Goal: Task Accomplishment & Management: Complete application form

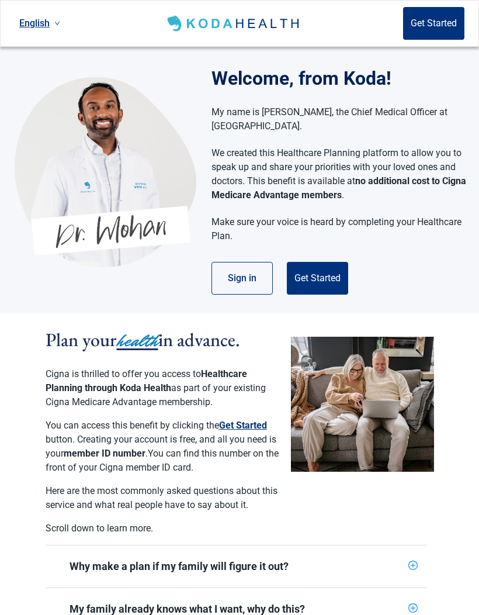
click at [249, 430] on button "Get Started" at bounding box center [243, 426] width 48 height 14
click at [249, 289] on button "Sign in" at bounding box center [242, 278] width 61 height 33
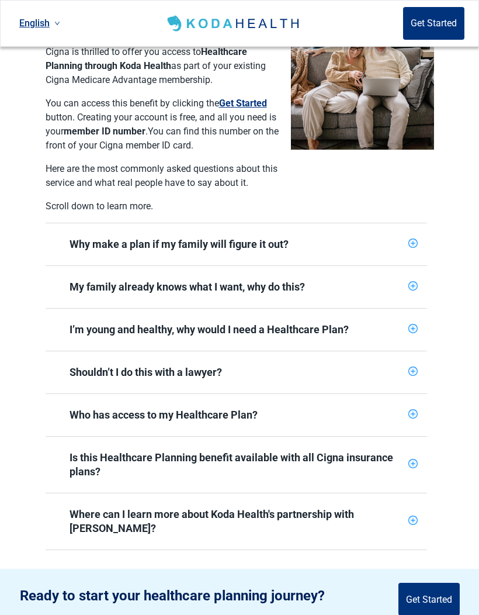
scroll to position [346, 0]
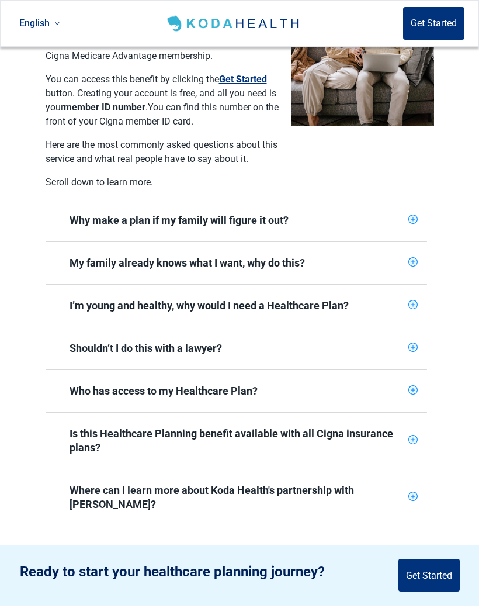
click at [416, 223] on icon "plus-circle" at bounding box center [413, 219] width 9 height 9
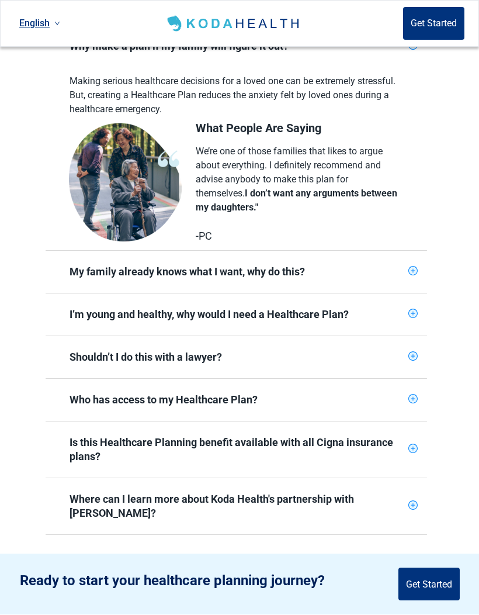
scroll to position [528, 0]
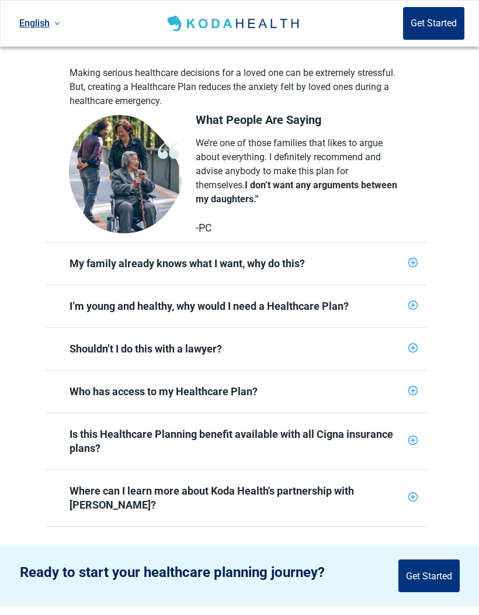
click at [410, 268] on div "Main content" at bounding box center [413, 264] width 9 height 12
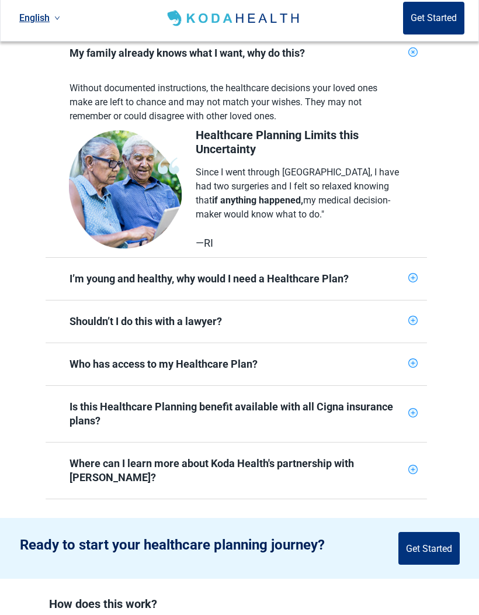
click at [412, 283] on div "Main content" at bounding box center [413, 284] width 9 height 12
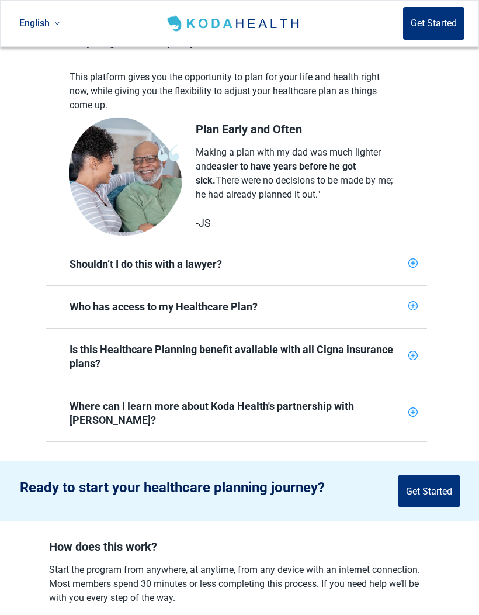
scroll to position [997, 0]
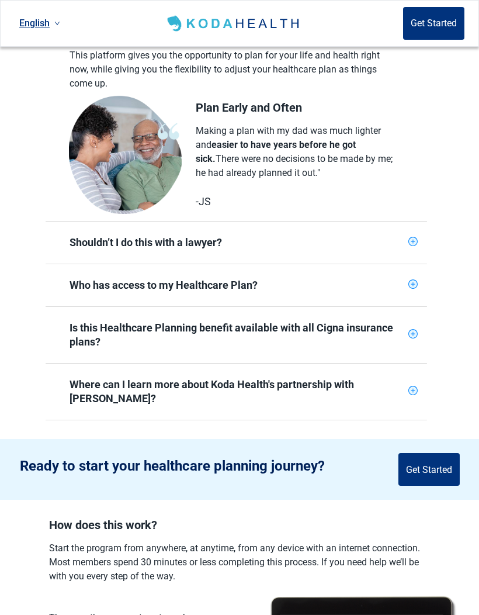
click at [413, 251] on div "Shouldn’t I do this with a lawyer?" at bounding box center [237, 243] width 382 height 42
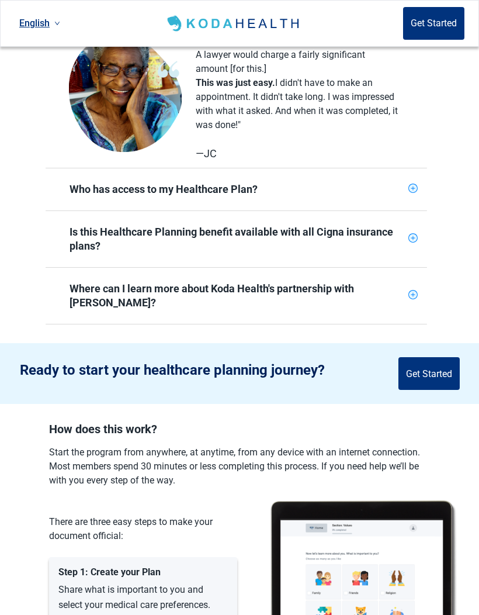
scroll to position [1286, 0]
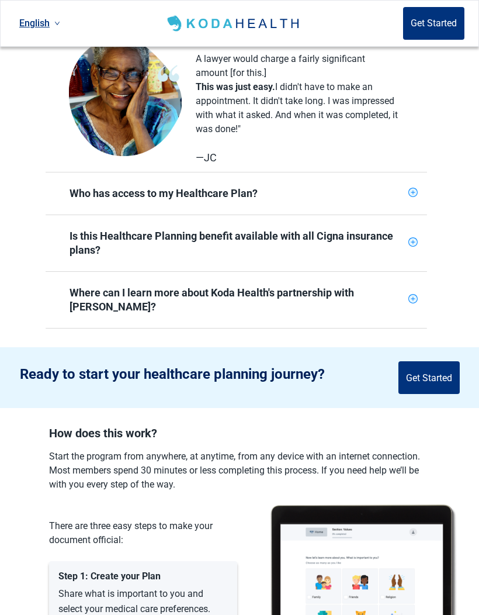
click at [414, 201] on div "Who has access to my Healthcare Plan?" at bounding box center [237, 193] width 382 height 42
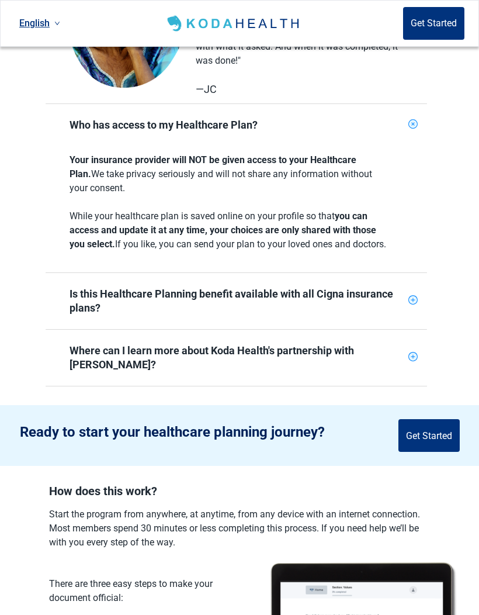
scroll to position [1387, 0]
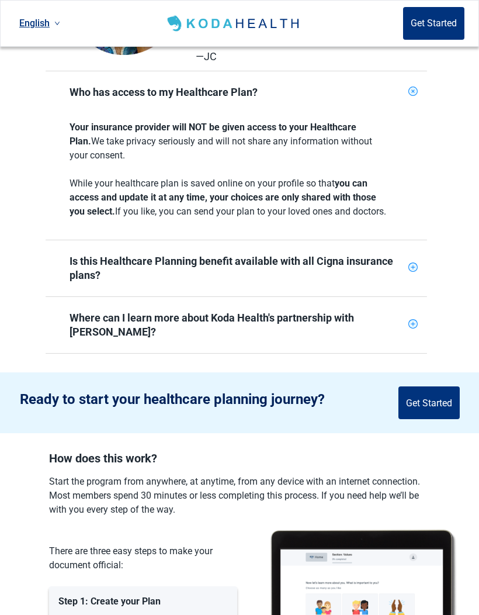
click at [412, 272] on icon "plus-circle" at bounding box center [413, 266] width 9 height 9
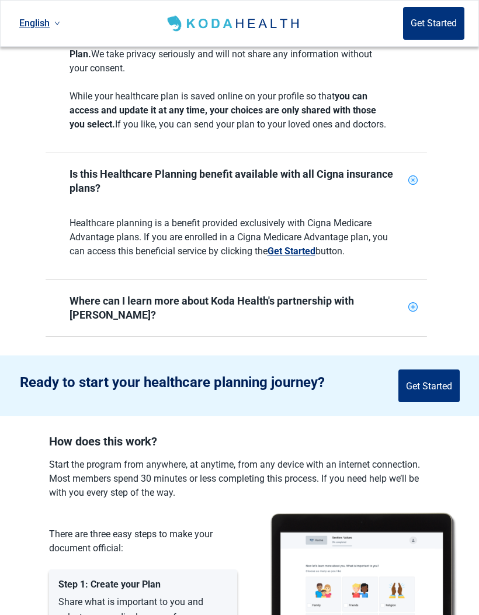
scroll to position [1539, 0]
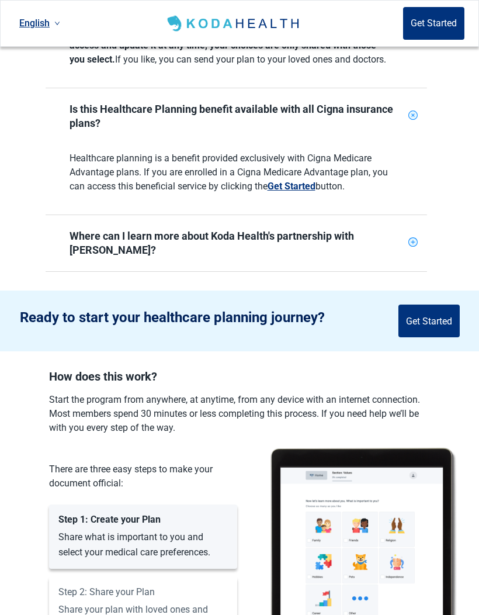
click at [410, 259] on div "Where can I learn more about Koda Health's partnership with [PERSON_NAME]?" at bounding box center [237, 243] width 382 height 56
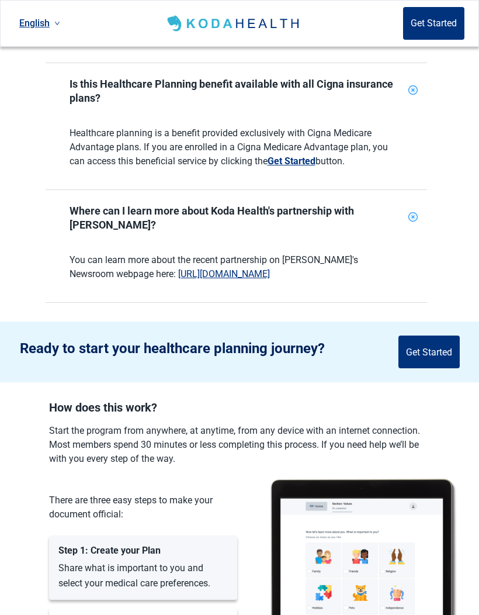
scroll to position [1569, 0]
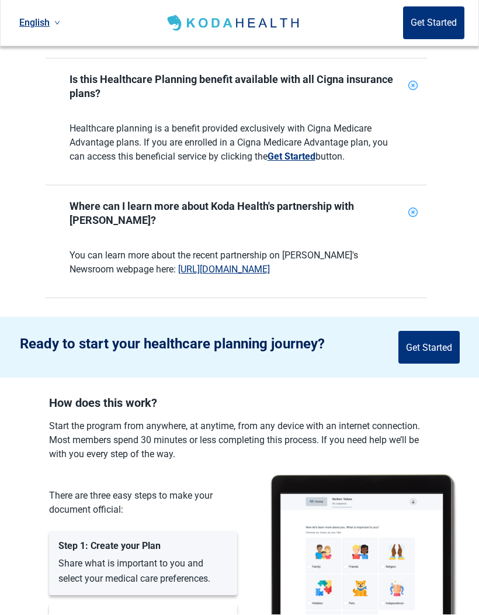
click at [236, 270] on link "[URL][DOMAIN_NAME]" at bounding box center [224, 269] width 92 height 11
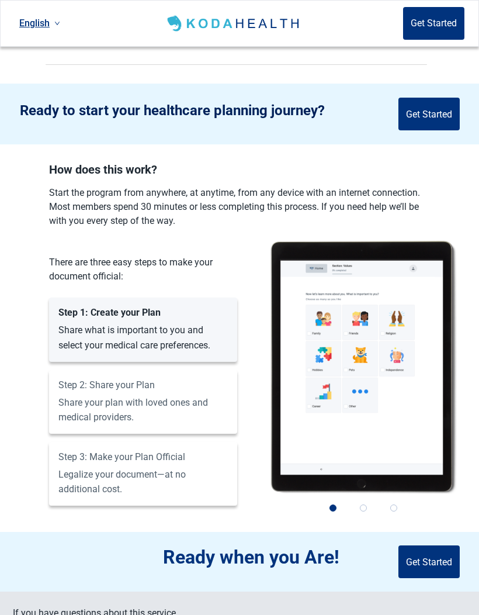
scroll to position [1851, 0]
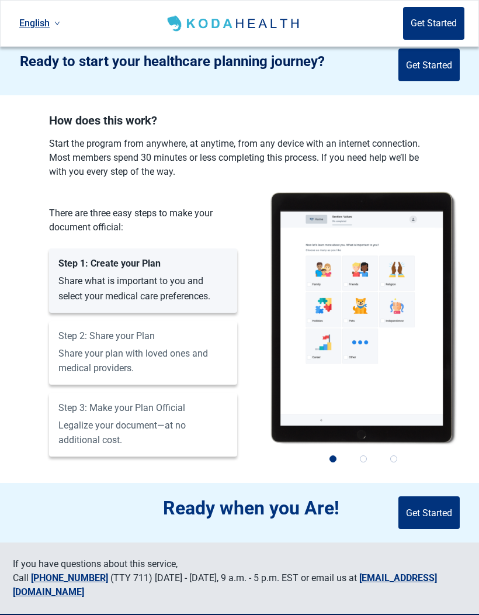
click at [208, 352] on div "Step 2: Share your Plan Share your plan with loved ones and medical providers." at bounding box center [143, 353] width 188 height 64
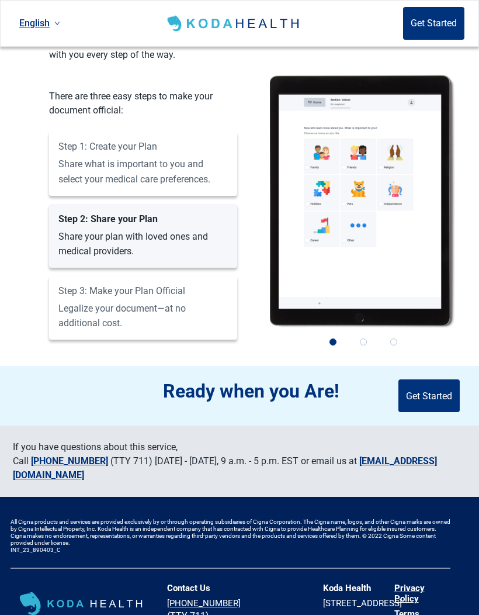
scroll to position [1967, 0]
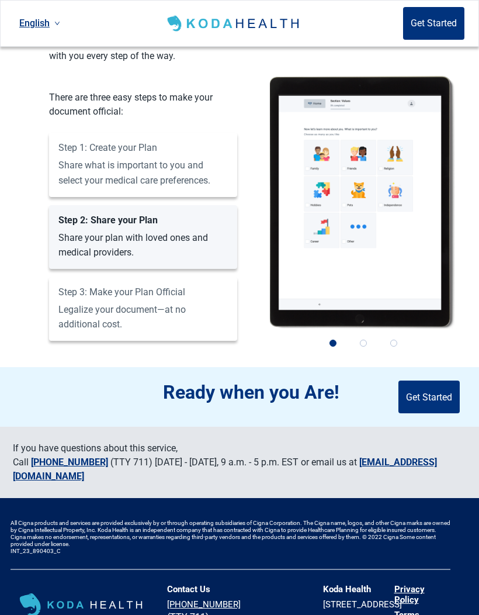
click at [90, 464] on link "[PHONE_NUMBER]" at bounding box center [69, 462] width 77 height 11
click at [111, 479] on link "[EMAIL_ADDRESS][DOMAIN_NAME]" at bounding box center [225, 469] width 424 height 25
click at [434, 586] on link "Privacy Policy" at bounding box center [423, 594] width 56 height 21
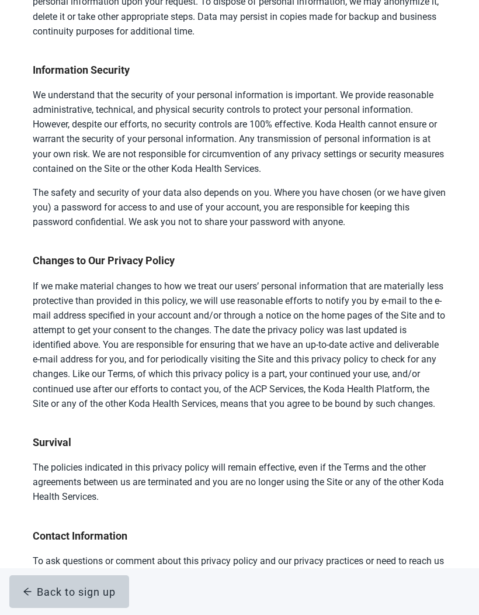
scroll to position [5799, 0]
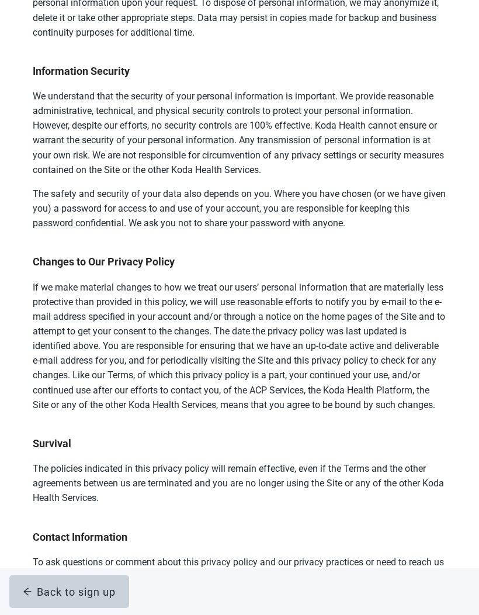
click at [52, 597] on div "Back to sign up" at bounding box center [69, 592] width 93 height 12
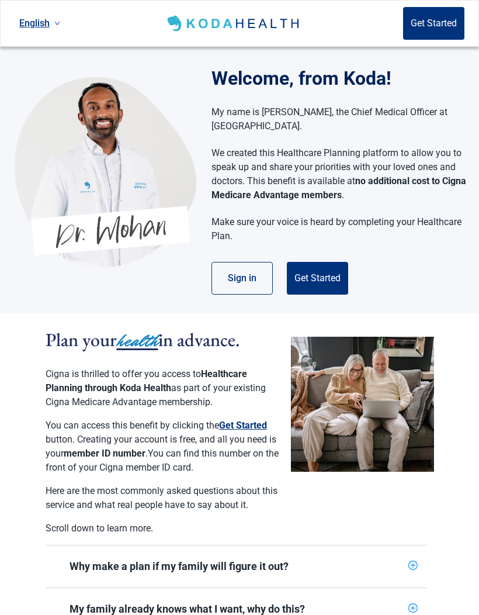
scroll to position [958, 0]
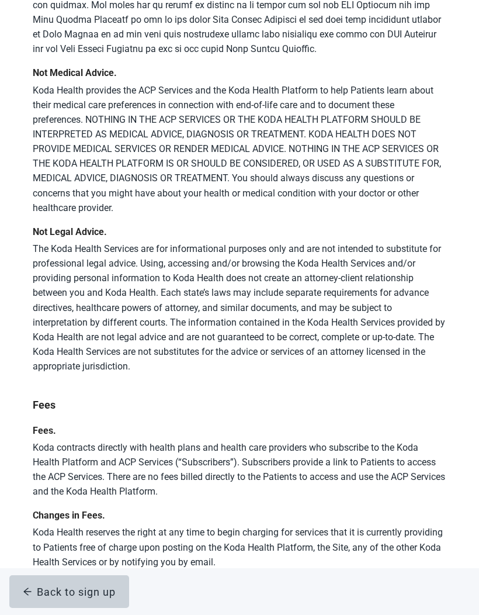
click at [40, 597] on div "Back to sign up" at bounding box center [69, 592] width 93 height 12
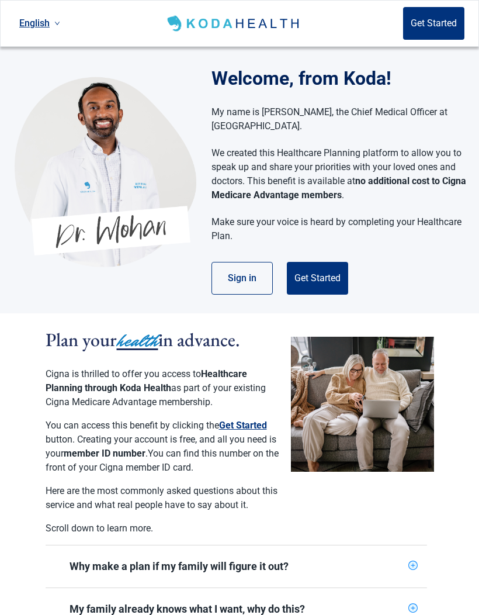
click at [436, 26] on button "Get Started" at bounding box center [433, 23] width 61 height 33
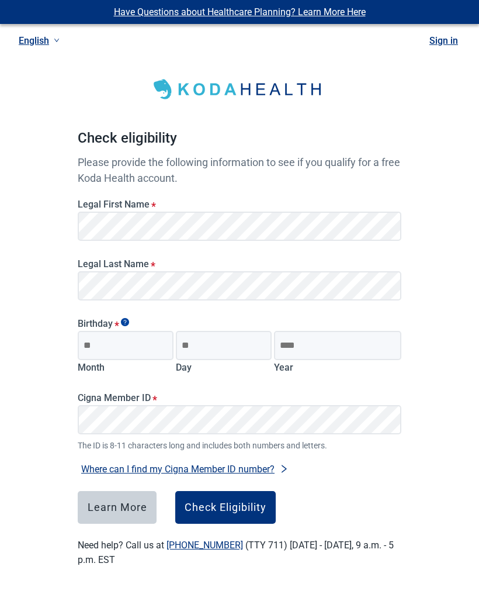
click at [431, 45] on link "Sign in" at bounding box center [444, 40] width 29 height 11
click at [135, 9] on link "Have Questions about Healthcare Planning? Learn More Here" at bounding box center [240, 11] width 252 height 11
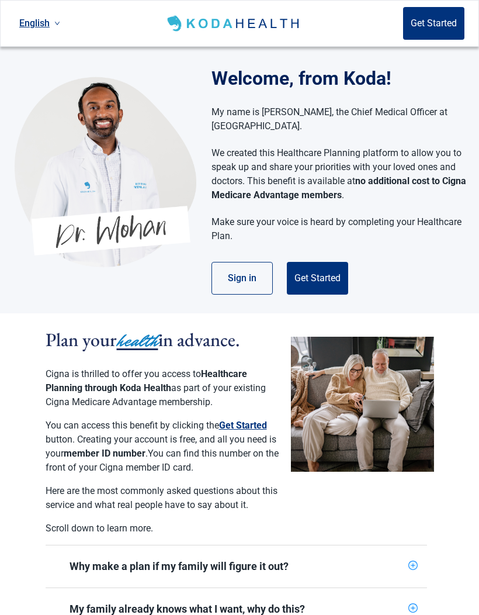
click at [438, 26] on button "Get Started" at bounding box center [433, 23] width 61 height 33
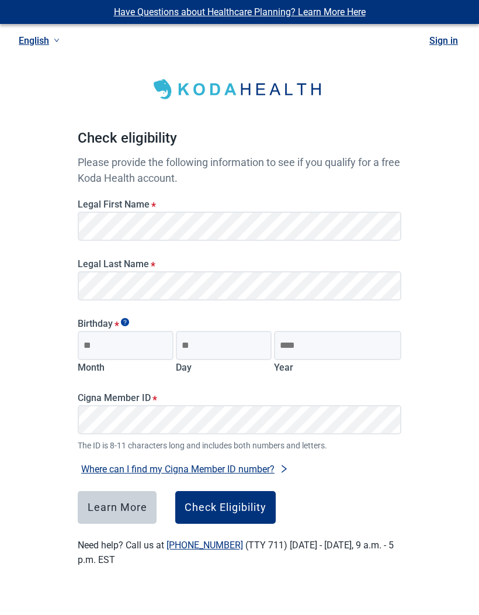
click at [39, 45] on link "English" at bounding box center [39, 40] width 50 height 19
click at [23, 87] on span "Español" at bounding box center [39, 87] width 36 height 13
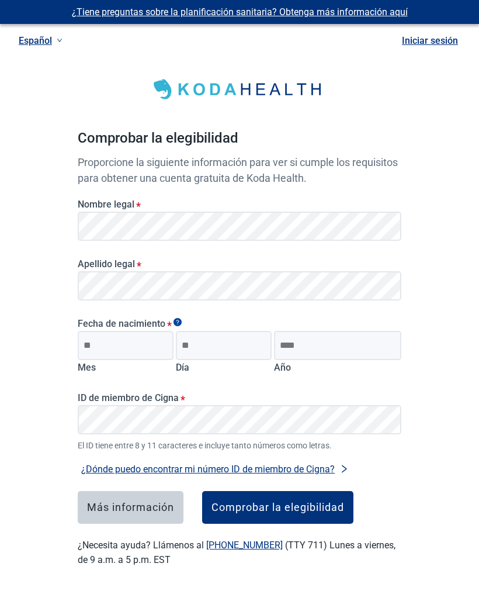
click at [27, 44] on link "Español" at bounding box center [40, 40] width 53 height 19
click at [28, 66] on span "English" at bounding box center [40, 65] width 39 height 13
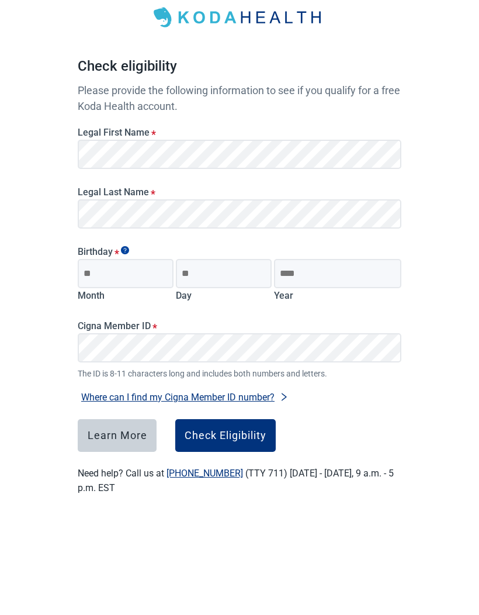
click at [38, 265] on div "Have Questions about Healthcare Planning? Learn More Here English Sign in Check…" at bounding box center [239, 297] width 479 height 595
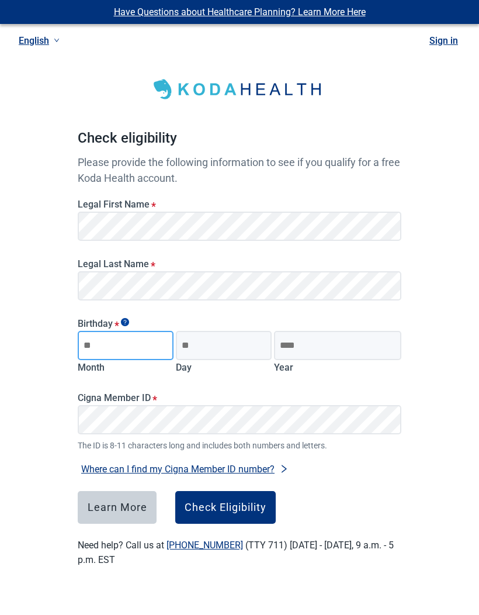
click at [87, 344] on input "Month" at bounding box center [126, 345] width 96 height 29
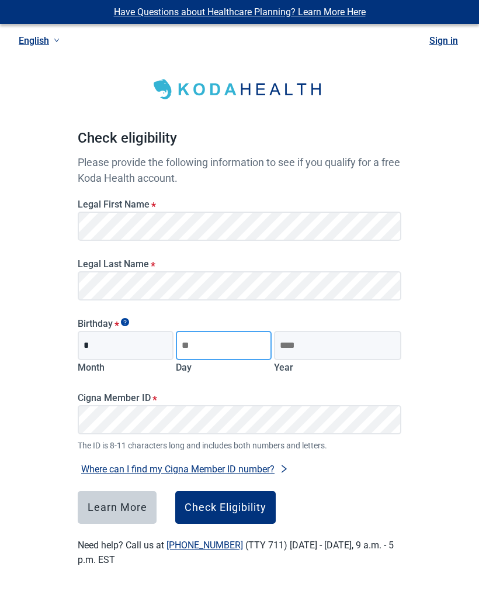
click at [233, 347] on input "Day" at bounding box center [224, 345] width 96 height 29
type input "**"
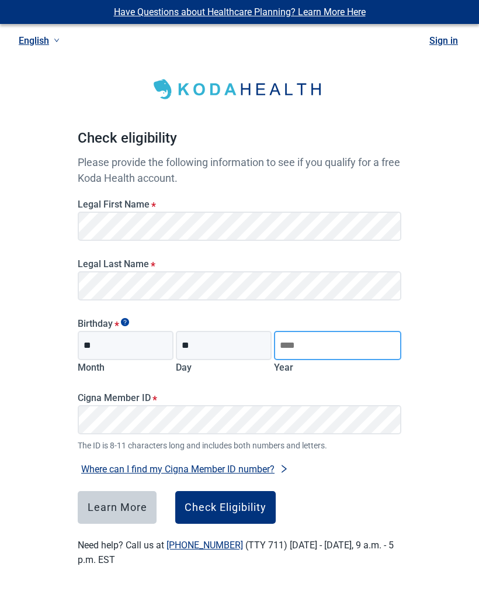
click at [333, 347] on input "Year" at bounding box center [337, 345] width 127 height 29
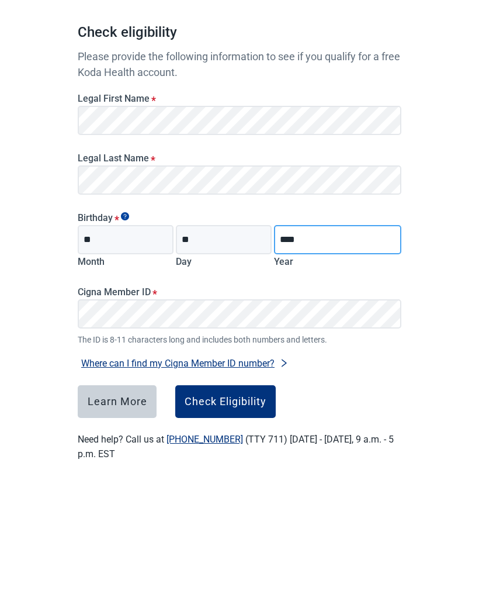
type input "****"
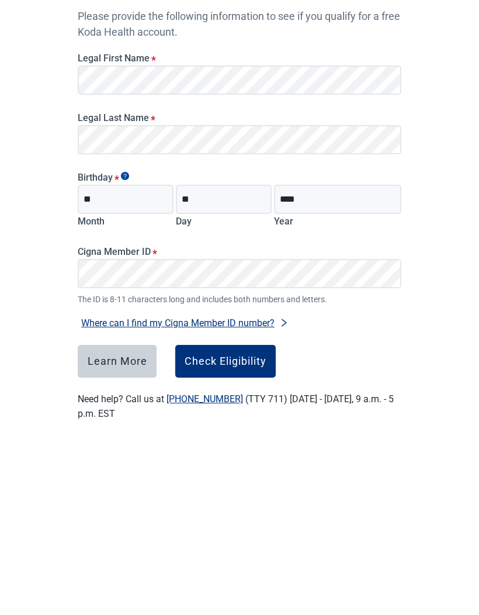
click at [267, 461] on button "Where can I find my Cigna Member ID number?" at bounding box center [185, 469] width 215 height 16
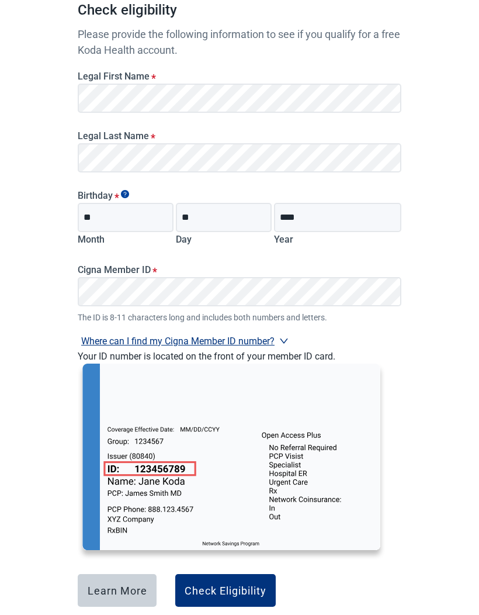
scroll to position [134, 0]
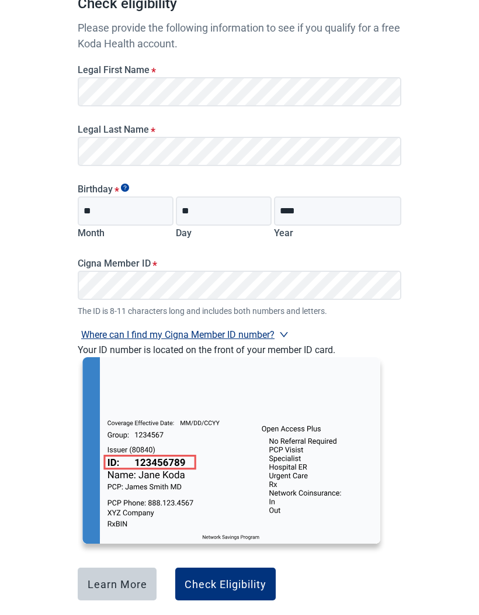
click at [89, 338] on button "Where can I find my Cigna Member ID number?" at bounding box center [185, 335] width 215 height 16
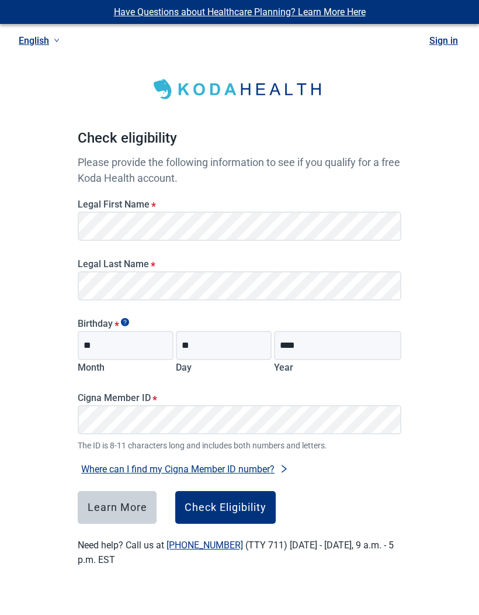
click at [96, 502] on div "Learn More" at bounding box center [118, 508] width 60 height 12
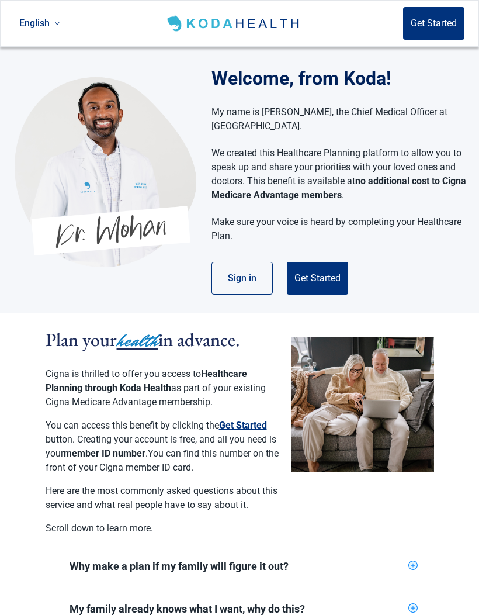
click at [320, 276] on button "Get Started" at bounding box center [317, 278] width 61 height 33
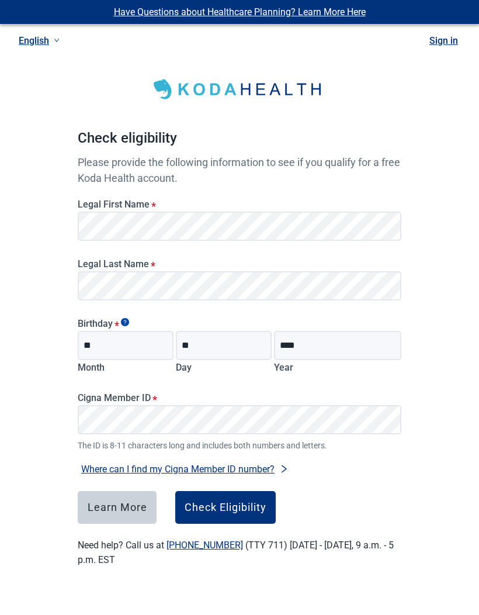
click at [253, 508] on div "Check Eligibility" at bounding box center [226, 508] width 82 height 12
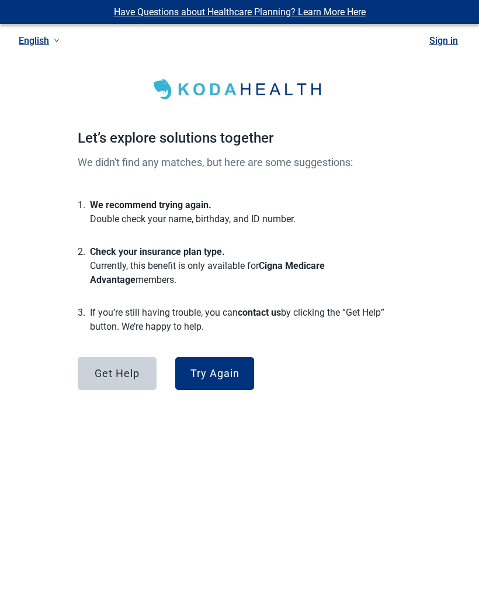
click at [109, 372] on div "Get Help" at bounding box center [117, 374] width 45 height 12
click at [227, 370] on div "Try Again" at bounding box center [215, 374] width 49 height 12
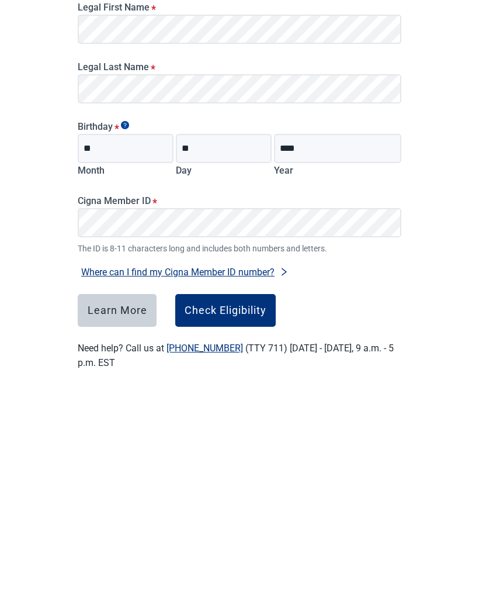
click at [236, 502] on div "Check Eligibility" at bounding box center [226, 508] width 82 height 12
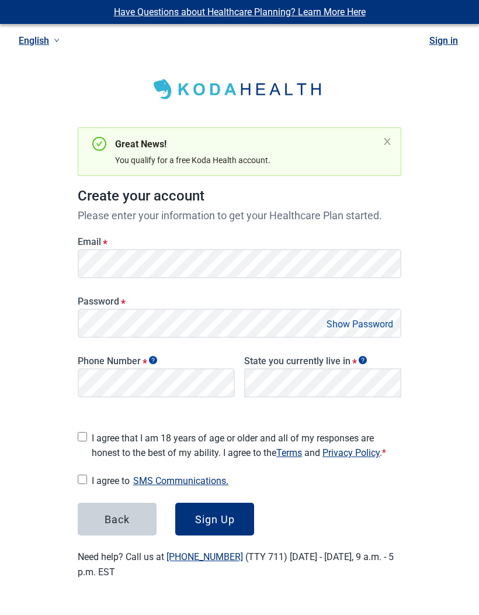
click at [132, 509] on button "Back" at bounding box center [117, 519] width 79 height 33
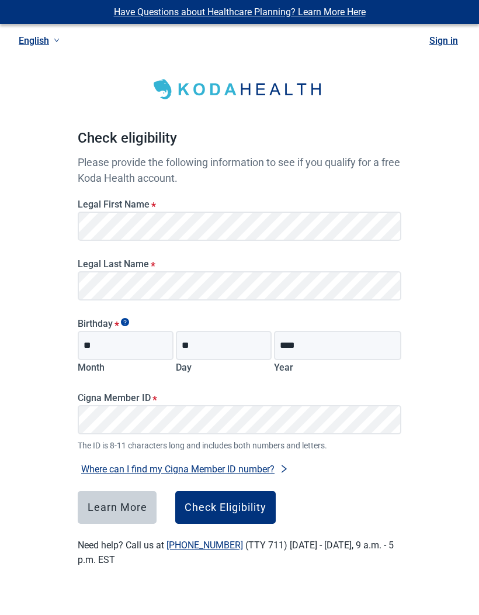
click at [232, 503] on div "Check Eligibility" at bounding box center [226, 508] width 82 height 12
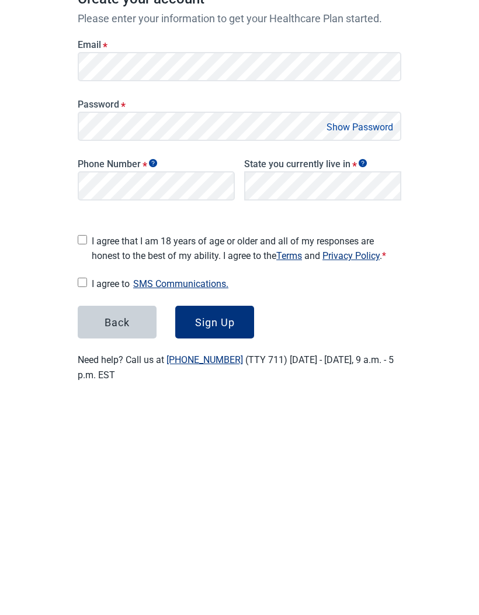
click at [364, 316] on button "Show Password" at bounding box center [360, 324] width 74 height 16
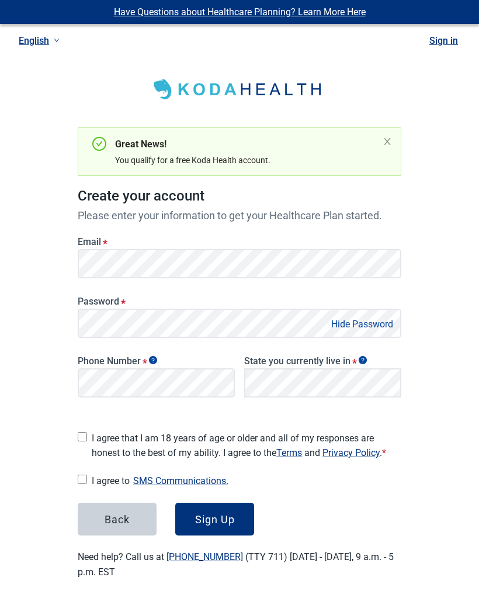
click at [455, 362] on div "Have Questions about Healthcare Planning? Learn More Here English Sign in Great…" at bounding box center [239, 303] width 479 height 607
click at [149, 358] on icon "Show tooltip" at bounding box center [153, 360] width 8 height 8
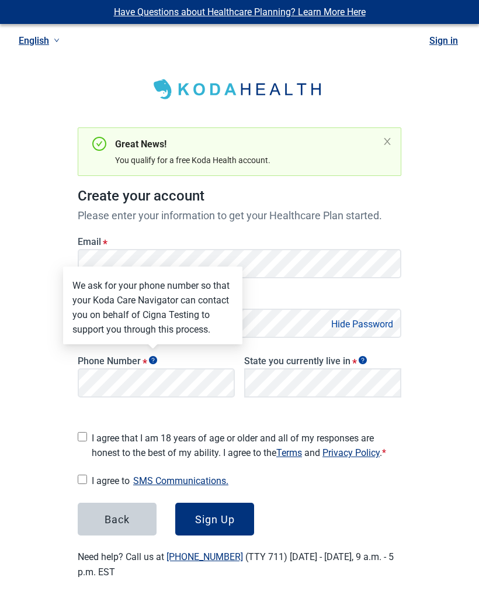
click at [364, 361] on icon "Show tooltip" at bounding box center [363, 360] width 8 height 8
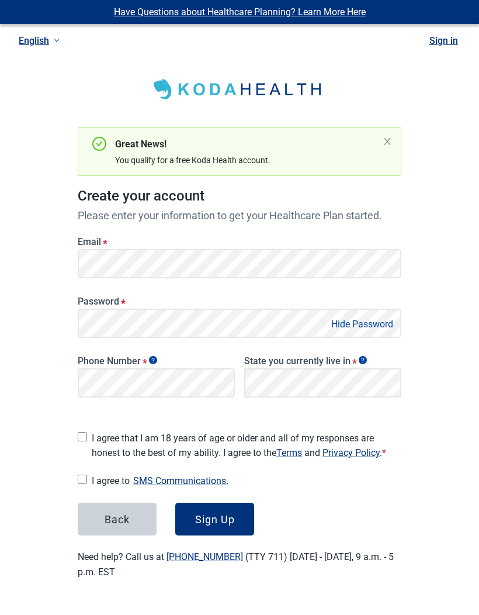
click at [452, 378] on div "Have Questions about Healthcare Planning? Learn More Here English Sign in Great…" at bounding box center [239, 303] width 479 height 607
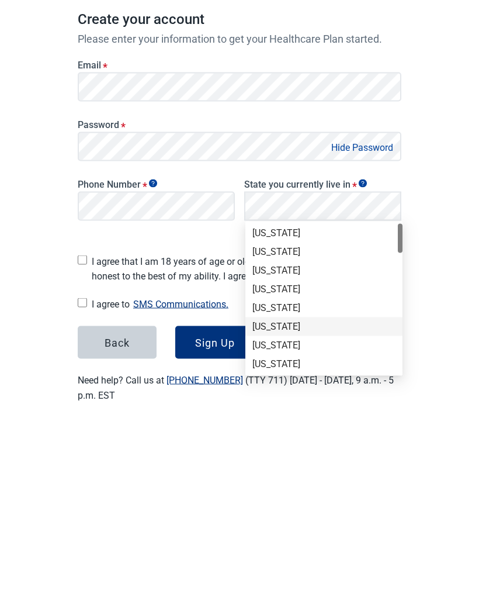
click at [305, 497] on div "[US_STATE]" at bounding box center [324, 503] width 143 height 13
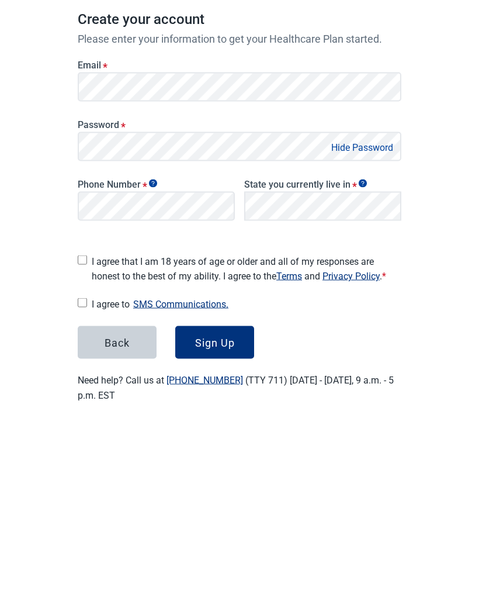
click at [446, 351] on div "Have Questions about Healthcare Planning? Learn More Here English Sign in Great…" at bounding box center [239, 303] width 479 height 607
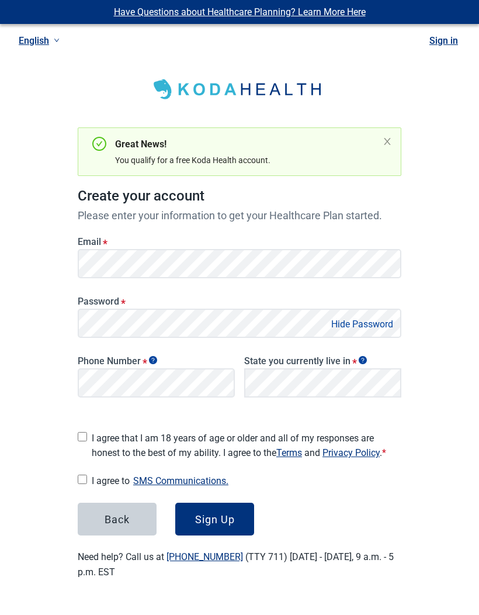
click at [206, 475] on button "SMS Communications." at bounding box center [181, 481] width 102 height 16
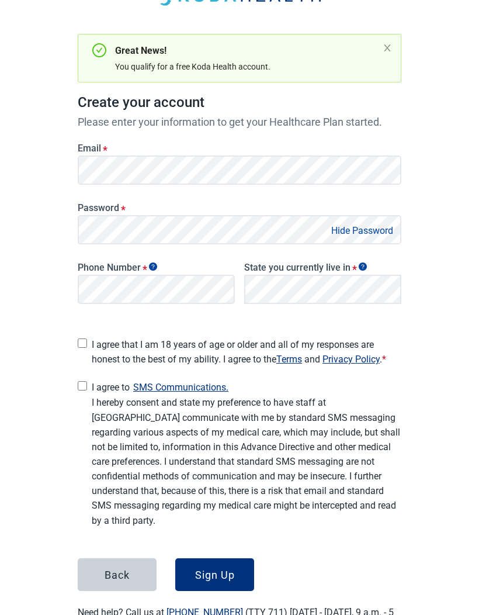
click at [160, 382] on button "SMS Communications." at bounding box center [181, 387] width 102 height 16
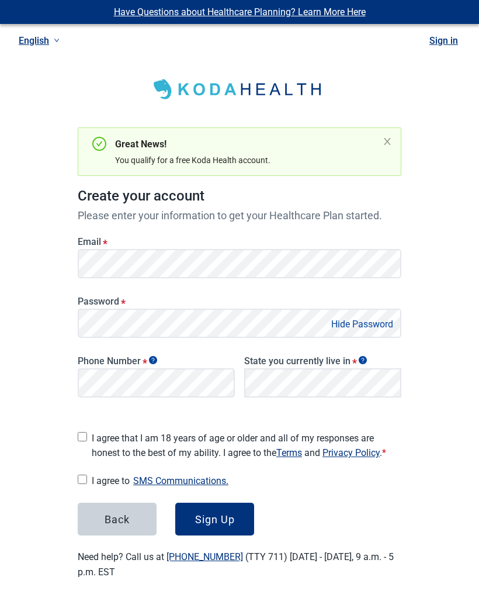
click at [74, 473] on main "Great News! You qualify for a free Koda Health account. Create your account Ple…" at bounding box center [240, 315] width 380 height 584
click at [230, 503] on button "Sign Up" at bounding box center [214, 519] width 79 height 33
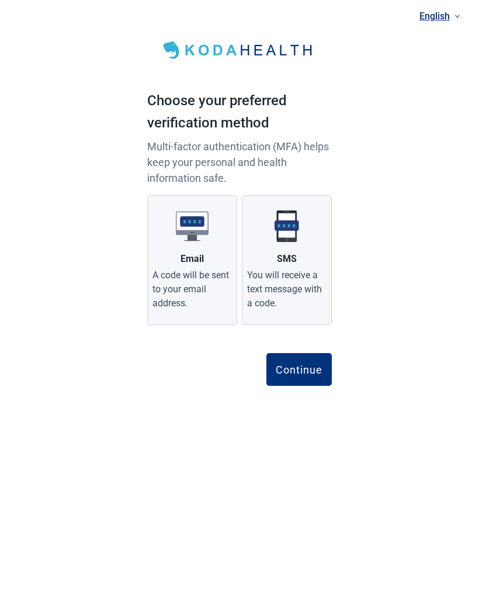
click at [209, 286] on div "A code will be sent to your email address." at bounding box center [193, 289] width 80 height 42
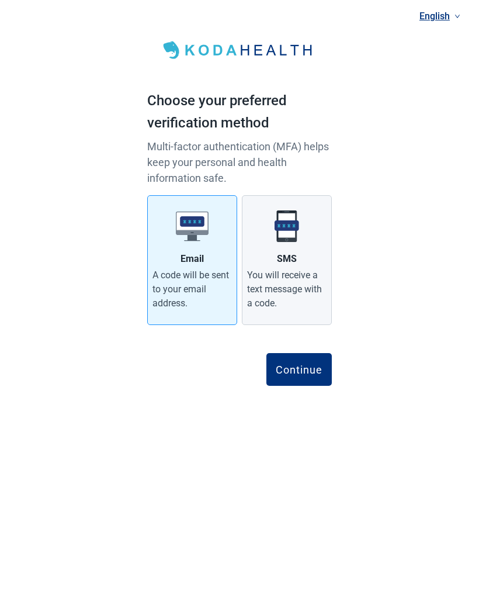
click at [316, 368] on div "Continue" at bounding box center [299, 370] width 47 height 12
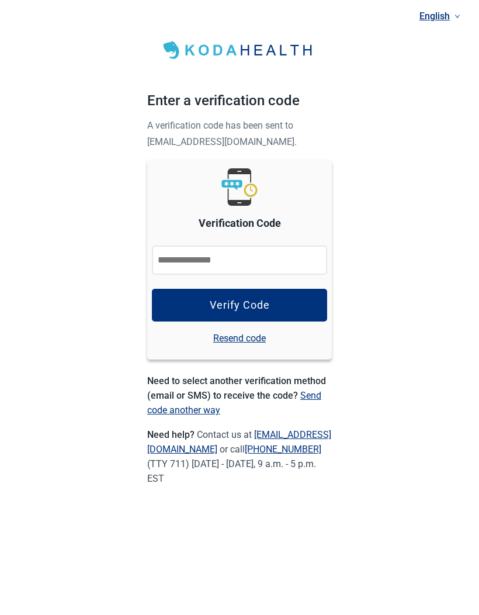
click at [262, 264] on input "Verification Code" at bounding box center [239, 260] width 175 height 29
type input "******"
click at [269, 303] on div "Verify Code" at bounding box center [240, 305] width 60 height 12
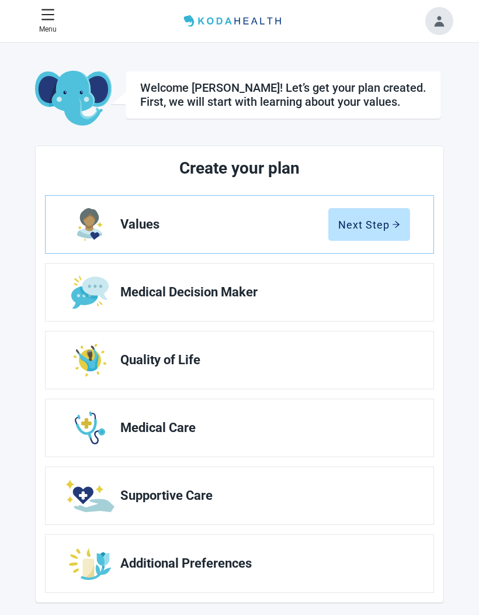
click at [374, 229] on div "Next Step" at bounding box center [369, 225] width 62 height 12
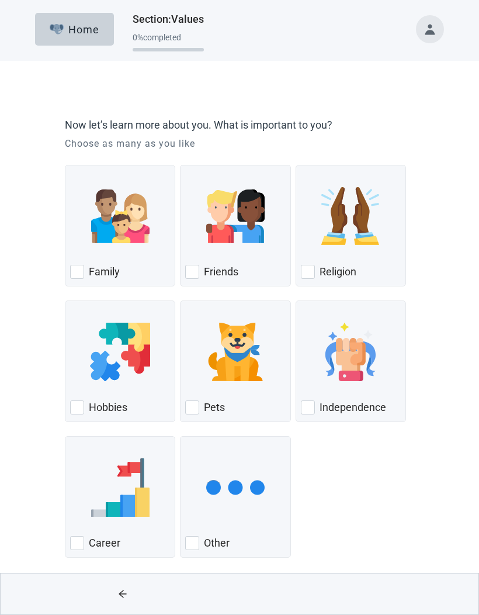
click at [105, 245] on img "Family, checkbox, not checked" at bounding box center [120, 216] width 58 height 58
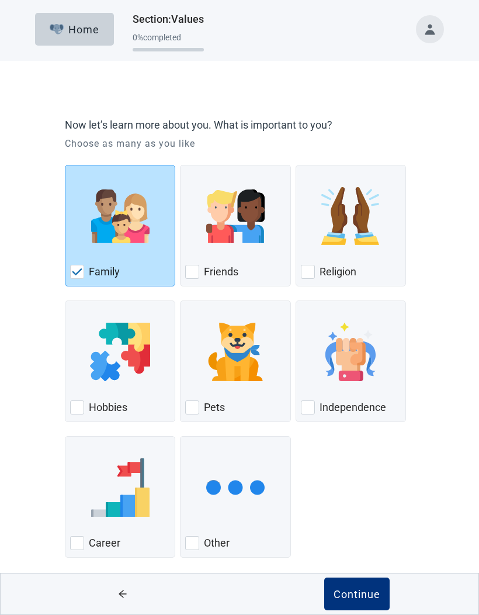
click at [234, 390] on div "Pets, checkbox, not checked" at bounding box center [235, 352] width 100 height 92
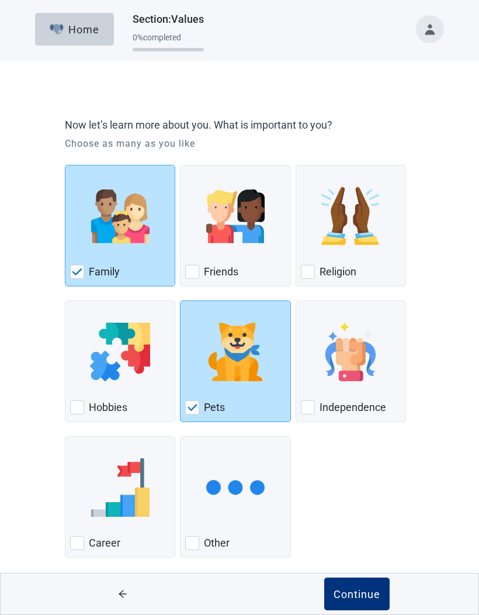
click at [361, 373] on img "Independence, checkbox, not checked" at bounding box center [351, 352] width 58 height 58
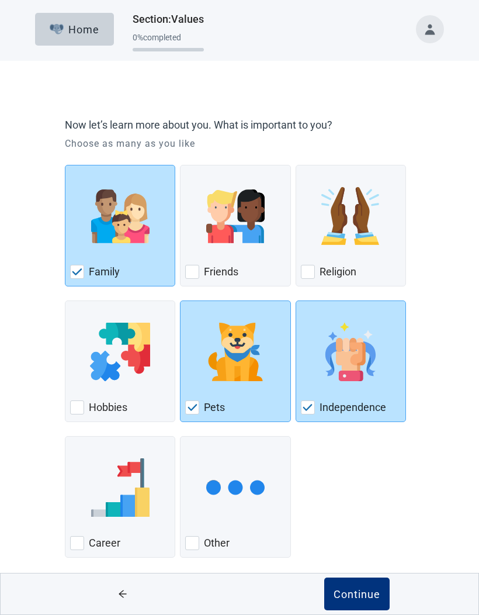
click at [361, 603] on button "Continue" at bounding box center [356, 594] width 65 height 33
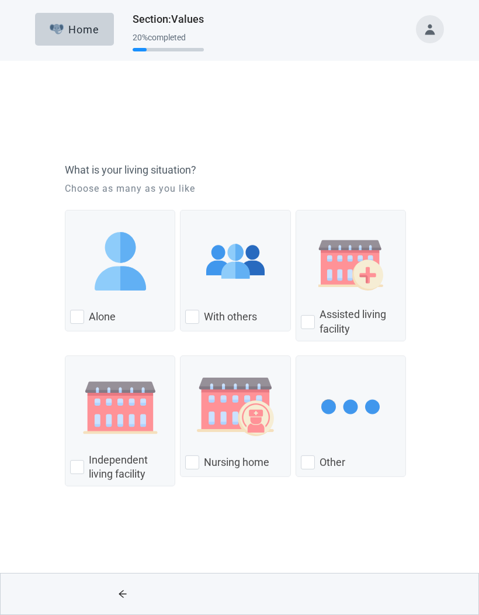
click at [238, 243] on img "With Others, checkbox, not checked" at bounding box center [235, 216] width 58 height 58
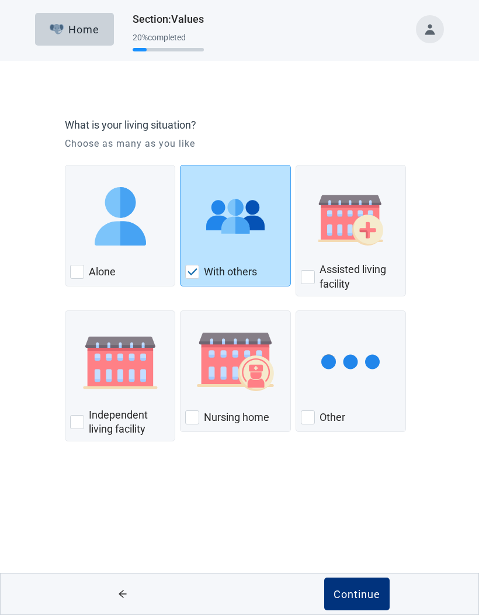
click at [360, 272] on label "Assisted living facility" at bounding box center [360, 276] width 81 height 29
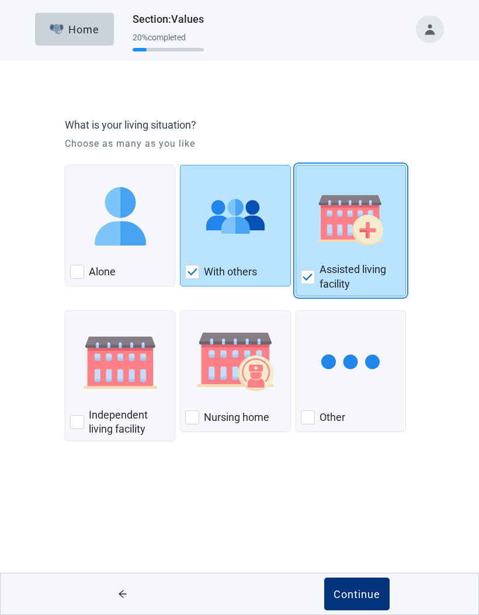
click at [364, 597] on div "Continue" at bounding box center [357, 594] width 47 height 12
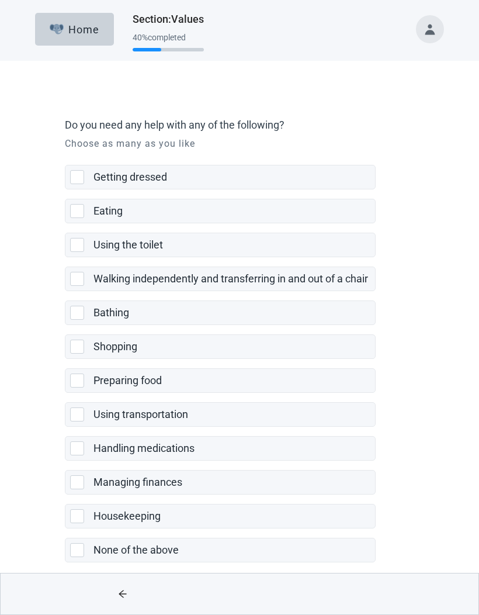
scroll to position [9, 0]
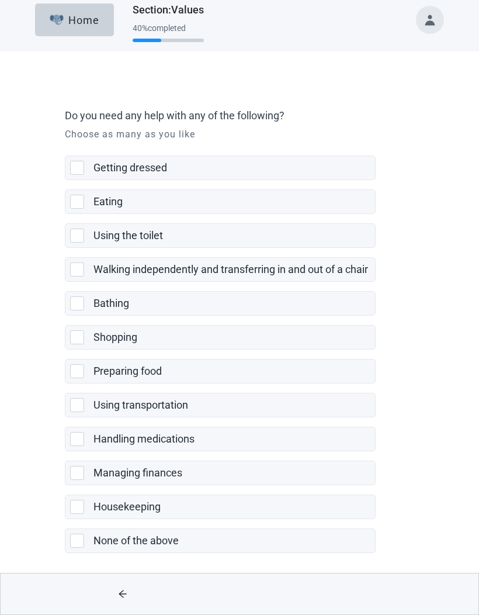
click at [126, 590] on icon "arrow-left" at bounding box center [122, 593] width 9 height 9
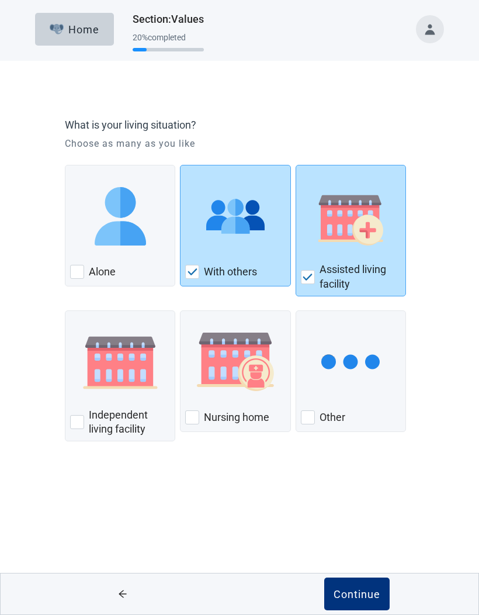
click at [365, 594] on div "Continue" at bounding box center [357, 594] width 47 height 12
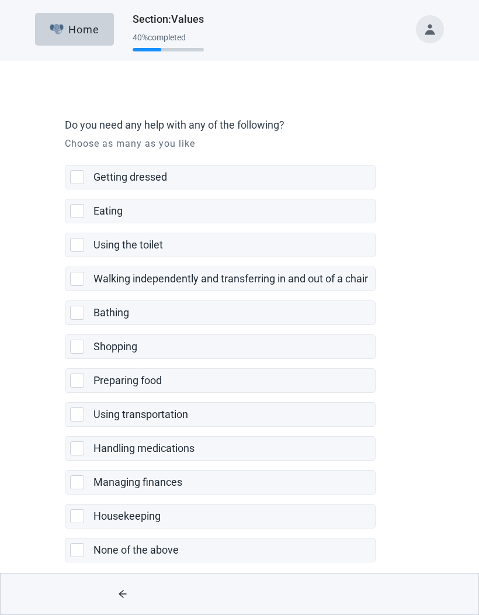
click at [194, 317] on div "Bathing" at bounding box center [231, 313] width 275 height 15
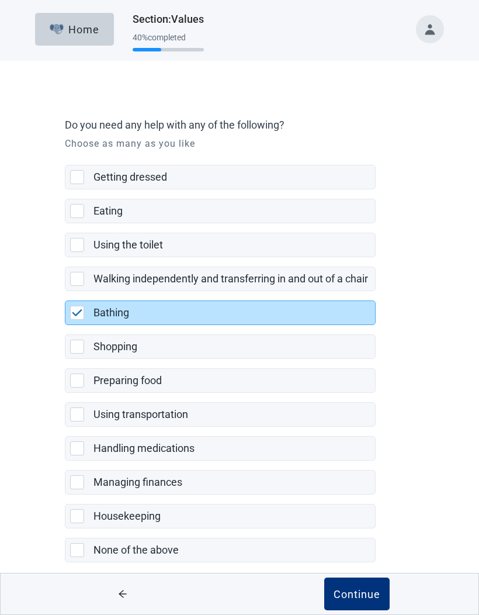
click at [240, 246] on div "Using the toilet" at bounding box center [231, 245] width 275 height 15
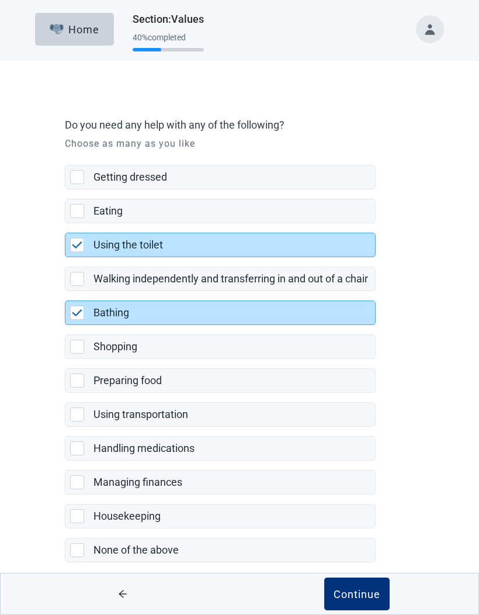
scroll to position [9, 0]
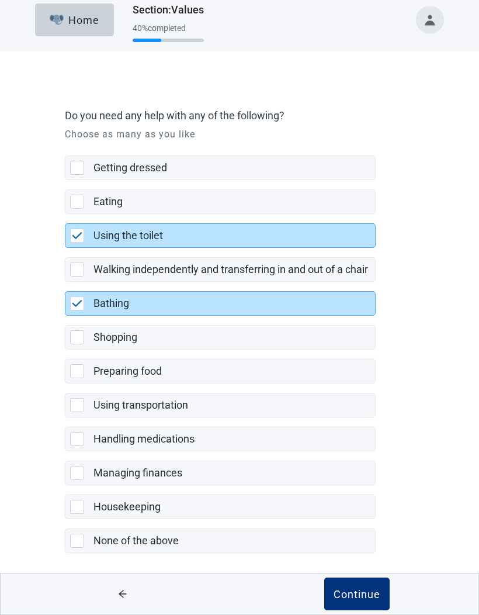
click at [281, 437] on div "Handling medications" at bounding box center [231, 439] width 275 height 15
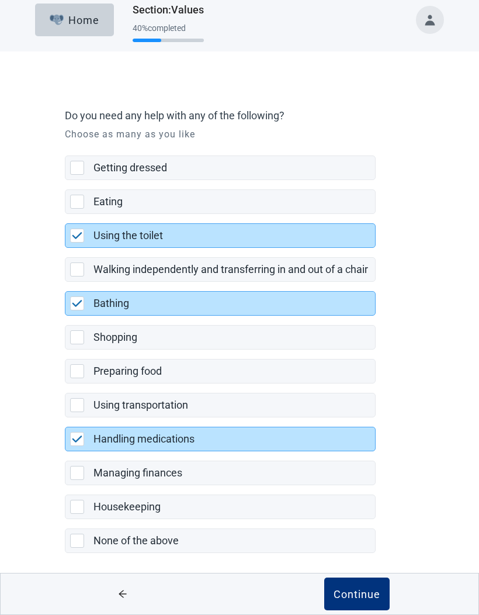
click at [364, 595] on div "Continue" at bounding box center [357, 594] width 47 height 12
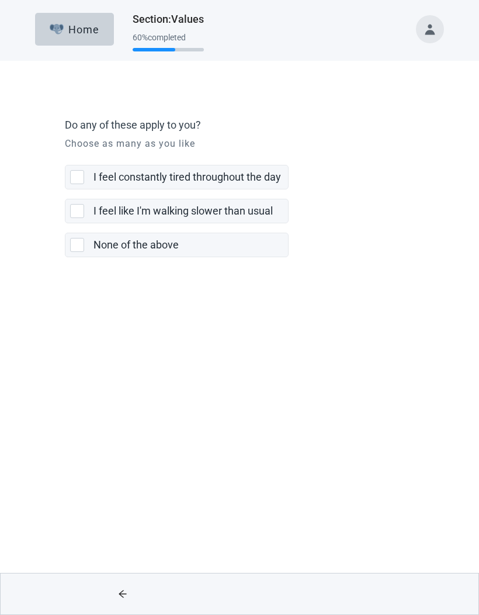
click at [225, 246] on div "None of the above" at bounding box center [188, 245] width 188 height 15
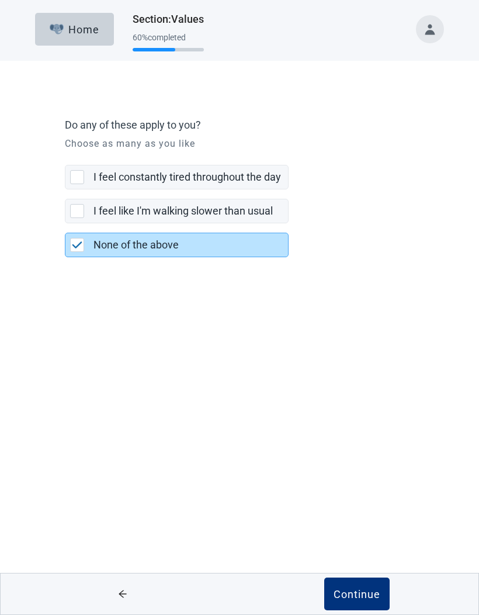
click at [364, 596] on div "Continue" at bounding box center [357, 594] width 47 height 12
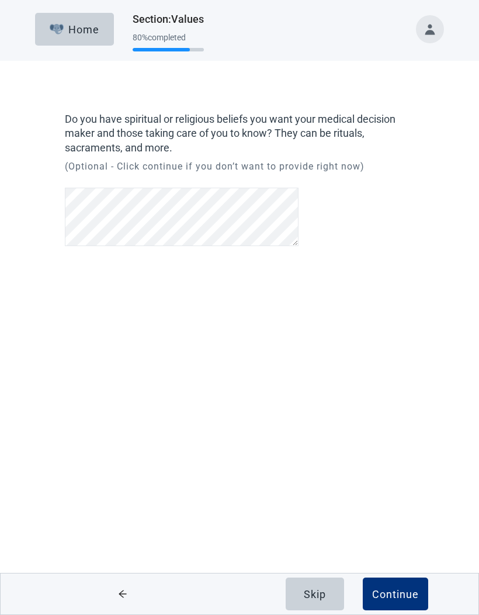
click at [434, 363] on div "Home Section : Values 80 % completed Do you have spiritual or religious beliefs…" at bounding box center [239, 307] width 479 height 615
click at [399, 595] on div "Continue" at bounding box center [395, 594] width 47 height 12
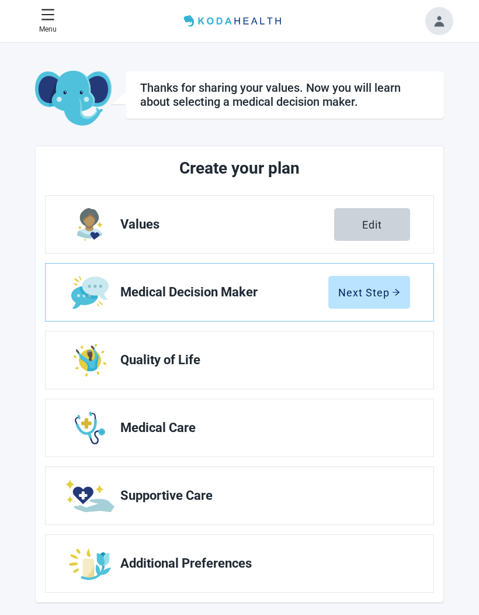
click at [371, 291] on div "Next Step" at bounding box center [369, 292] width 62 height 12
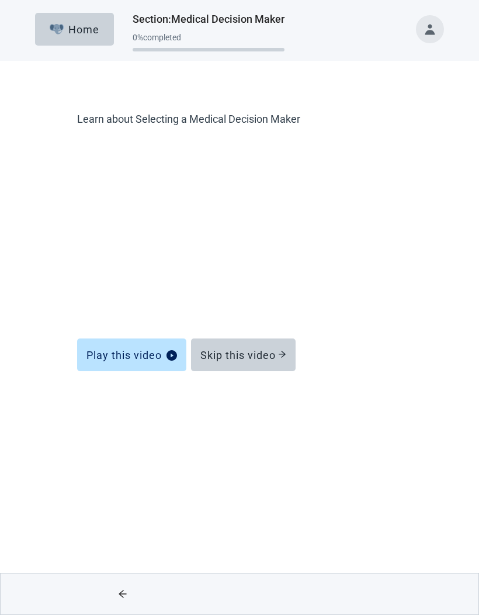
click at [258, 360] on div "Skip this video" at bounding box center [244, 355] width 86 height 12
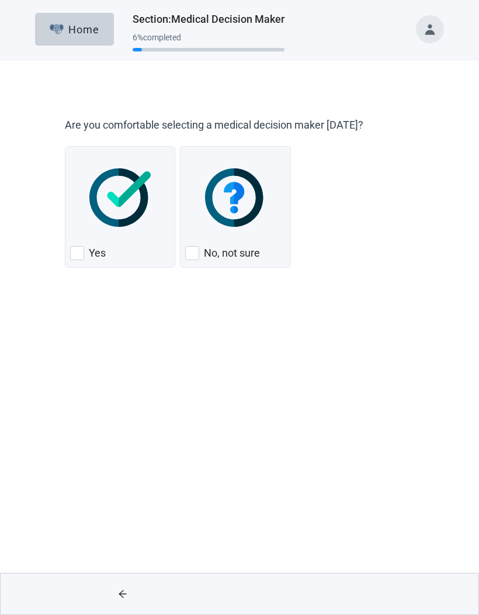
click at [106, 214] on img "Yes, checkbox, not checked" at bounding box center [119, 197] width 61 height 58
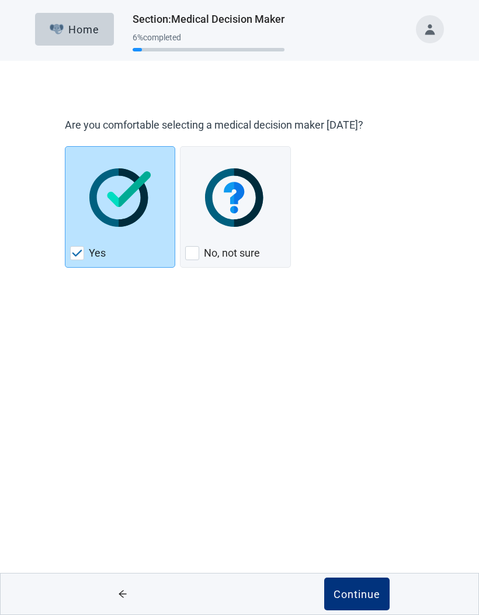
click at [367, 596] on div "Continue" at bounding box center [357, 594] width 47 height 12
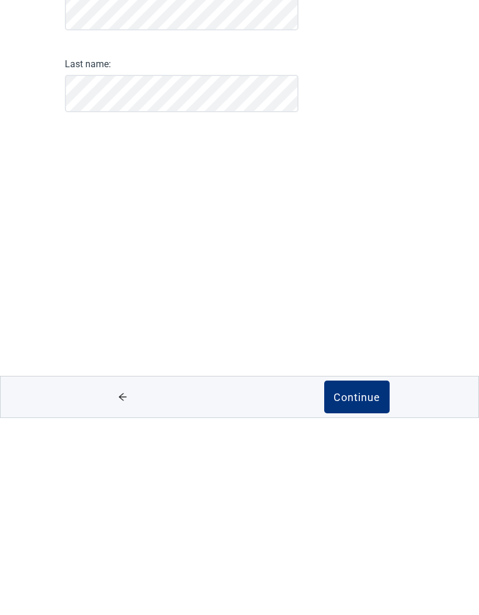
click at [369, 588] on div "Continue" at bounding box center [357, 594] width 47 height 12
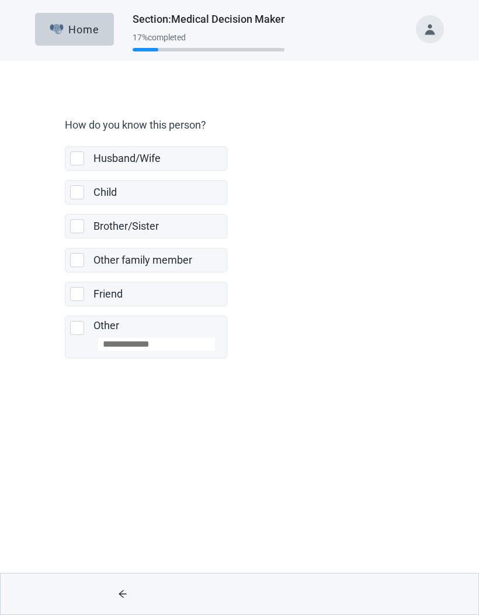
click at [75, 157] on div "Husband/Wife, checkbox, not selected" at bounding box center [77, 158] width 14 height 14
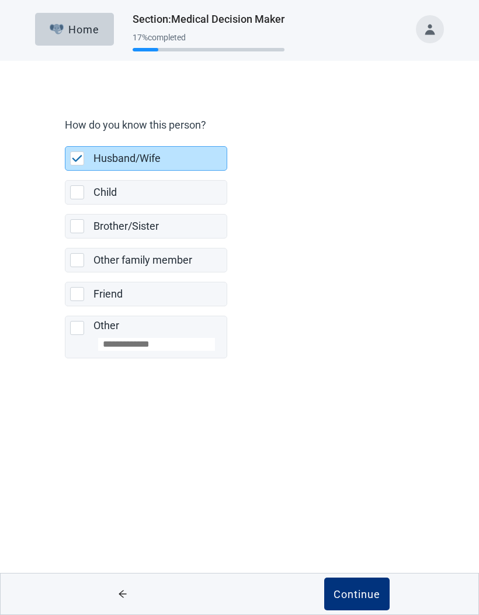
click at [376, 595] on div "Continue" at bounding box center [357, 594] width 47 height 12
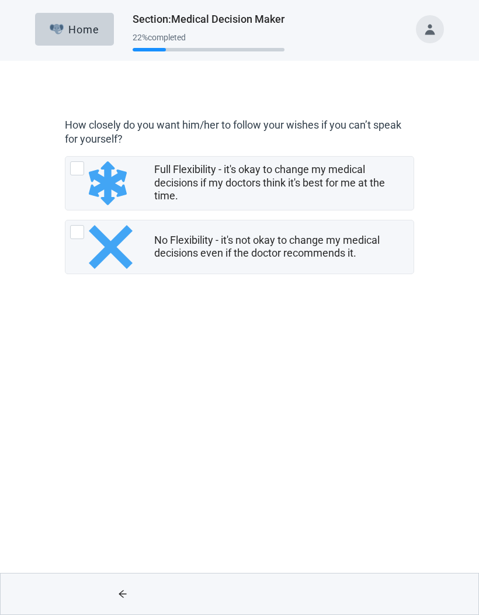
click at [85, 183] on div "Full Flexibility - it's okay to change my medical decisions if my doctors think…" at bounding box center [102, 183] width 65 height 44
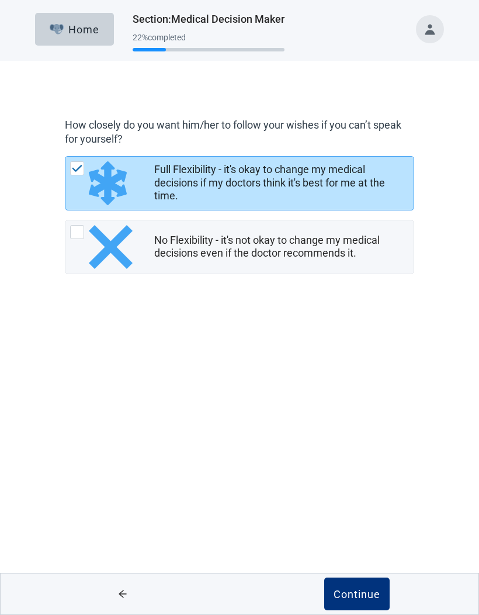
click at [357, 598] on div "Continue" at bounding box center [357, 594] width 47 height 12
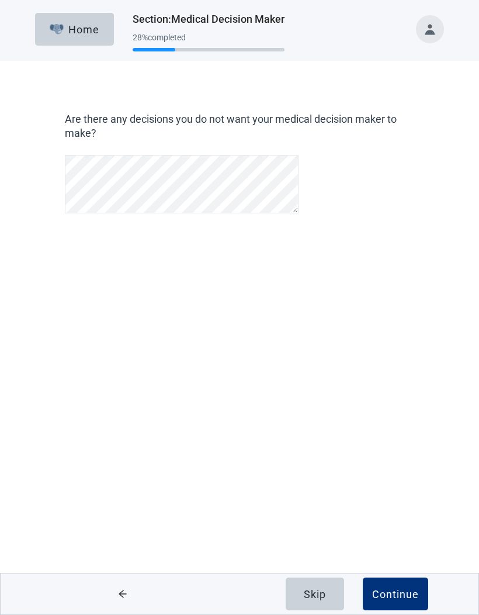
click at [402, 348] on div "Home Section : Medical Decision Maker 28 % completed Are there any decisions yo…" at bounding box center [239, 307] width 479 height 615
click at [407, 592] on div "Continue" at bounding box center [395, 594] width 47 height 12
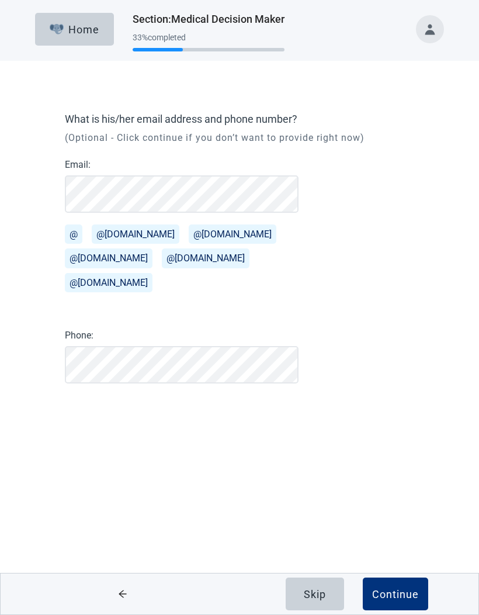
click at [409, 362] on div "What is his/her email address and phone number? (Optional - Click continue if y…" at bounding box center [239, 267] width 431 height 366
click at [391, 589] on div "Continue" at bounding box center [395, 594] width 47 height 12
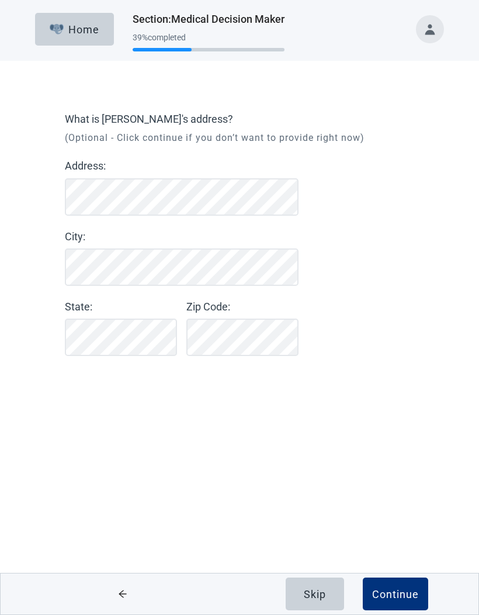
click at [425, 369] on div "What is [PERSON_NAME]'s address? (Optional - Click continue if you don’t want t…" at bounding box center [239, 253] width 431 height 338
click at [393, 587] on button "Continue" at bounding box center [395, 594] width 65 height 33
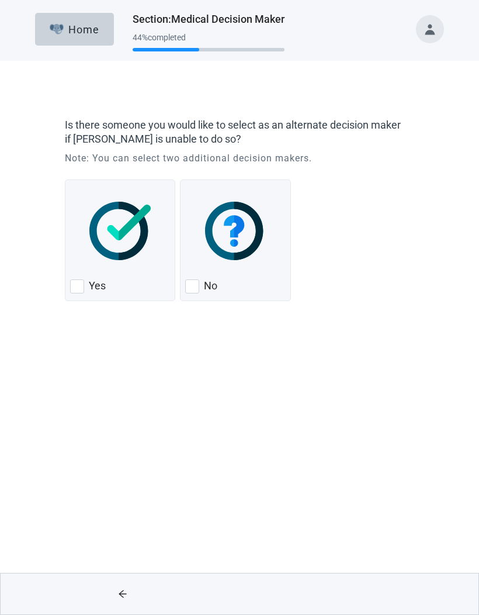
click at [95, 243] on img "Yes, checkbox, not checked" at bounding box center [119, 231] width 61 height 58
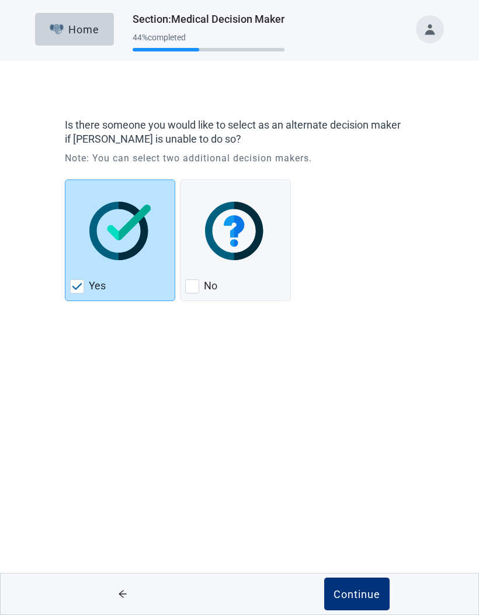
click at [365, 590] on div "Continue" at bounding box center [357, 594] width 47 height 12
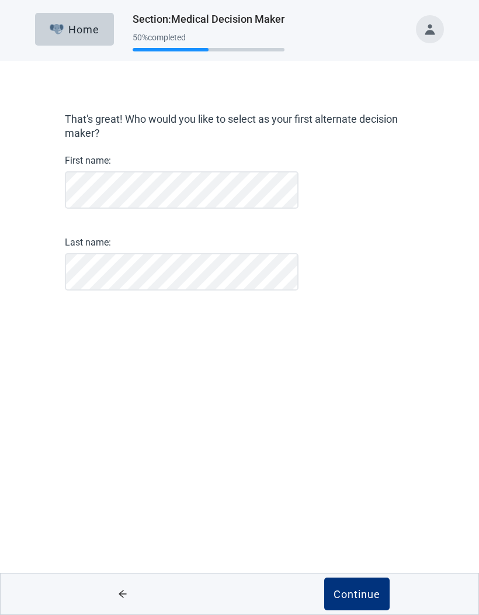
click at [428, 355] on div "That's great! Who would you like to select as your first alternate decision mak…" at bounding box center [239, 220] width 431 height 273
click at [367, 591] on div "Continue" at bounding box center [357, 594] width 47 height 12
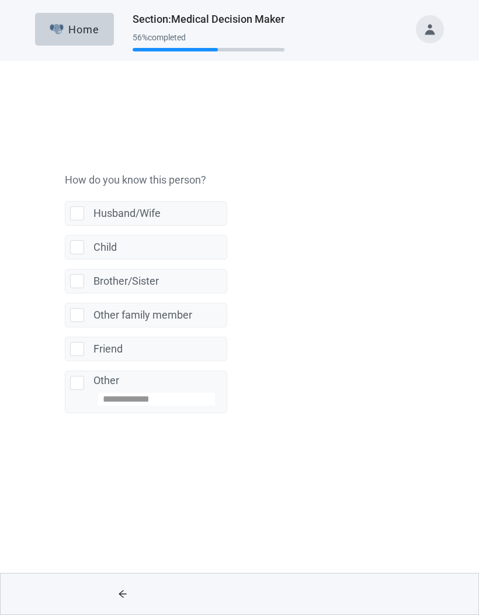
click at [75, 196] on div "Child, checkbox, not selected" at bounding box center [77, 192] width 14 height 14
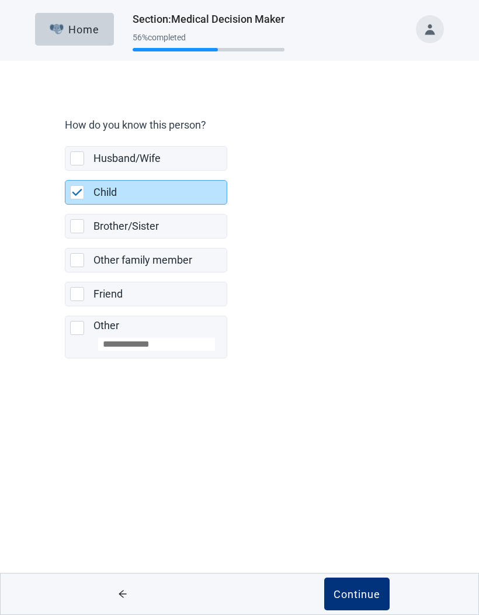
click at [368, 593] on div "Continue" at bounding box center [357, 594] width 47 height 12
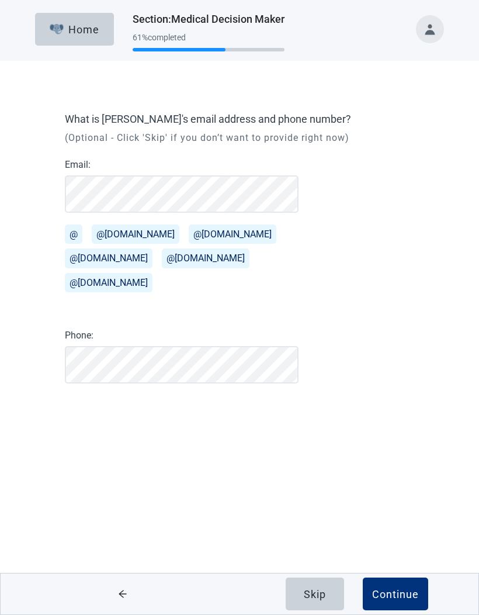
click at [423, 365] on div "What is [PERSON_NAME]'s email address and phone number? (Optional - Click 'Skip…" at bounding box center [239, 267] width 431 height 366
click at [409, 347] on div "What is [PERSON_NAME]'s email address and phone number? (Optional - Click 'Skip…" at bounding box center [239, 267] width 431 height 366
click at [405, 592] on div "Continue" at bounding box center [395, 594] width 47 height 12
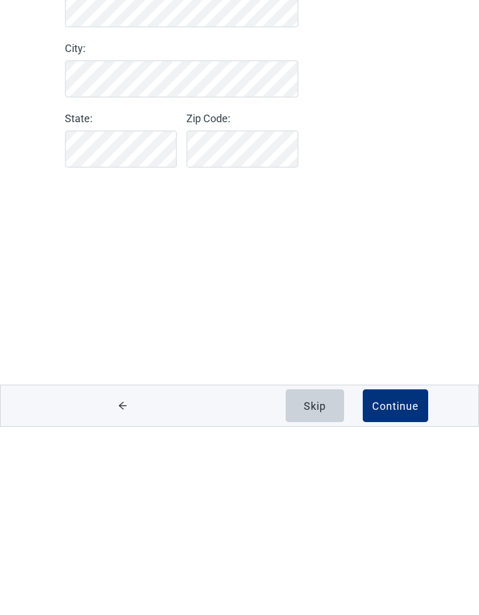
click at [404, 588] on div "Continue" at bounding box center [395, 594] width 47 height 12
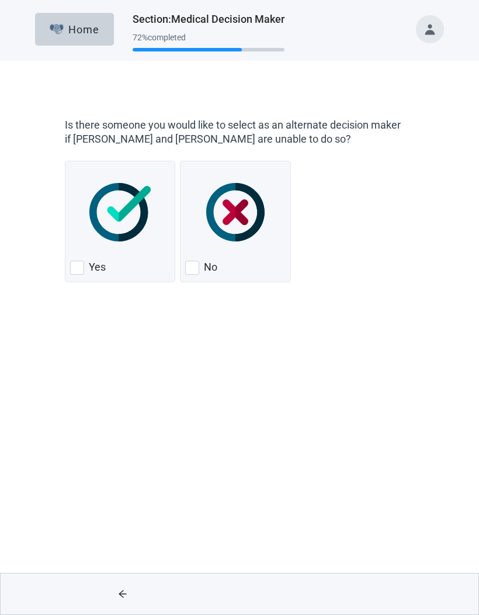
click at [96, 227] on img "Yes, checkbox, not checked" at bounding box center [119, 212] width 61 height 58
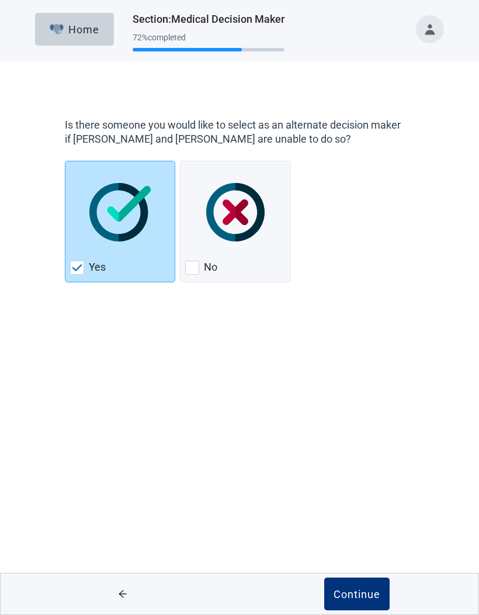
click at [372, 596] on div "Continue" at bounding box center [357, 594] width 47 height 12
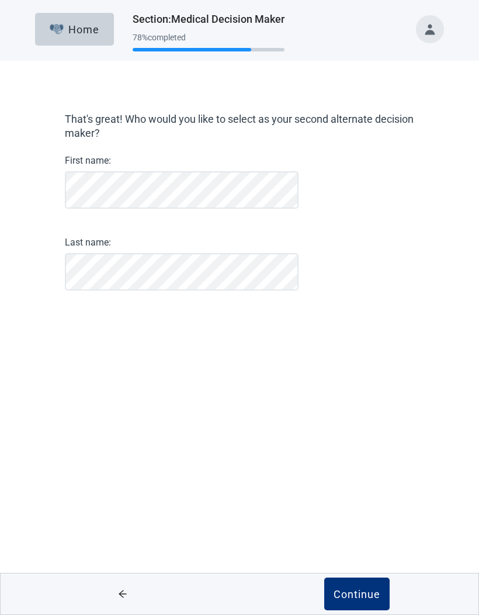
click at [441, 339] on div "That's great! Who would you like to select as your second alternate decision ma…" at bounding box center [239, 220] width 431 height 273
click at [369, 592] on div "Continue" at bounding box center [357, 594] width 47 height 12
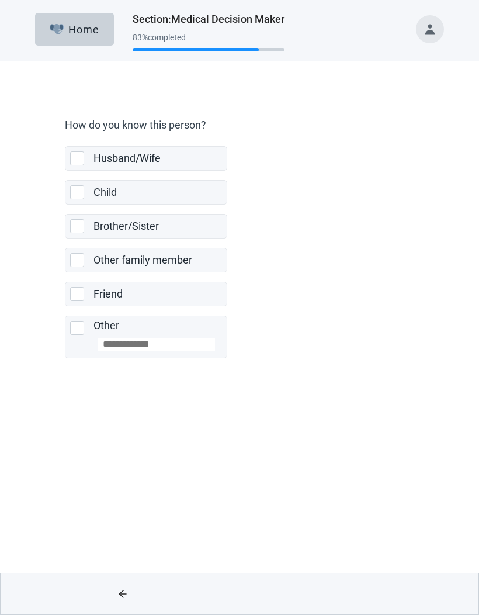
click at [70, 266] on div "Other family member" at bounding box center [145, 259] width 161 height 23
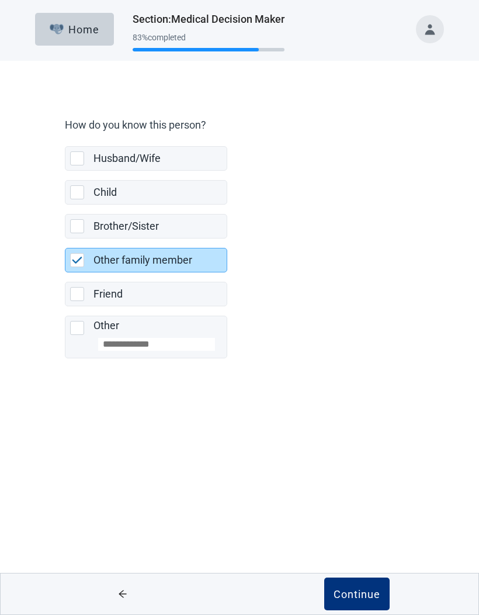
click at [361, 599] on div "Continue" at bounding box center [357, 594] width 47 height 12
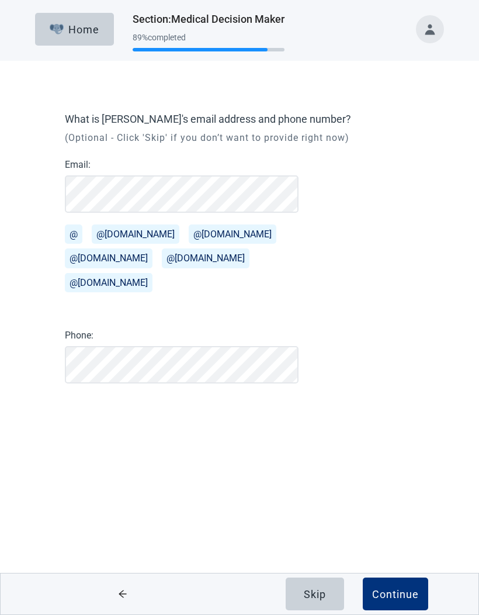
click at [419, 367] on div "What is [PERSON_NAME]'s email address and phone number? (Optional - Click 'Skip…" at bounding box center [239, 267] width 431 height 366
click at [396, 365] on div "What is [PERSON_NAME]'s email address and phone number? (Optional - Click 'Skip…" at bounding box center [239, 267] width 431 height 366
click at [402, 596] on div "Continue" at bounding box center [395, 594] width 47 height 12
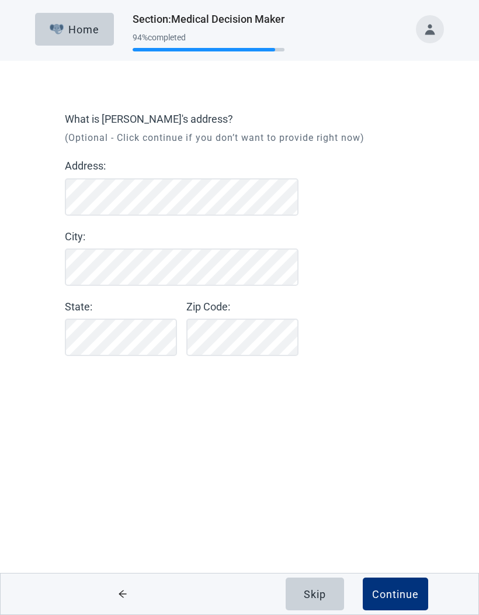
click at [411, 368] on div "What is [PERSON_NAME]'s address? (Optional - Click continue if you don’t want t…" at bounding box center [239, 253] width 431 height 338
click at [412, 594] on div "Continue" at bounding box center [395, 594] width 47 height 12
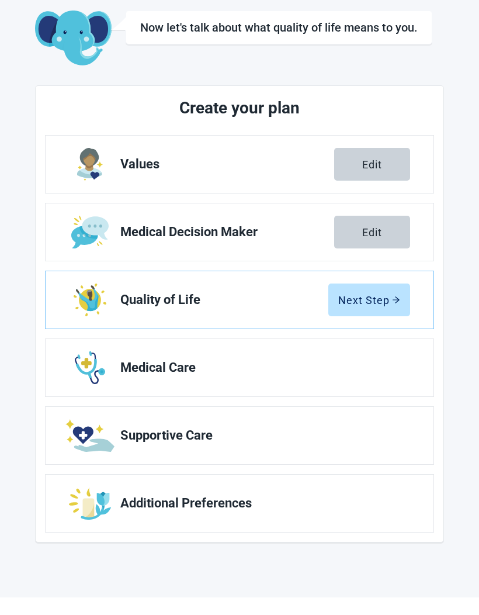
scroll to position [43, 0]
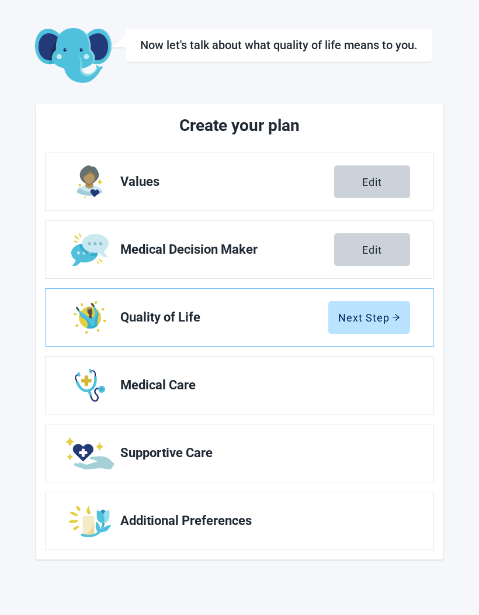
click at [382, 320] on div "Next Step" at bounding box center [369, 318] width 62 height 12
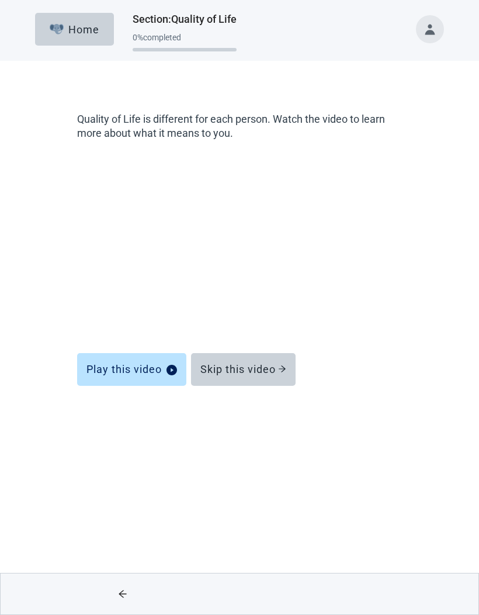
click at [279, 372] on div "Skip this video" at bounding box center [244, 370] width 86 height 12
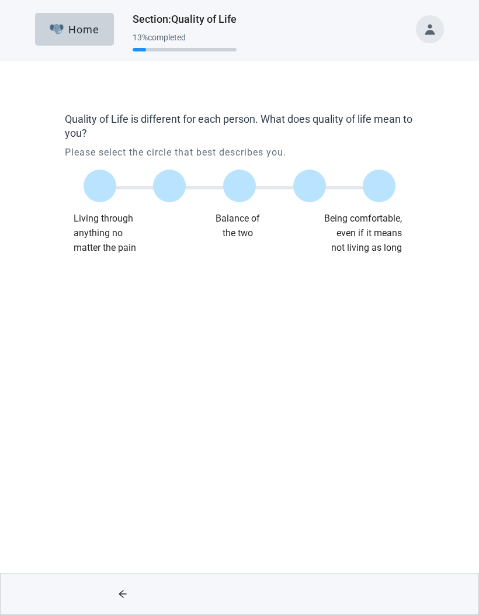
click at [312, 189] on label "Main content" at bounding box center [309, 186] width 33 height 33
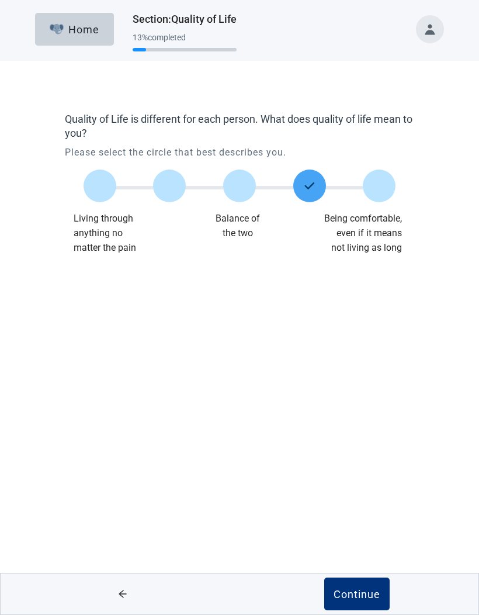
click at [366, 597] on div "Continue" at bounding box center [357, 594] width 47 height 12
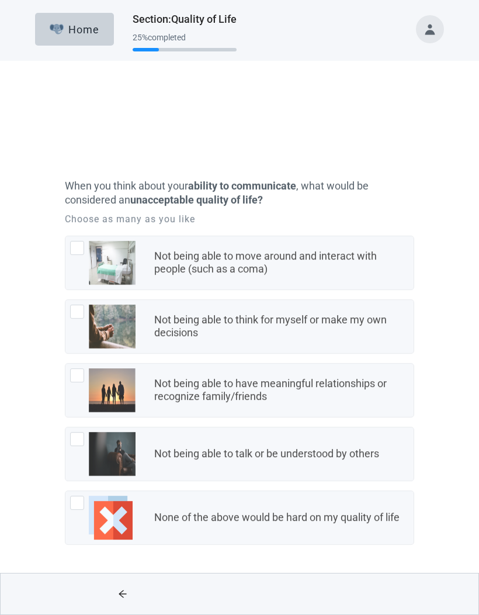
click at [319, 270] on div "Not being able to think for myself or make my own decisions" at bounding box center [280, 266] width 253 height 26
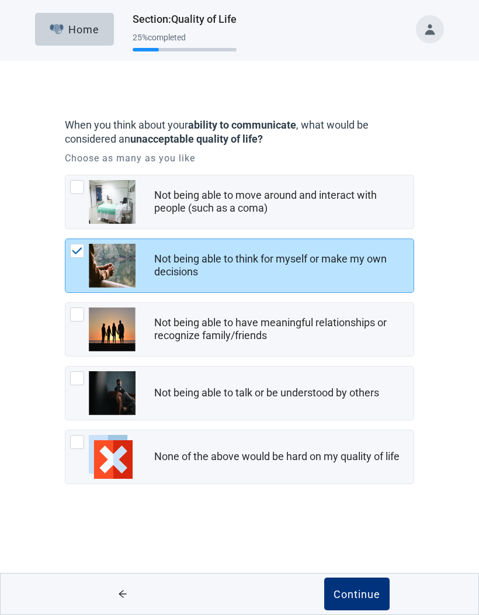
click at [290, 391] on div "Not being able to talk or be understood by others" at bounding box center [266, 392] width 225 height 13
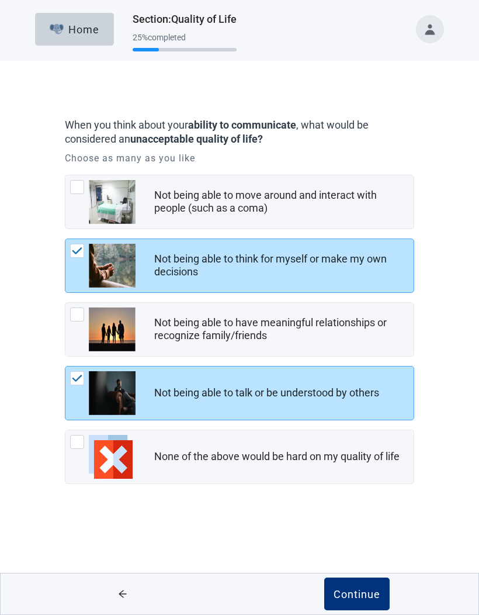
click at [367, 595] on div "Continue" at bounding box center [357, 594] width 47 height 12
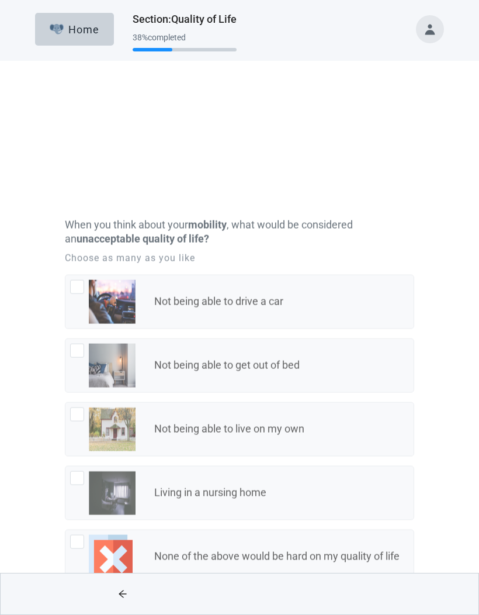
click at [308, 453] on div "None of the above would be hard on my quality of life" at bounding box center [277, 456] width 246 height 13
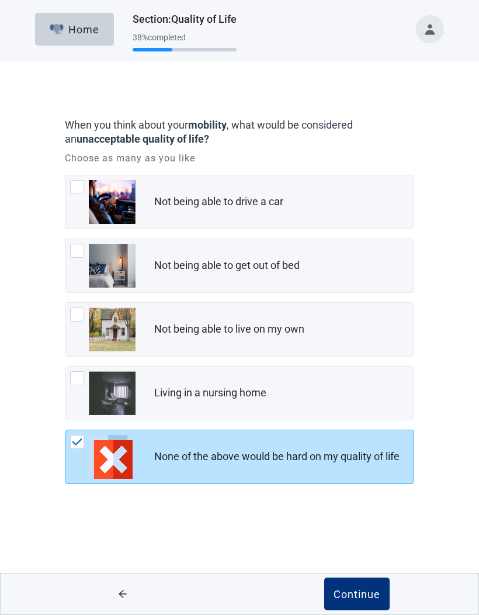
click at [356, 596] on div "Continue" at bounding box center [357, 594] width 47 height 12
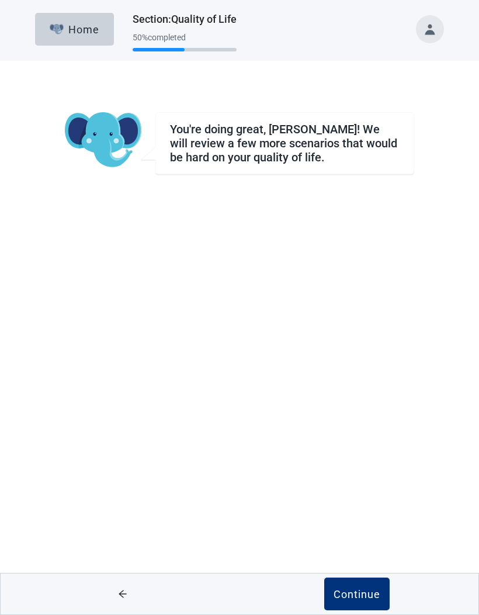
click at [360, 594] on div "Continue" at bounding box center [357, 594] width 47 height 12
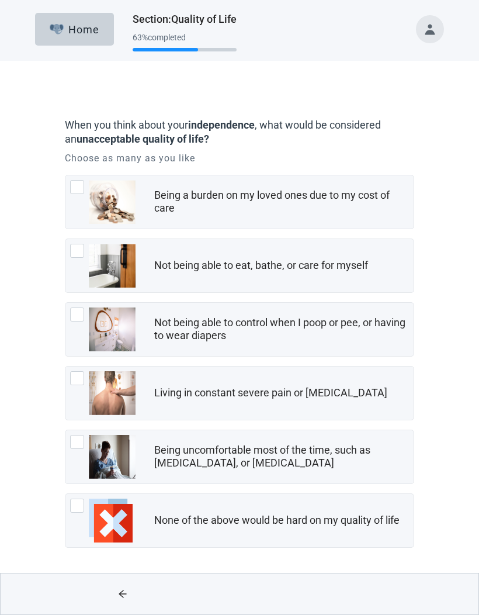
click at [351, 201] on div "Being a burden on my loved ones due to my cost of care" at bounding box center [280, 202] width 253 height 26
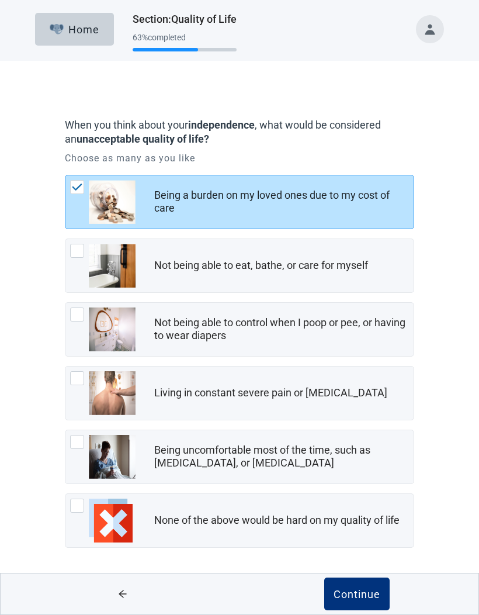
click at [354, 403] on div "Living in constant severe pain or [MEDICAL_DATA]" at bounding box center [284, 392] width 260 height 23
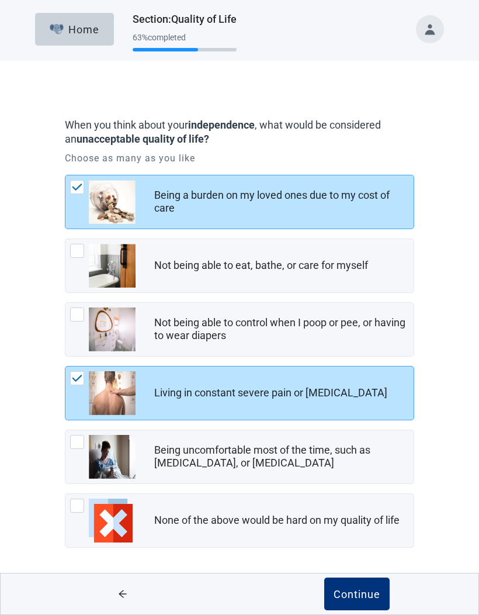
click at [364, 593] on div "Continue" at bounding box center [357, 594] width 47 height 12
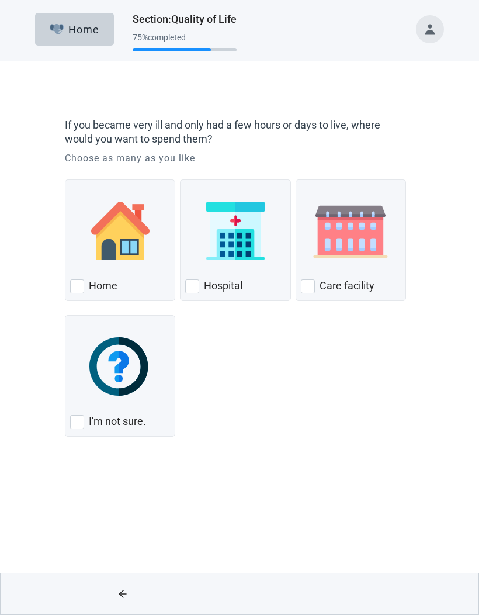
click at [128, 266] on div "Home, checkbox, not checked" at bounding box center [120, 231] width 100 height 92
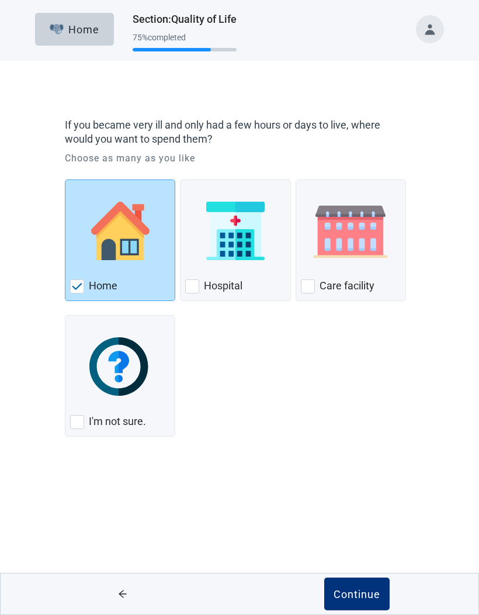
click at [364, 274] on div "Care Facility, checkbox, not checked" at bounding box center [351, 231] width 100 height 92
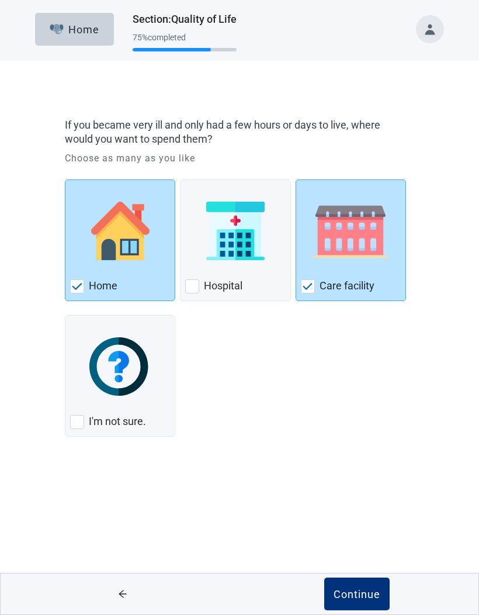
click at [375, 595] on div "Continue" at bounding box center [357, 594] width 47 height 12
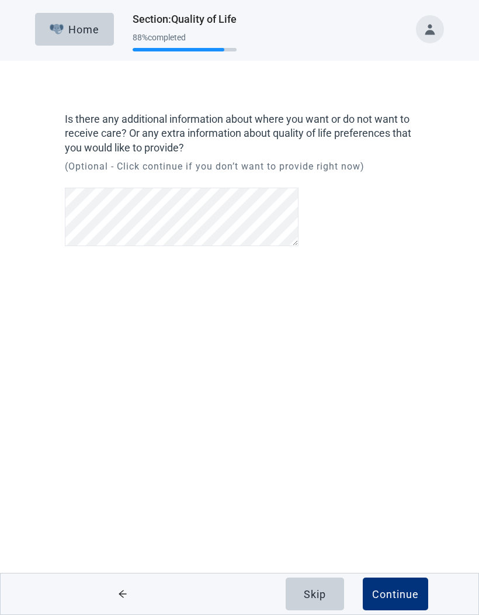
click at [399, 366] on div "Home Section : Quality of Life 88 % completed Is there any additional informati…" at bounding box center [239, 307] width 479 height 615
click at [407, 590] on div "Continue" at bounding box center [395, 594] width 47 height 12
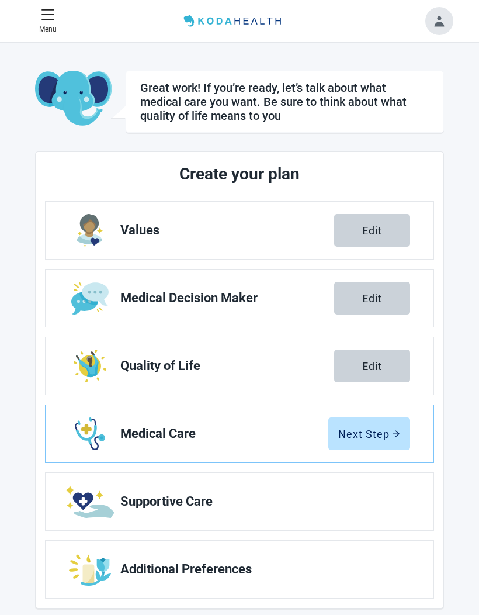
click at [385, 438] on div "Next Step" at bounding box center [369, 434] width 62 height 12
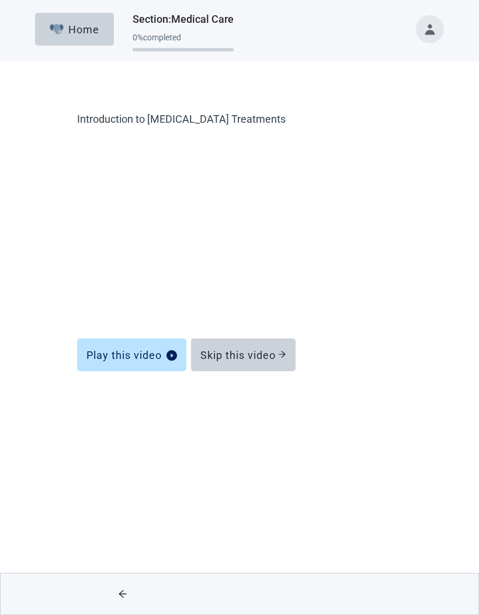
click at [259, 351] on div "Skip this video" at bounding box center [244, 355] width 86 height 12
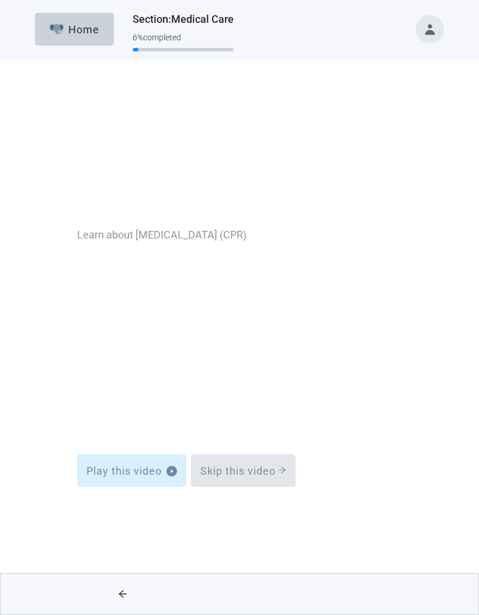
click at [279, 358] on icon "arrow-right" at bounding box center [282, 354] width 8 height 8
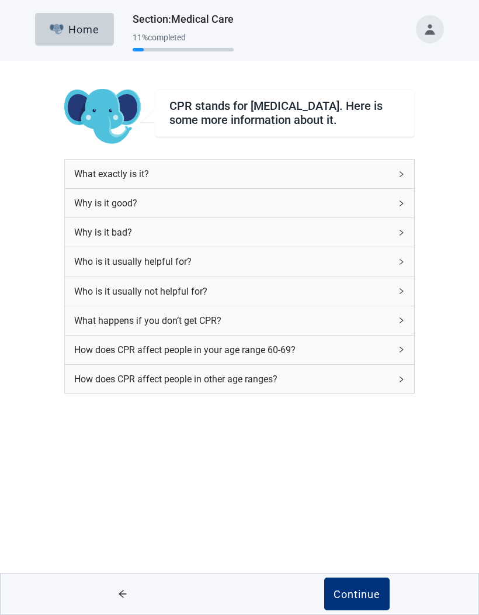
click at [398, 383] on icon "right" at bounding box center [401, 379] width 7 height 7
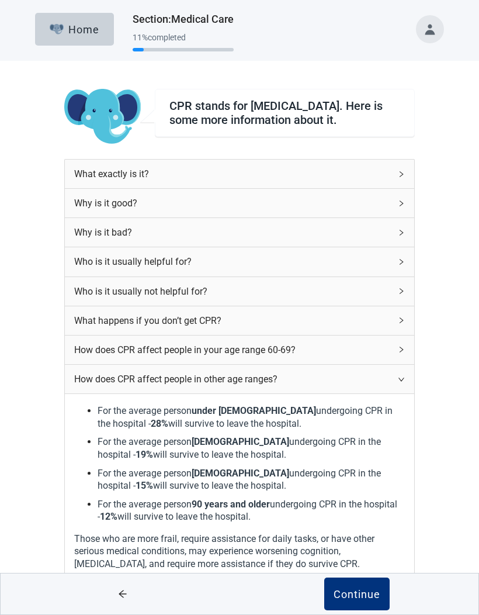
click at [392, 317] on div "What happens if you don’t get CPR?" at bounding box center [240, 320] width 350 height 29
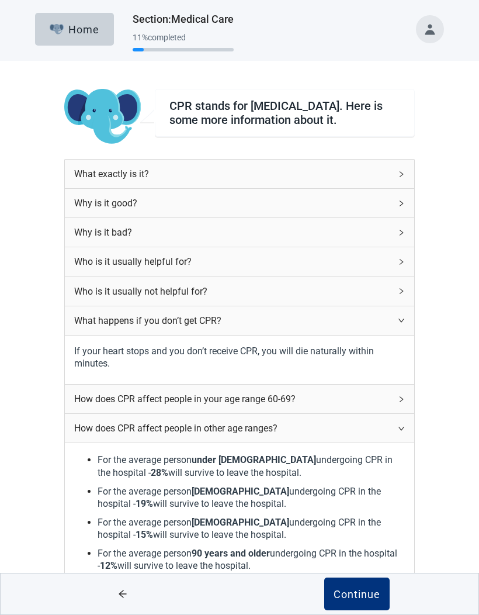
click at [389, 264] on div "Who is it usually helpful for?" at bounding box center [232, 261] width 317 height 15
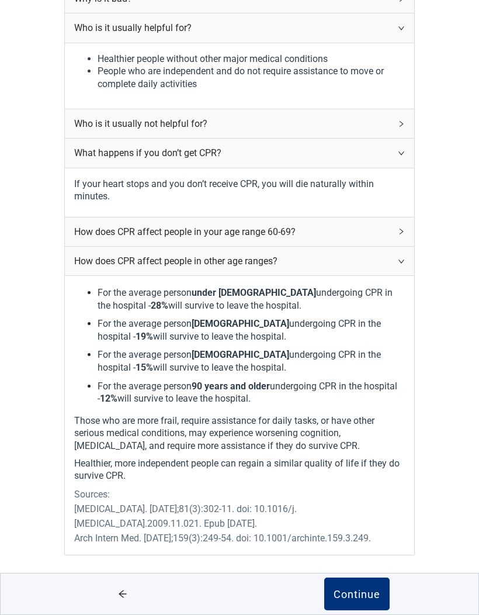
scroll to position [232, 0]
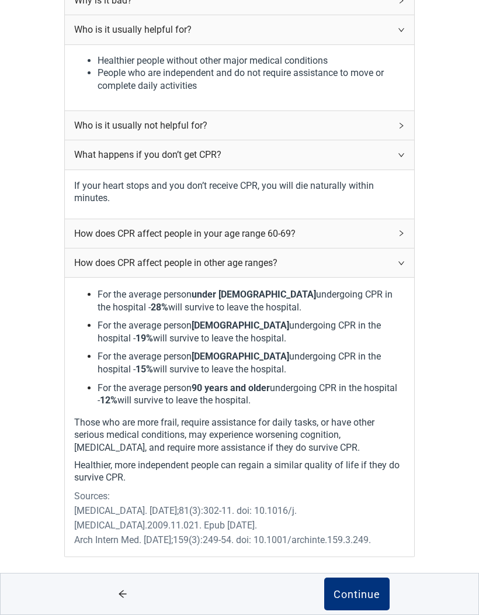
click at [386, 241] on div "How does CPR affect people in your age range 60-69?" at bounding box center [232, 233] width 317 height 15
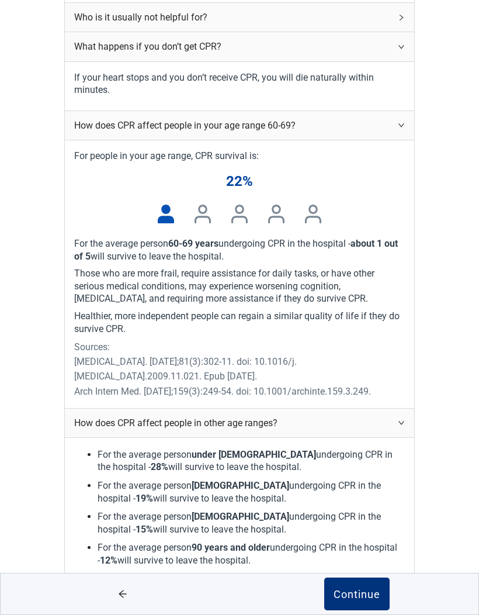
scroll to position [349, 0]
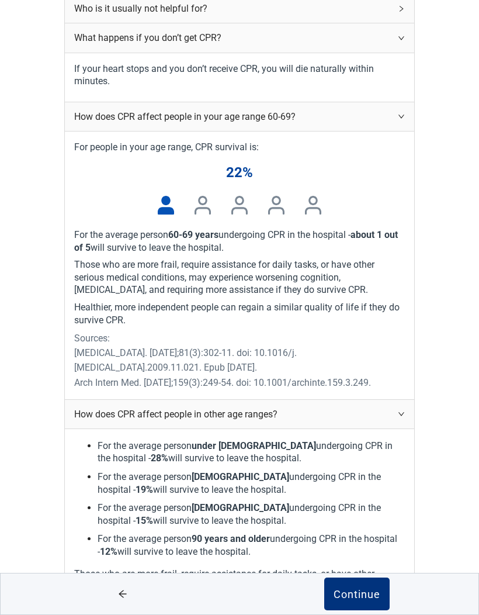
click at [364, 600] on div "Continue" at bounding box center [357, 594] width 47 height 12
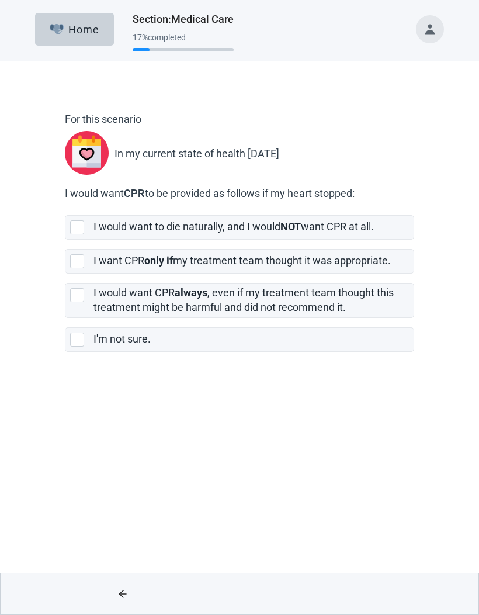
click at [343, 227] on label "I would want to die naturally, and I would NOT want CPR at all." at bounding box center [234, 226] width 281 height 12
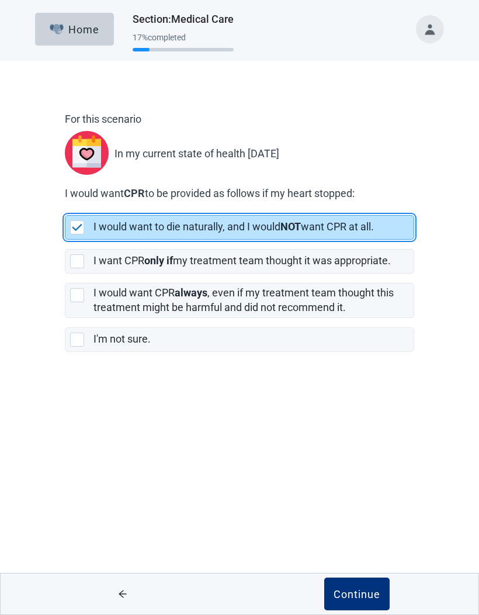
click at [375, 591] on div "Continue" at bounding box center [357, 594] width 47 height 12
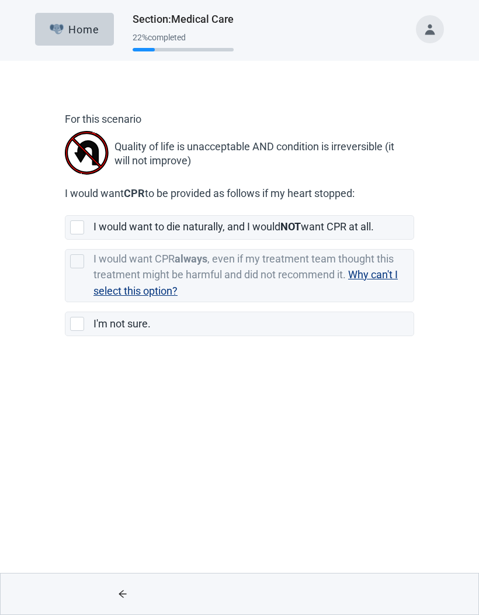
click at [384, 275] on span "Why can't I select this option?" at bounding box center [246, 282] width 305 height 29
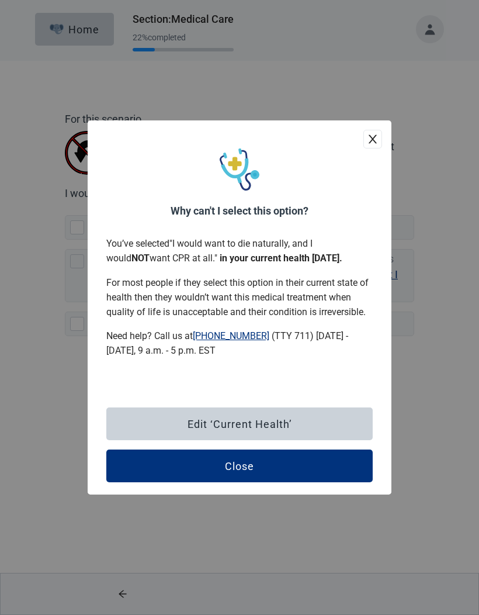
click at [300, 440] on button "Edit ‘Current Health’" at bounding box center [239, 423] width 267 height 33
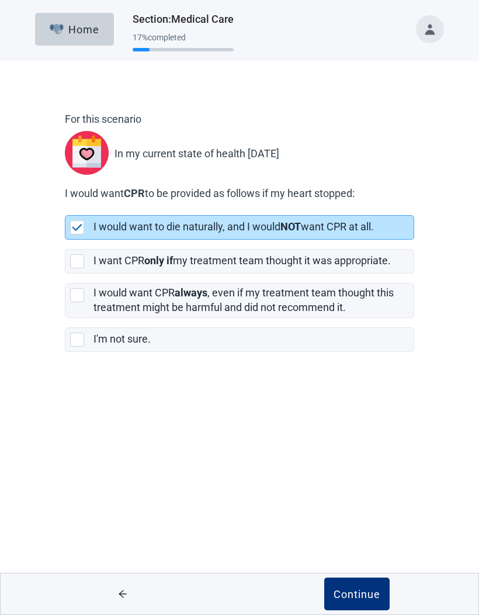
click at [367, 264] on label "I want CPR only if my treatment team thought it was appropriate." at bounding box center [243, 260] width 298 height 12
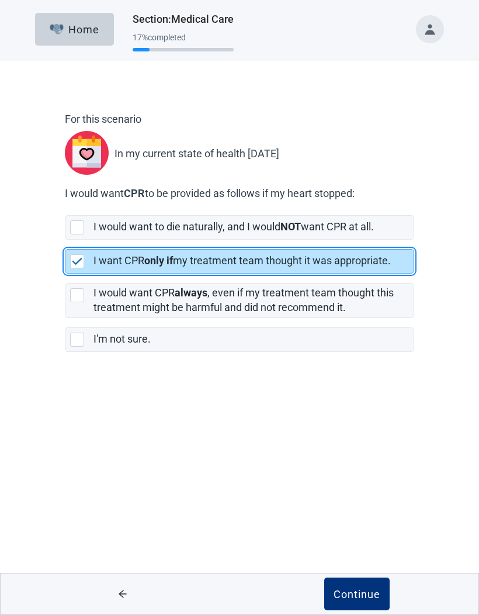
click at [353, 593] on div "Continue" at bounding box center [357, 594] width 47 height 12
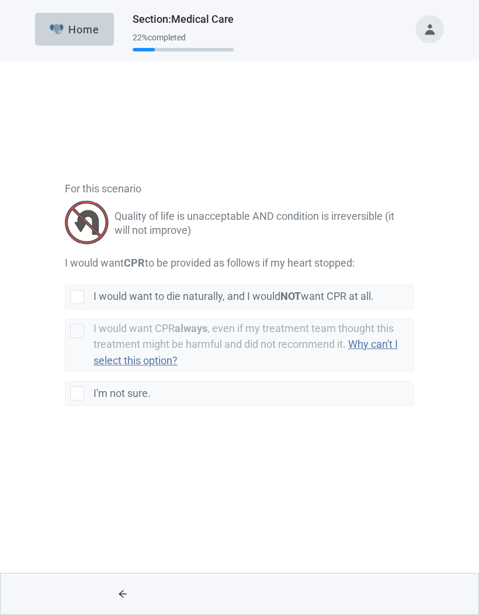
click at [371, 227] on label "I would want to die naturally, and I would NOT want CPR at all." at bounding box center [234, 226] width 281 height 12
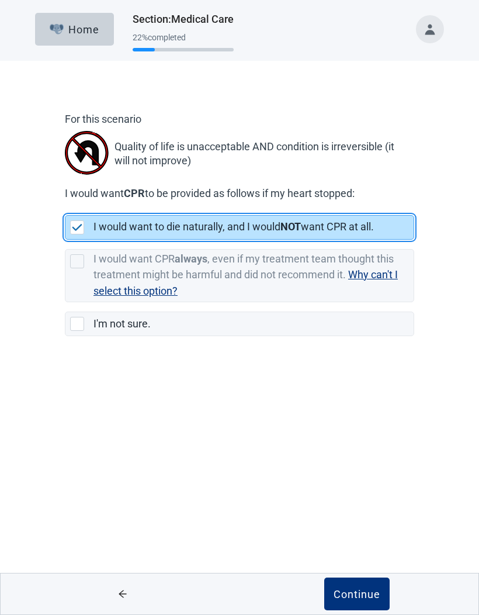
click at [371, 600] on button "Continue" at bounding box center [356, 594] width 65 height 33
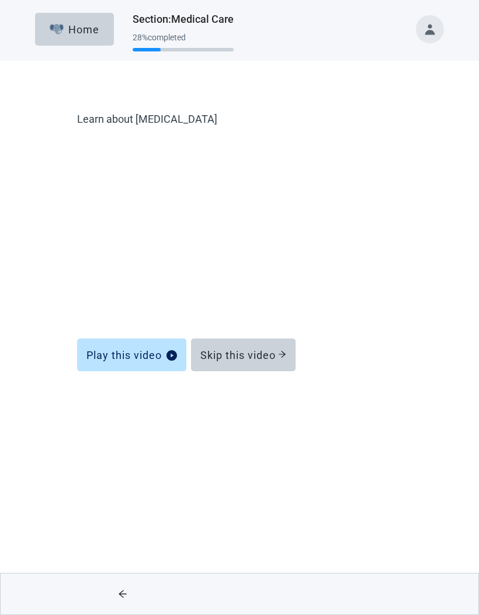
click at [290, 358] on button "Skip this video" at bounding box center [243, 354] width 105 height 33
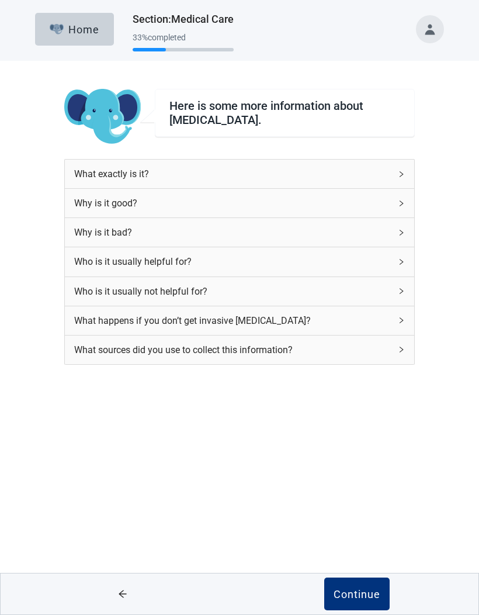
click at [389, 348] on div "What sources did you use to collect this information?" at bounding box center [232, 350] width 317 height 15
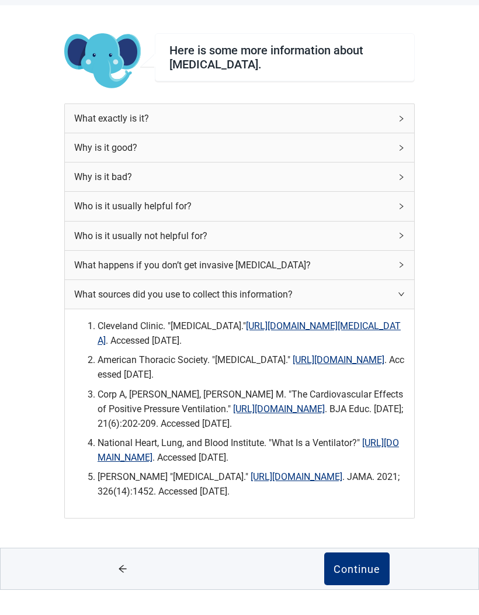
scroll to position [26, 0]
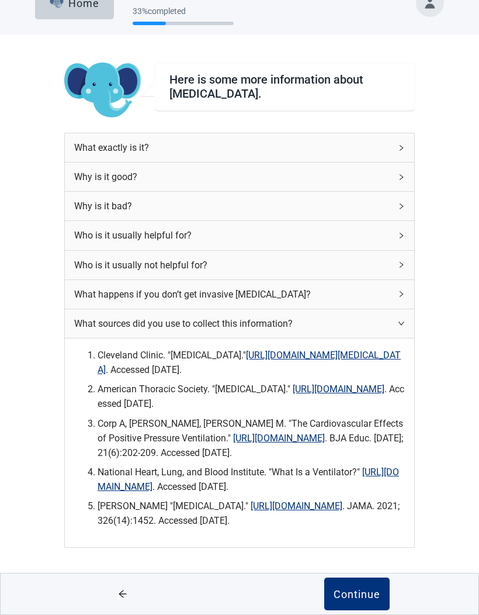
click at [372, 291] on div "What happens if you don’t get invasive [MEDICAL_DATA]?" at bounding box center [232, 294] width 317 height 15
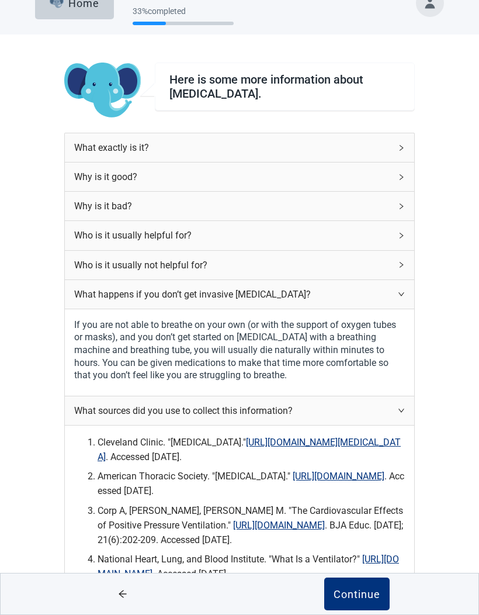
click at [391, 264] on div "Who is it usually not helpful for?" at bounding box center [232, 265] width 317 height 15
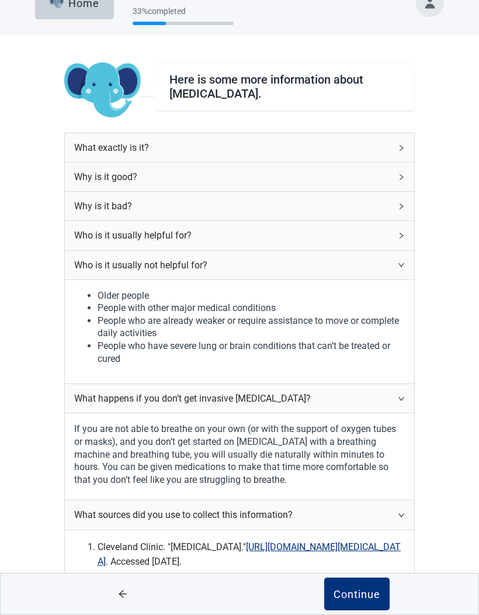
click at [367, 610] on button "Continue" at bounding box center [356, 594] width 65 height 33
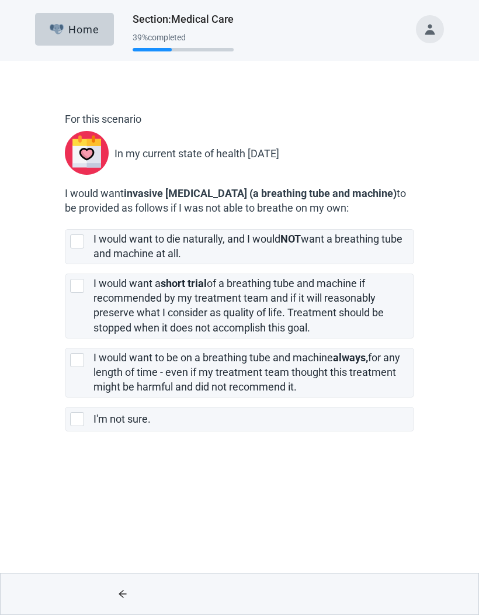
click at [316, 376] on label "I would want to be on a breathing tube and machine always, for any length of ti…" at bounding box center [247, 372] width 307 height 42
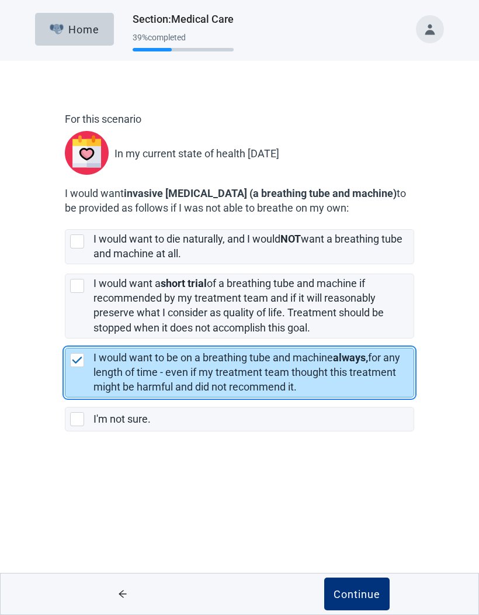
click at [365, 596] on div "Continue" at bounding box center [357, 594] width 47 height 12
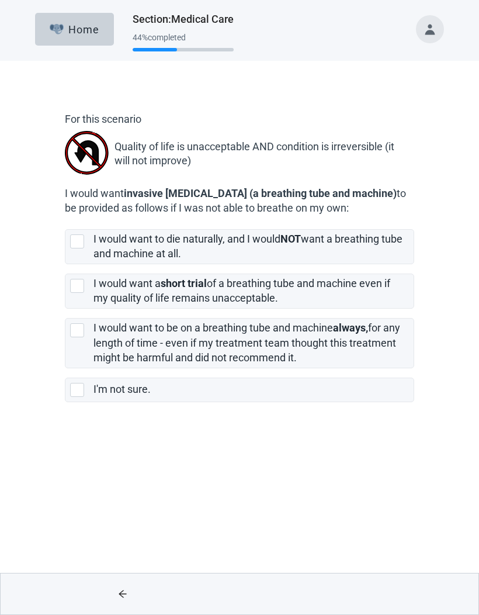
click at [352, 306] on div "I would want a short trial of a breathing tube and machine even if my quality o…" at bounding box center [250, 291] width 313 height 29
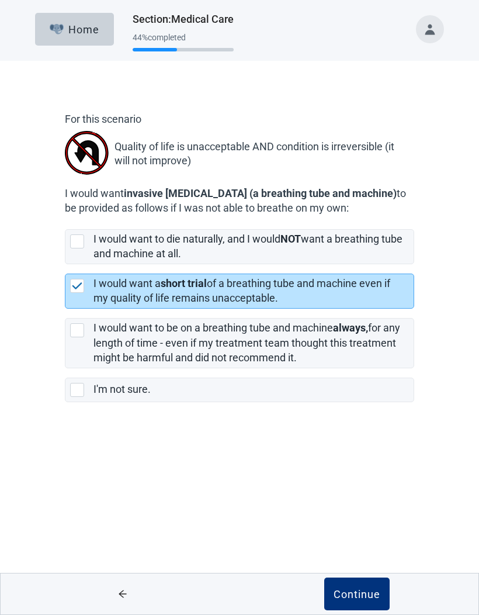
click at [367, 597] on div "Continue" at bounding box center [357, 594] width 47 height 12
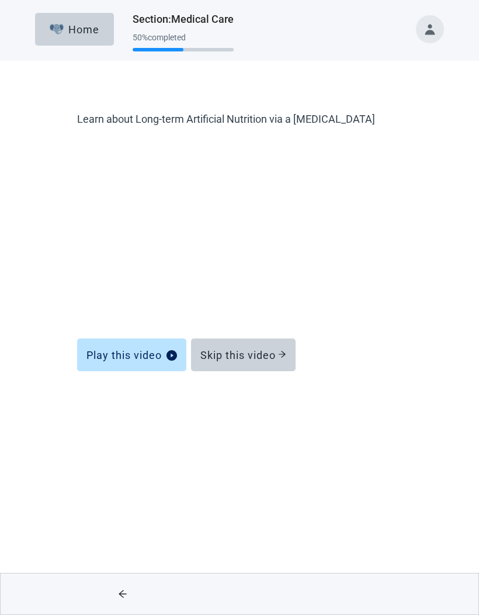
click at [278, 357] on div "Skip this video" at bounding box center [244, 355] width 86 height 12
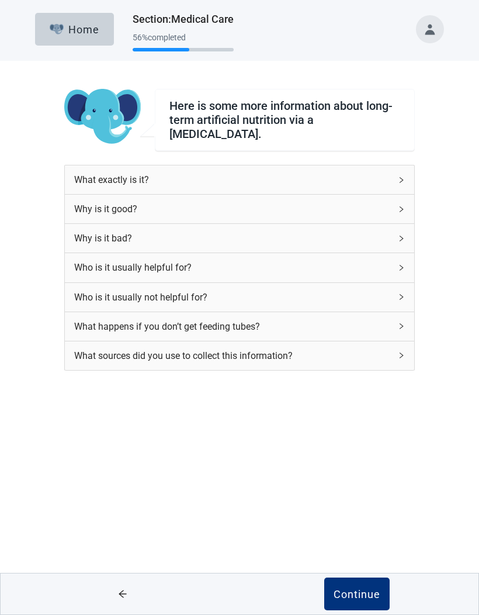
click at [389, 175] on div "What exactly is it?" at bounding box center [232, 179] width 317 height 15
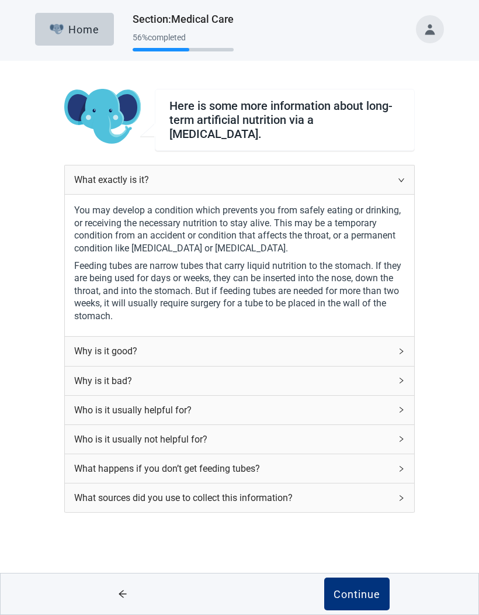
click at [376, 344] on div "Why is it good?" at bounding box center [232, 351] width 317 height 15
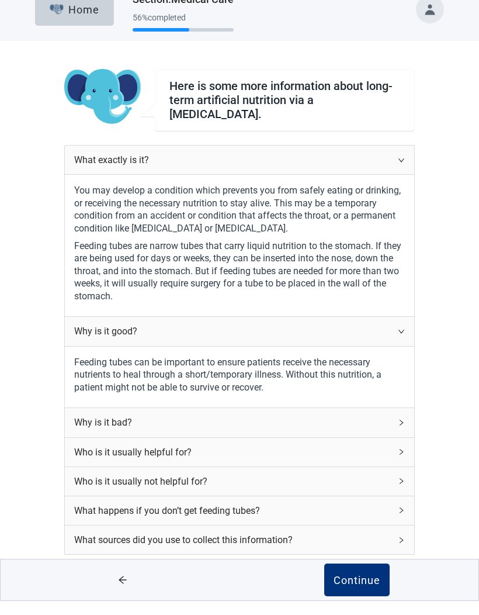
scroll to position [4, 0]
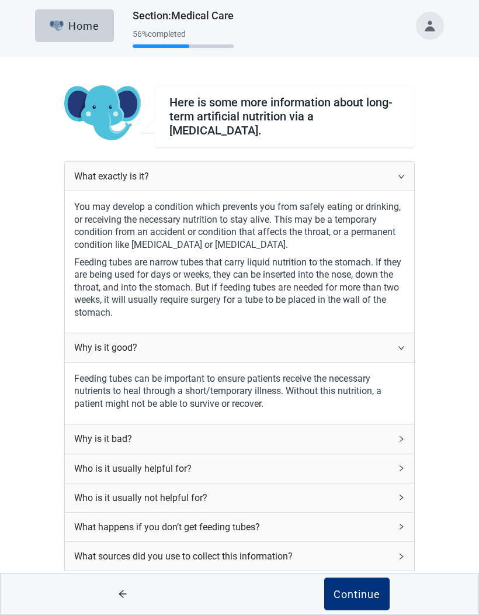
click at [361, 600] on div "Continue" at bounding box center [357, 594] width 47 height 12
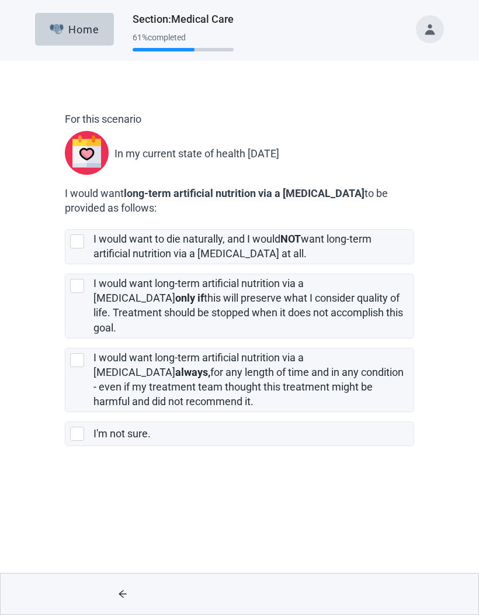
click at [316, 427] on div "I'm not sure." at bounding box center [250, 434] width 313 height 15
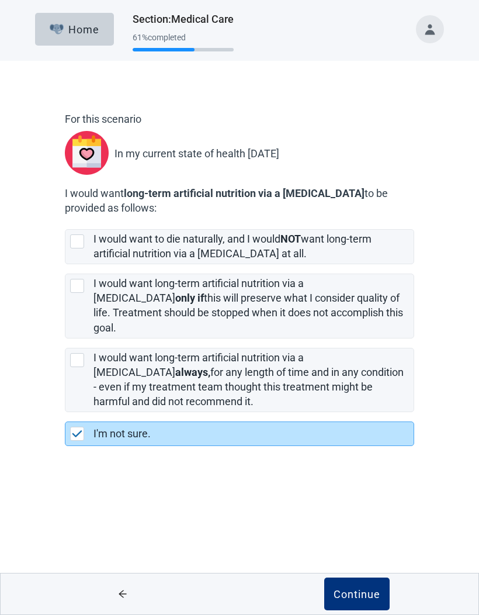
click at [371, 597] on div "Continue" at bounding box center [357, 594] width 47 height 12
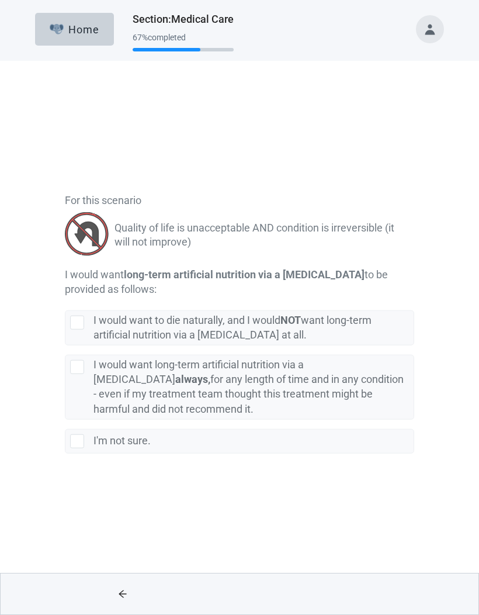
click at [364, 242] on label "I would want to die naturally, and I would NOT want long-term artificial nutrit…" at bounding box center [233, 246] width 278 height 27
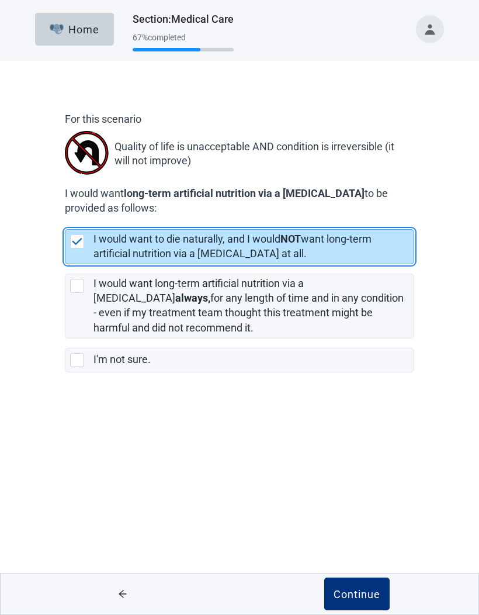
click at [369, 593] on div "Continue" at bounding box center [357, 594] width 47 height 12
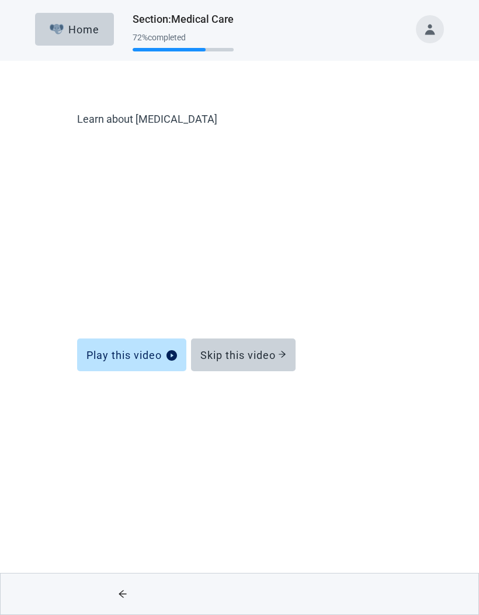
click at [282, 360] on div "Skip this video" at bounding box center [244, 355] width 86 height 12
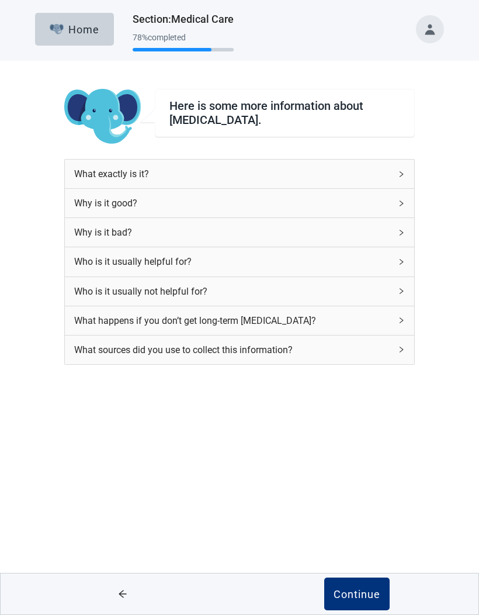
click at [386, 278] on div "Who is it usually not helpful for?" at bounding box center [240, 291] width 350 height 29
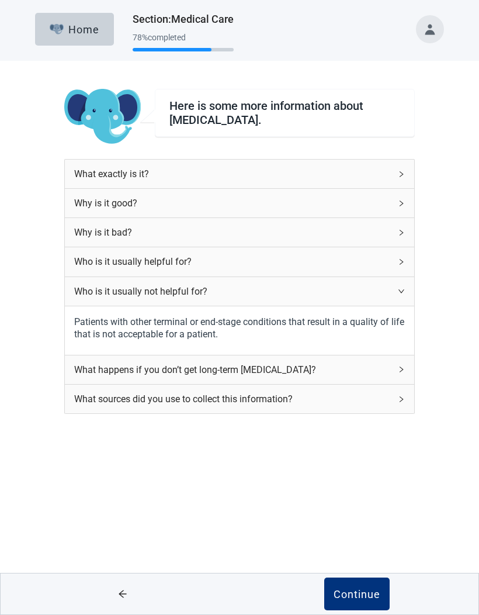
click at [388, 235] on div "Why is it bad?" at bounding box center [232, 232] width 317 height 15
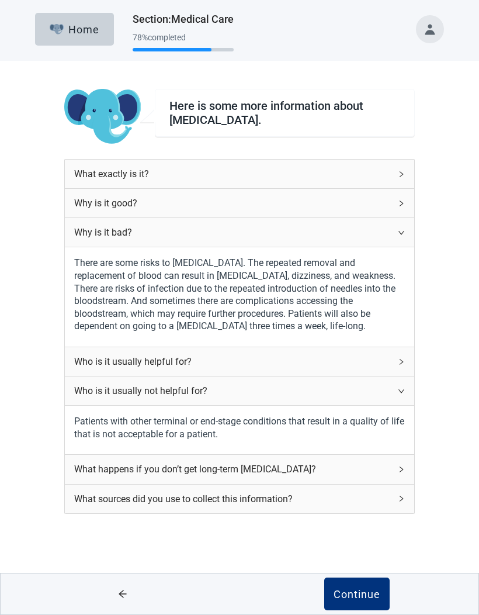
click at [356, 590] on div "Continue" at bounding box center [357, 594] width 47 height 12
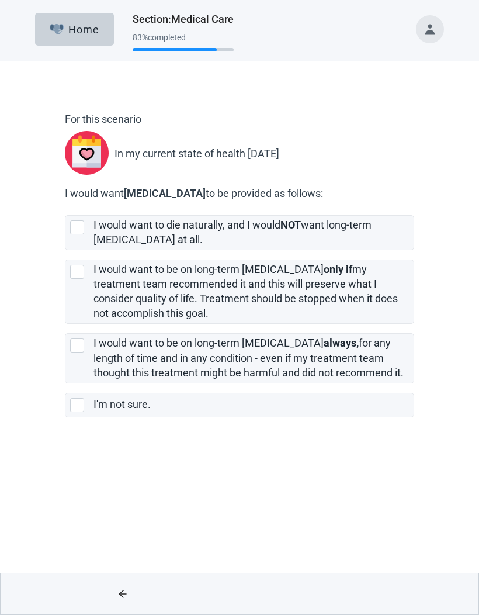
click at [354, 293] on label "I would want to be on long-term [MEDICAL_DATA] only if my treatment team recomm…" at bounding box center [246, 291] width 305 height 56
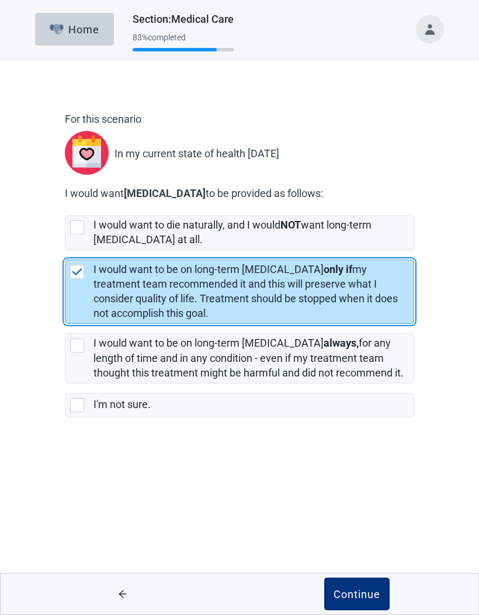
click at [376, 593] on div "Continue" at bounding box center [357, 594] width 47 height 12
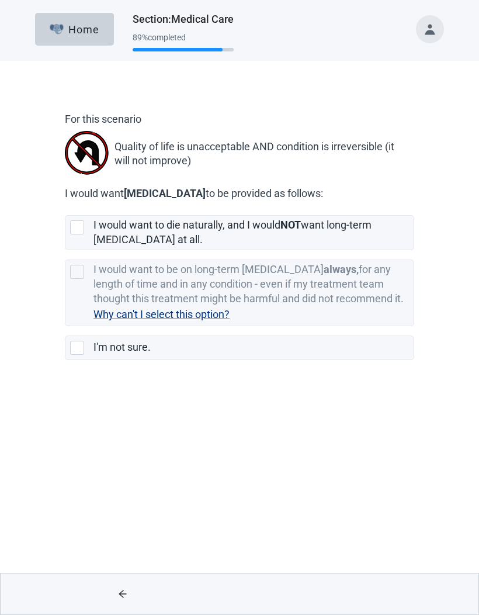
click at [230, 308] on span "Why can't I select this option?" at bounding box center [162, 314] width 136 height 12
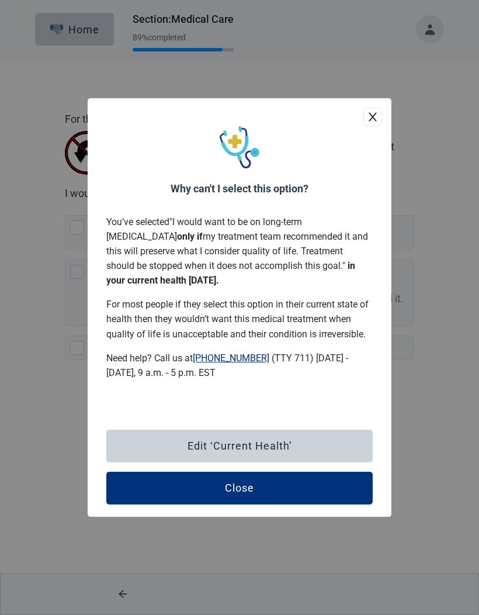
click at [289, 505] on button "Close" at bounding box center [239, 488] width 267 height 33
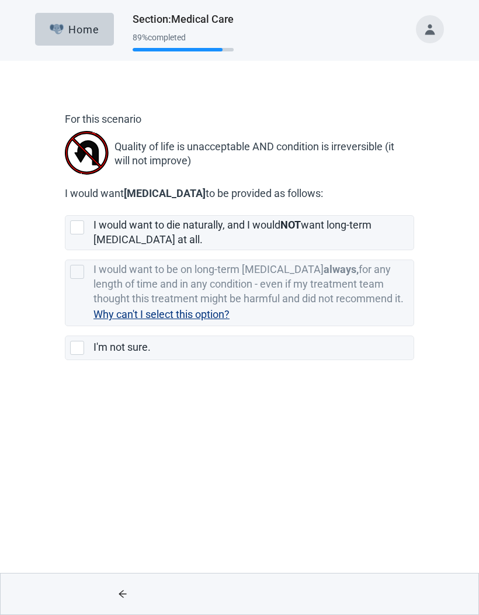
click at [360, 232] on div "I would want to die naturally, and I would NOT want long-term [MEDICAL_DATA] at…" at bounding box center [250, 232] width 313 height 29
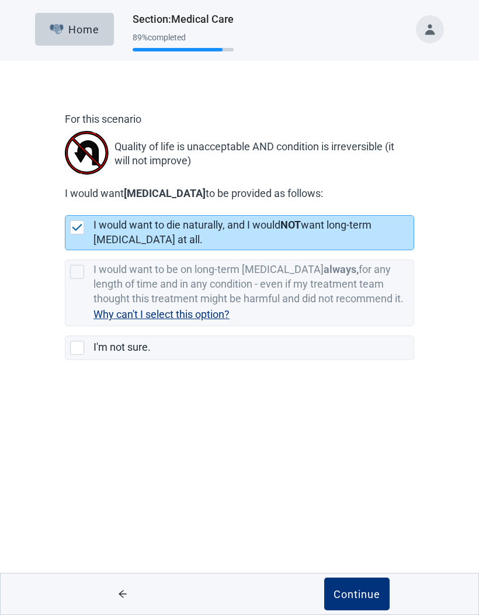
click at [373, 597] on div "Continue" at bounding box center [357, 594] width 47 height 12
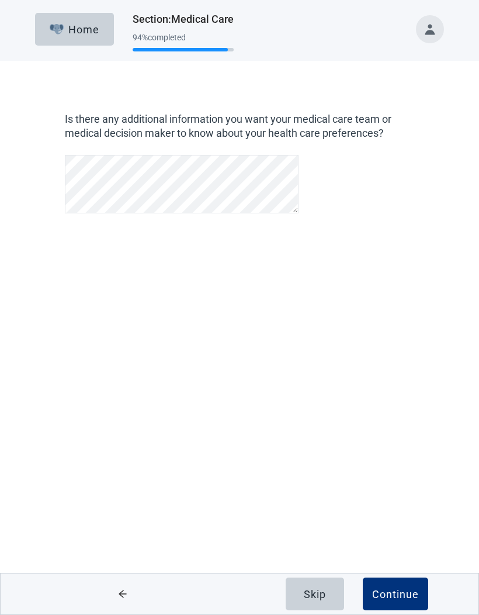
click at [406, 341] on div "Home Section : Medical Care 94 % completed Is there any additional information …" at bounding box center [239, 307] width 479 height 615
click at [406, 588] on div "Continue" at bounding box center [395, 594] width 47 height 12
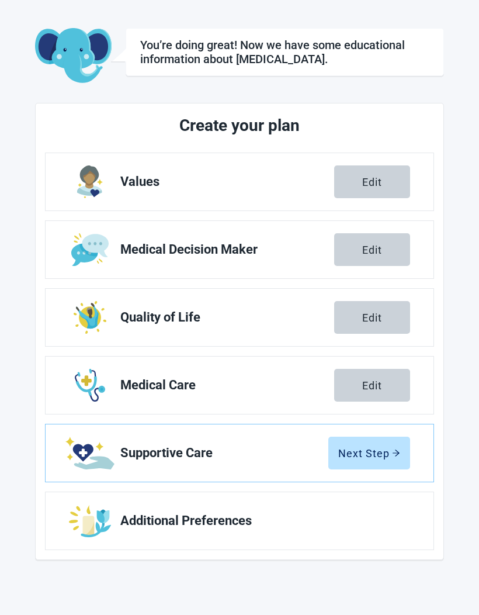
scroll to position [43, 0]
click at [367, 454] on div "Next Step" at bounding box center [369, 453] width 62 height 12
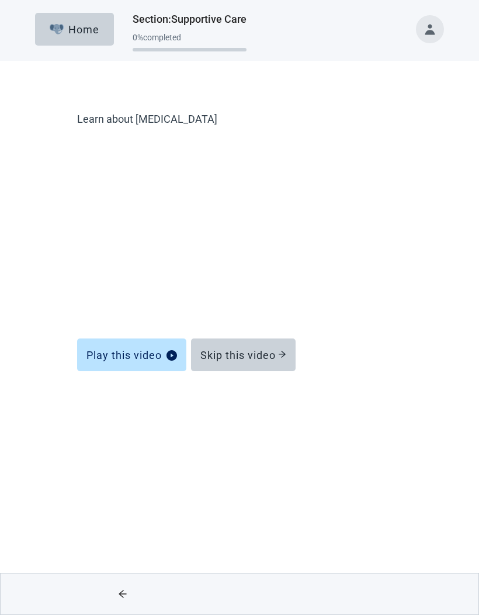
click at [269, 355] on div "Skip this video" at bounding box center [244, 355] width 86 height 12
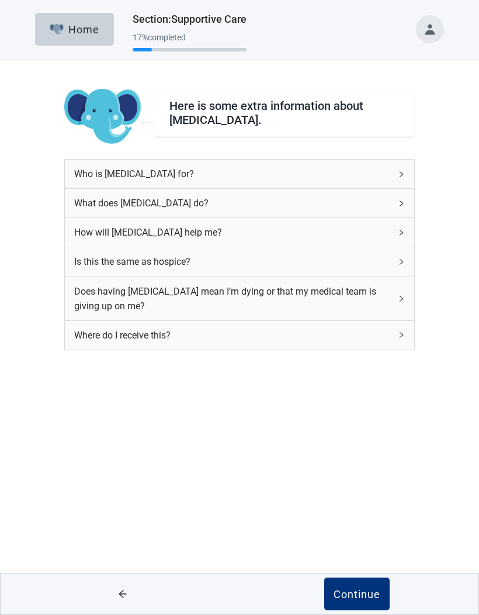
click at [374, 268] on div "Is this the same as hospice?" at bounding box center [232, 261] width 317 height 15
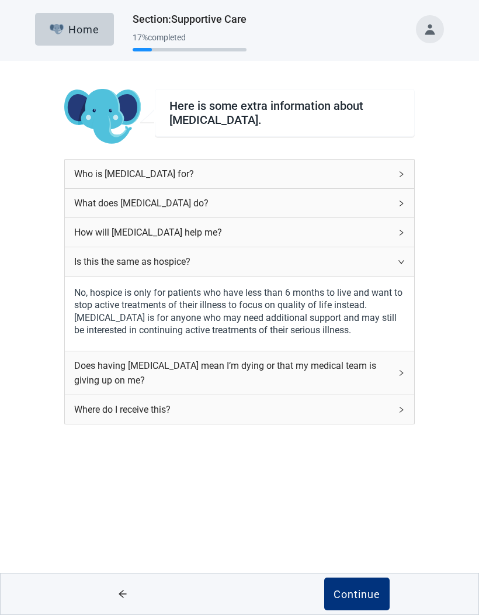
click at [88, 216] on div "What does [MEDICAL_DATA] do?" at bounding box center [240, 203] width 350 height 29
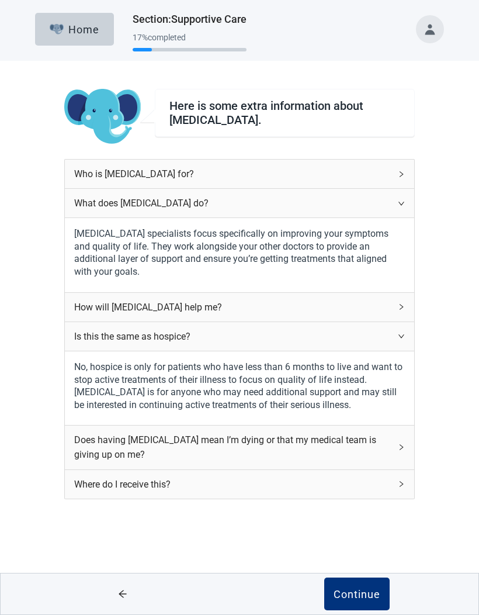
click at [361, 592] on div "Continue" at bounding box center [357, 594] width 47 height 12
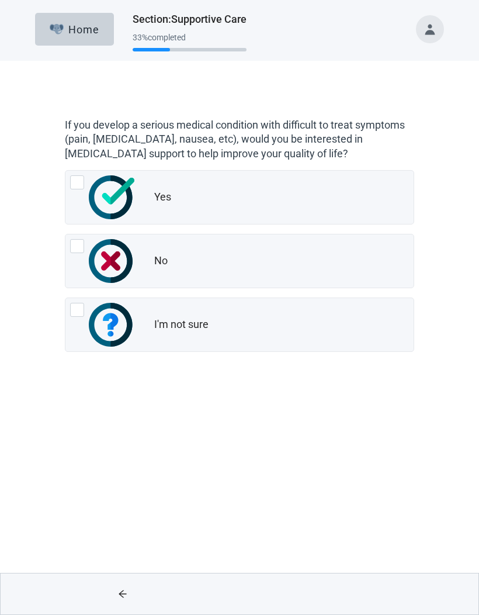
click at [80, 257] on div "No, radio button, not checked" at bounding box center [102, 261] width 65 height 44
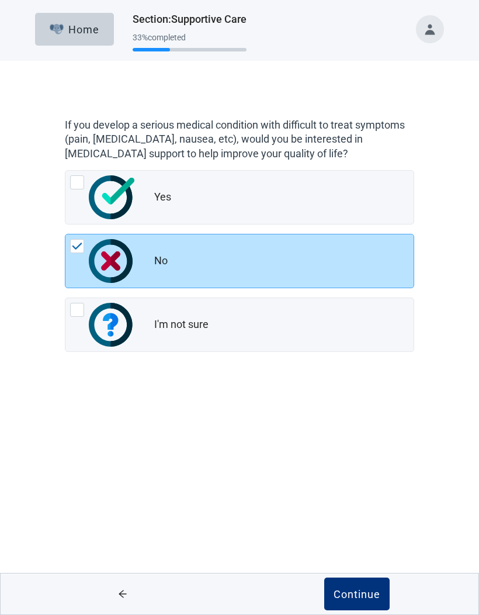
click at [347, 599] on div "Continue" at bounding box center [357, 594] width 47 height 12
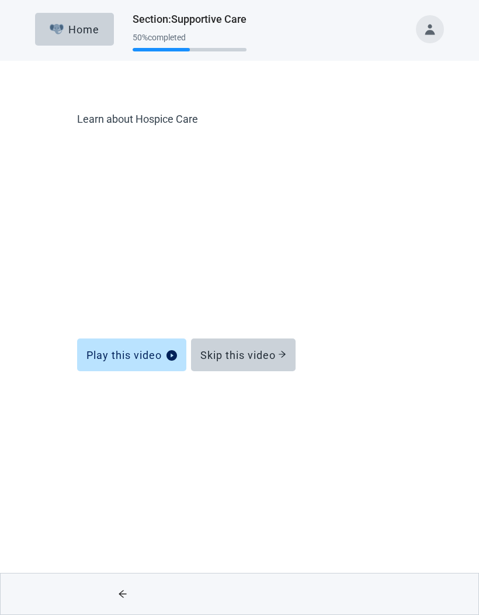
click at [271, 360] on div "Skip this video" at bounding box center [244, 355] width 86 height 12
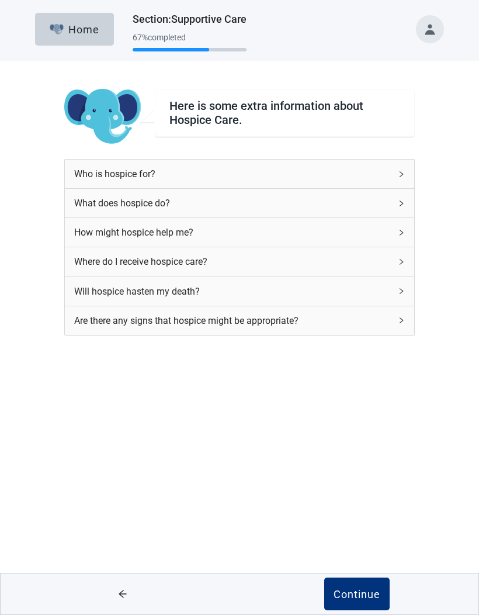
click at [95, 322] on div "Are there any signs that hospice might be appropriate?" at bounding box center [232, 320] width 317 height 15
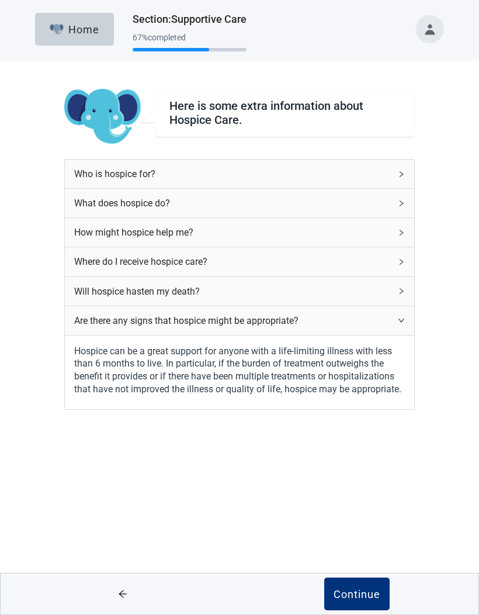
click at [97, 192] on div "What does hospice do?" at bounding box center [240, 203] width 350 height 29
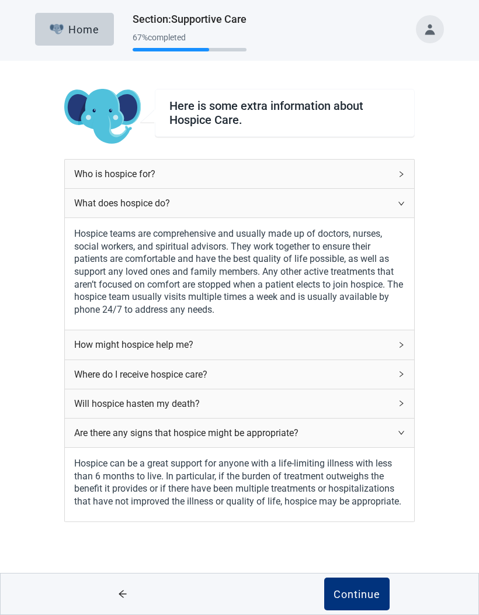
click at [365, 592] on div "Continue" at bounding box center [357, 594] width 47 height 12
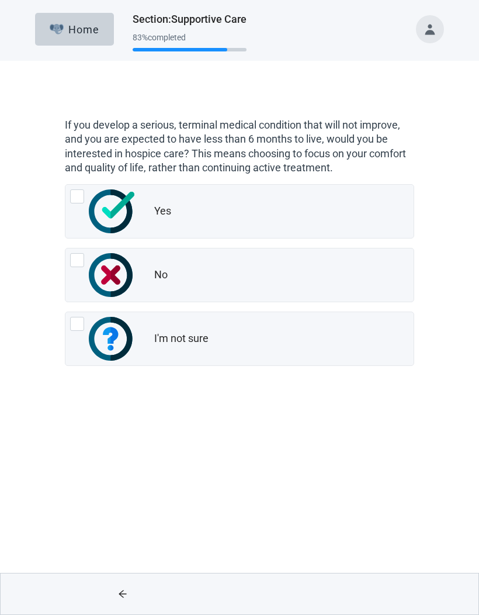
click at [116, 340] on img "I'm not sure, radio button, not checked" at bounding box center [112, 339] width 46 height 44
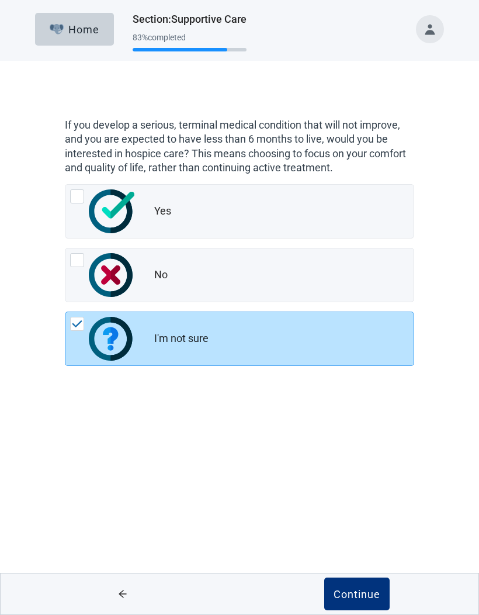
click at [89, 207] on img "Yes, radio button, not checked" at bounding box center [112, 211] width 46 height 44
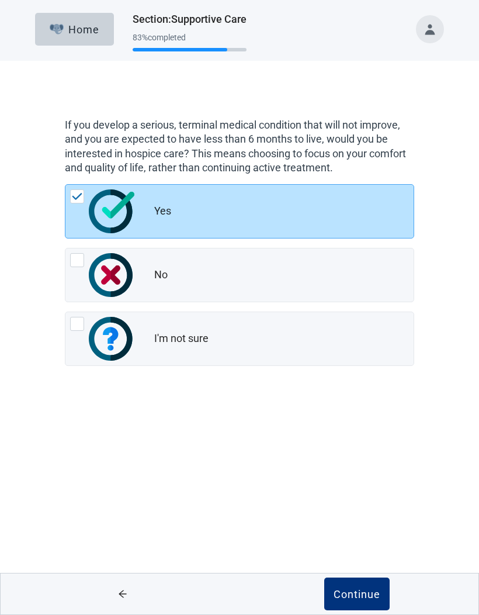
click at [358, 603] on button "Continue" at bounding box center [356, 594] width 65 height 33
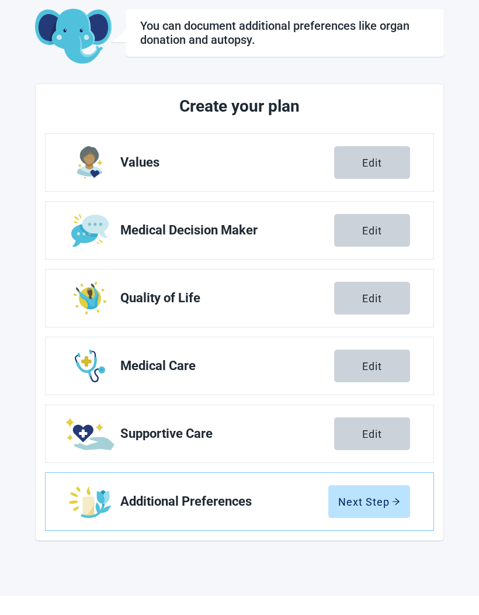
scroll to position [43, 0]
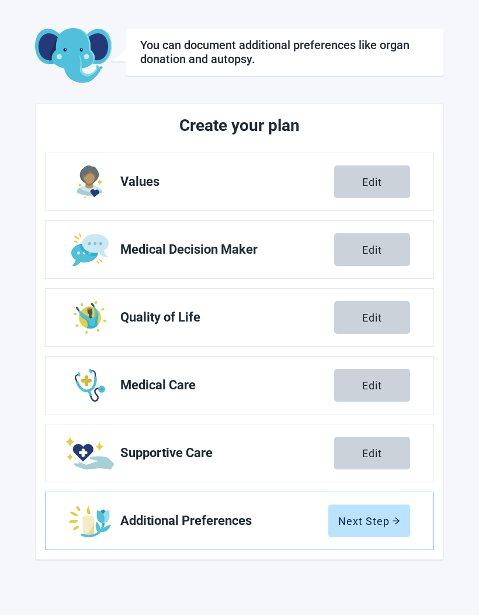
click at [390, 519] on div "Next Step" at bounding box center [369, 521] width 62 height 12
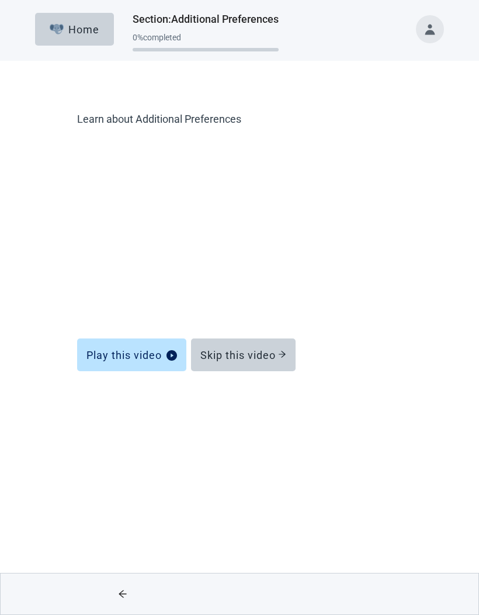
click at [278, 357] on div "Skip this video" at bounding box center [244, 355] width 86 height 12
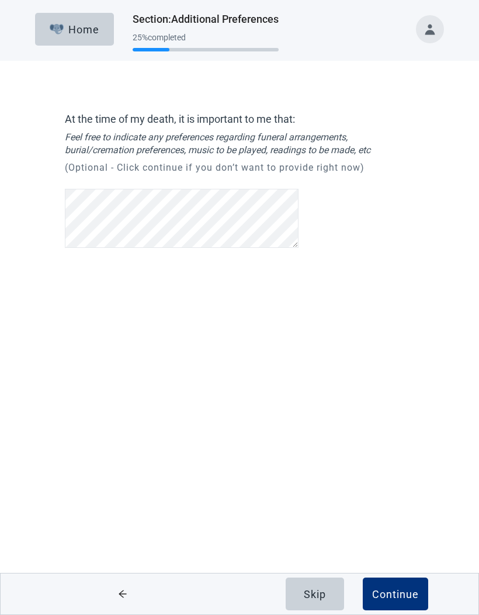
click at [379, 358] on div "Home Section : Additional Preferences 25 % completed At the time of my death, i…" at bounding box center [239, 307] width 479 height 615
click at [406, 589] on div "Continue" at bounding box center [395, 594] width 47 height 12
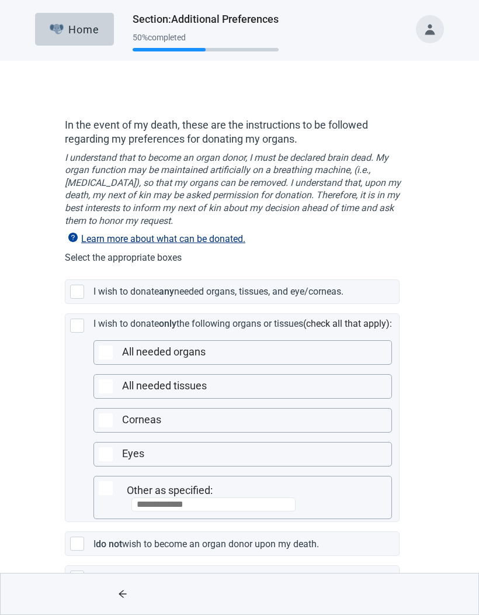
click at [75, 292] on div "Main content" at bounding box center [77, 292] width 14 height 14
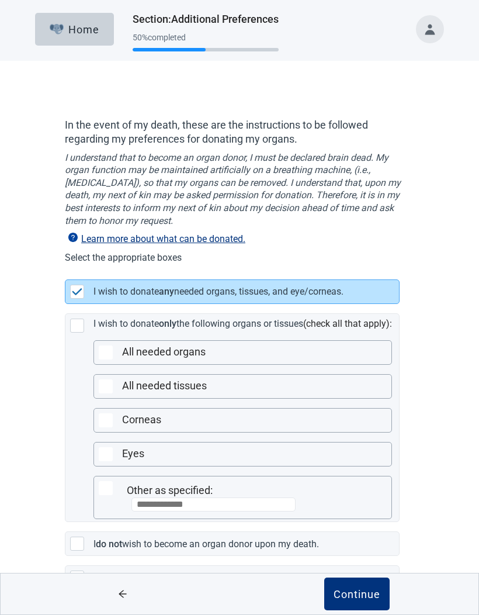
click at [365, 595] on div "Continue" at bounding box center [357, 594] width 47 height 12
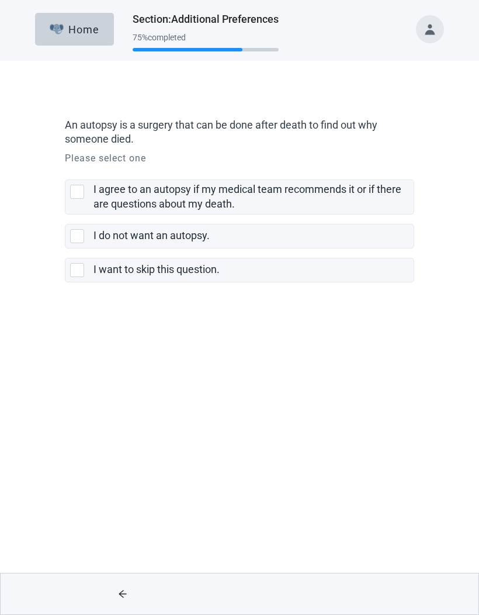
click at [74, 234] on div "I do not want an autopsy., checkbox, not selected" at bounding box center [77, 236] width 14 height 14
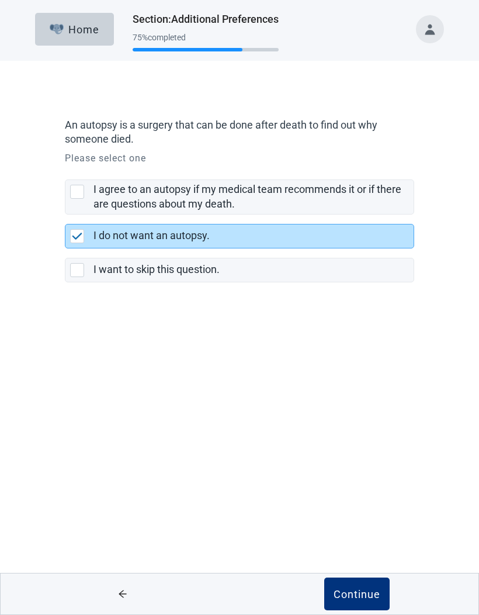
click at [372, 594] on div "Continue" at bounding box center [357, 594] width 47 height 12
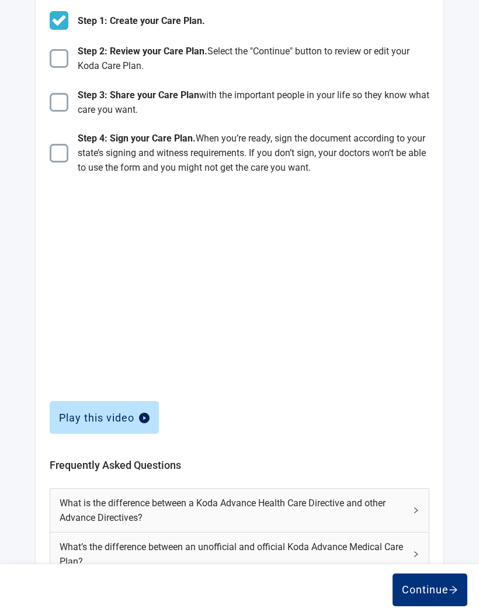
click at [364, 506] on span "What is the difference between a Koda Advance Health Care Directive and other A…" at bounding box center [233, 510] width 346 height 29
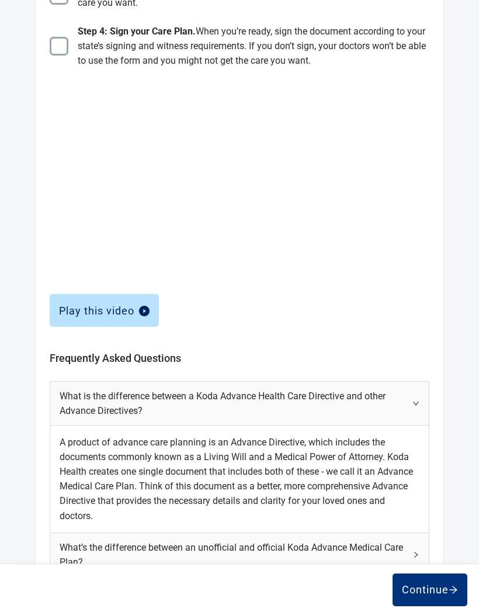
click at [395, 555] on span "What’s the difference between an unofficial and official Koda Advance Medical C…" at bounding box center [233, 554] width 346 height 29
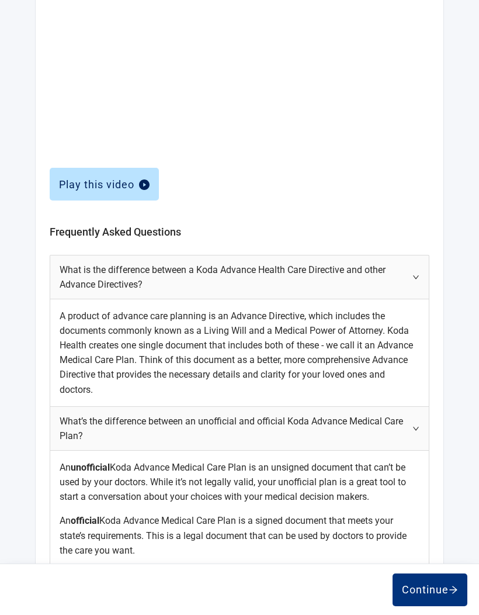
scroll to position [407, 0]
click at [381, 588] on span "Where do I find my state’s signing requirements?" at bounding box center [233, 592] width 346 height 15
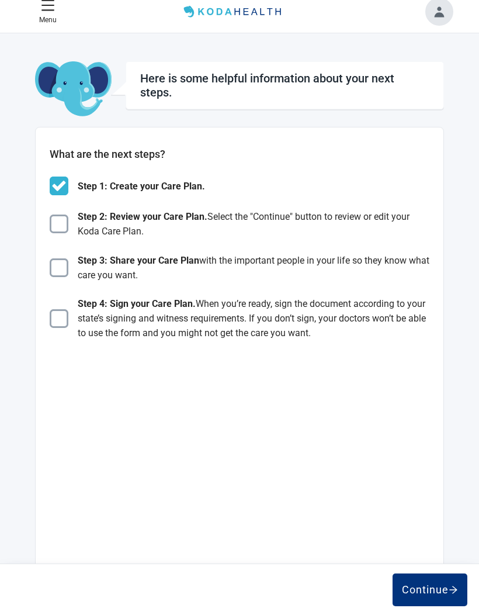
scroll to position [0, 0]
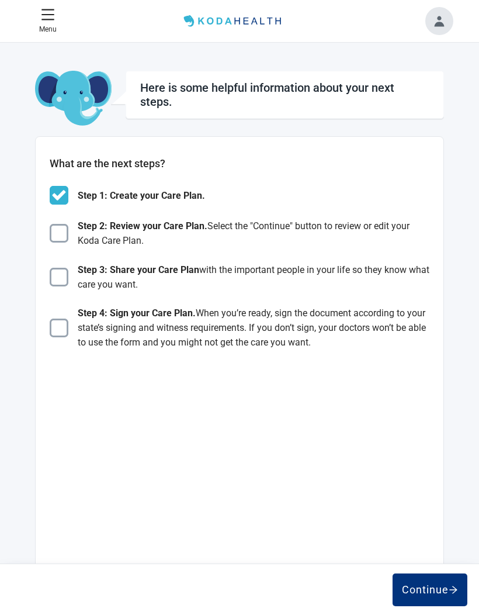
click at [441, 585] on div "Continue" at bounding box center [430, 590] width 56 height 12
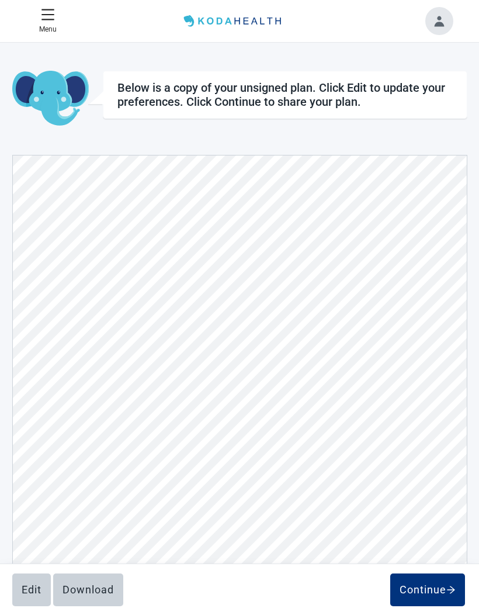
scroll to position [6545, 0]
click at [428, 590] on div "Continue" at bounding box center [428, 590] width 56 height 12
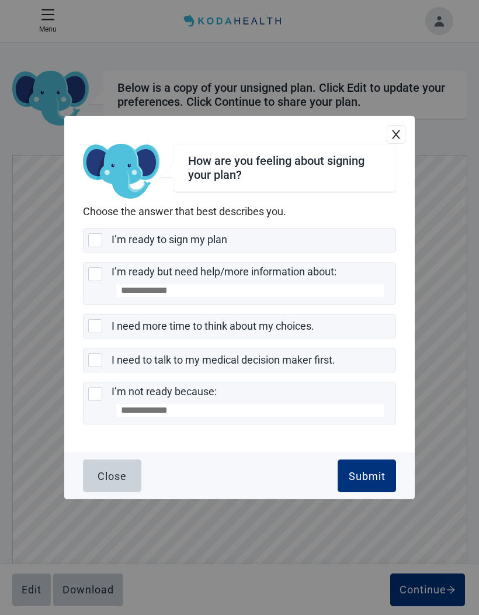
click at [336, 247] on div "I’m ready to sign my plan" at bounding box center [250, 240] width 277 height 15
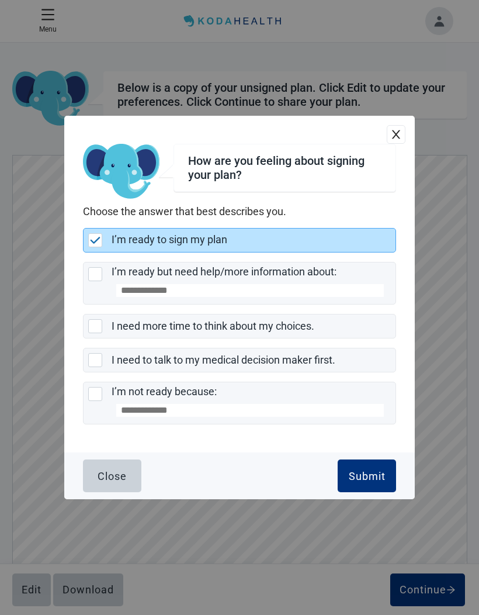
click at [378, 482] on div "Submit" at bounding box center [367, 476] width 37 height 12
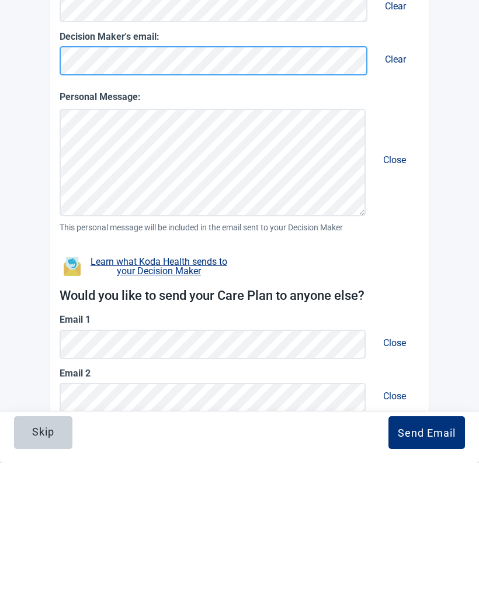
scroll to position [80, 0]
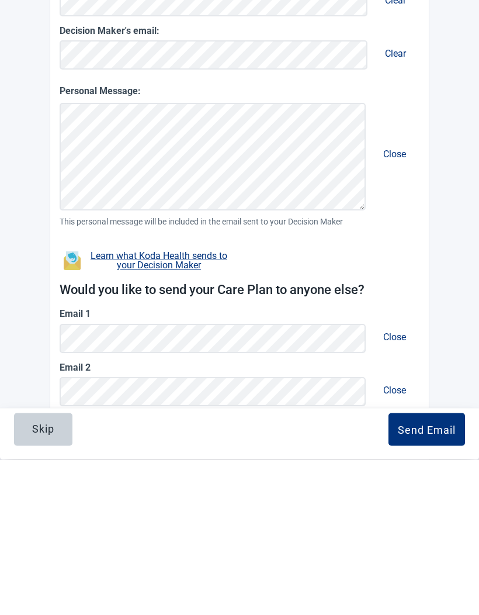
click at [451, 344] on main "You can share your Care Plan. It's also important to talk to the people who mat…" at bounding box center [239, 314] width 455 height 646
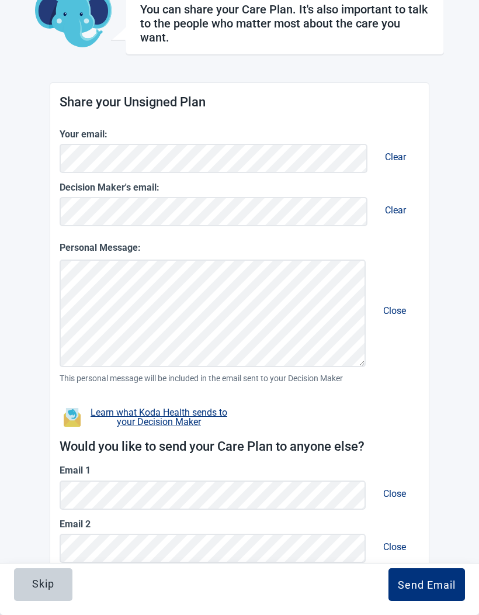
scroll to position [77, 0]
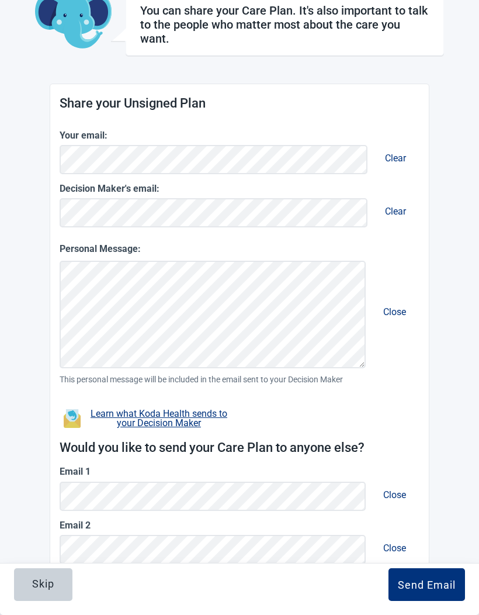
click at [178, 422] on div "Learn what Koda Health sends to your Decision Maker" at bounding box center [159, 418] width 145 height 19
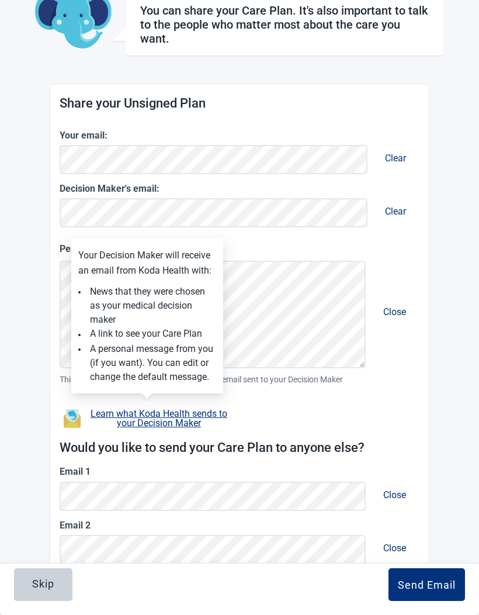
click at [440, 406] on div "You can share your Care Plan. It's also important to talk to the people who mat…" at bounding box center [239, 317] width 409 height 646
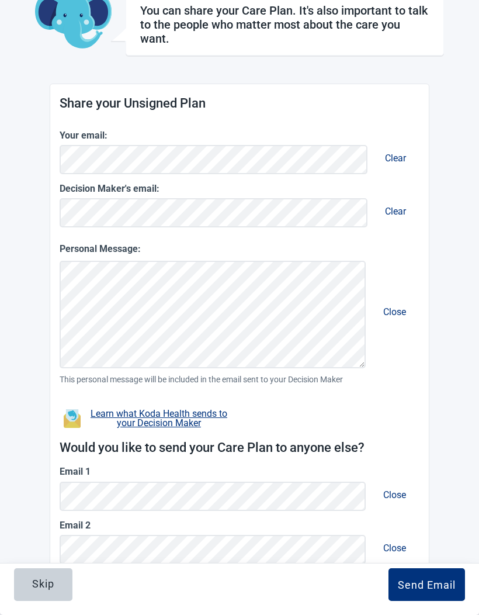
click at [444, 590] on div "Send Email" at bounding box center [427, 585] width 58 height 12
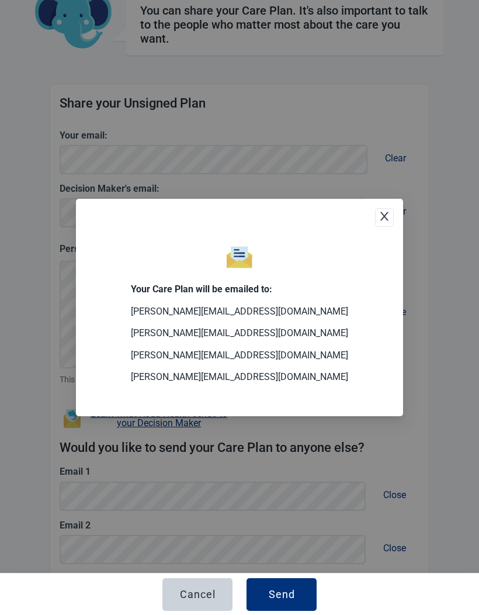
click at [299, 611] on button "Send" at bounding box center [282, 594] width 70 height 33
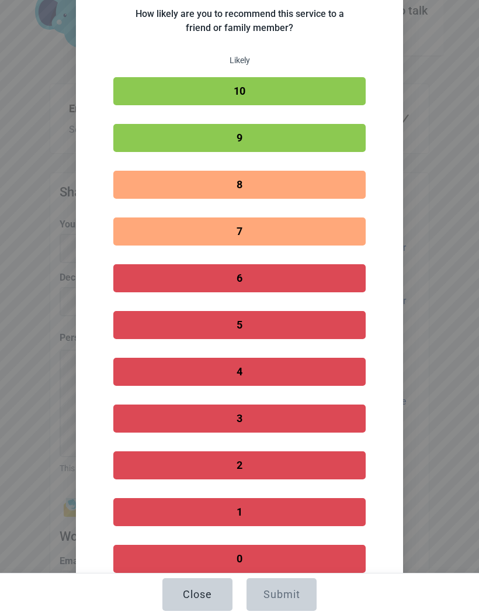
scroll to position [130, 0]
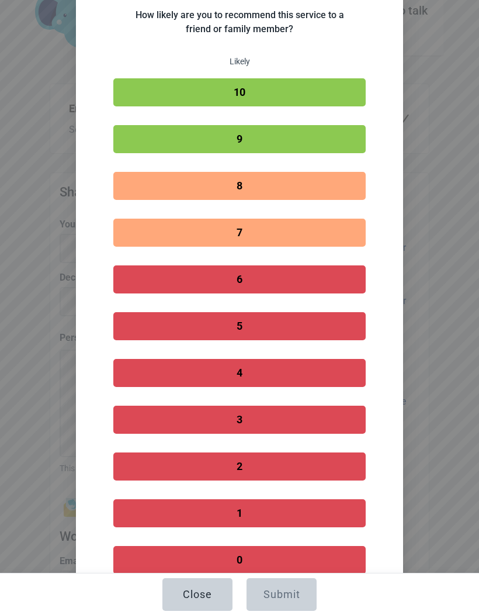
click at [267, 95] on button "10" at bounding box center [239, 92] width 253 height 28
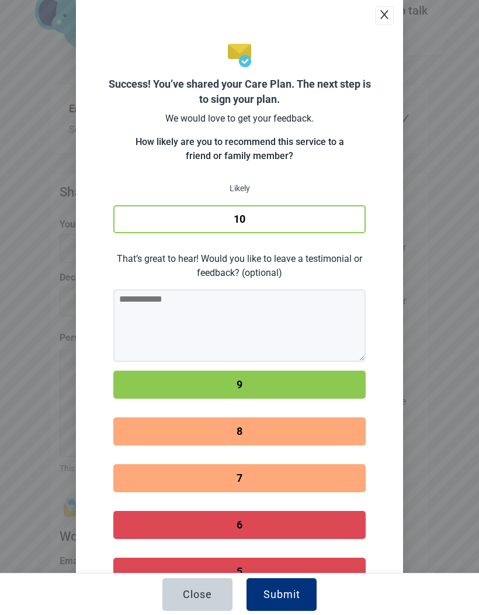
scroll to position [0, 0]
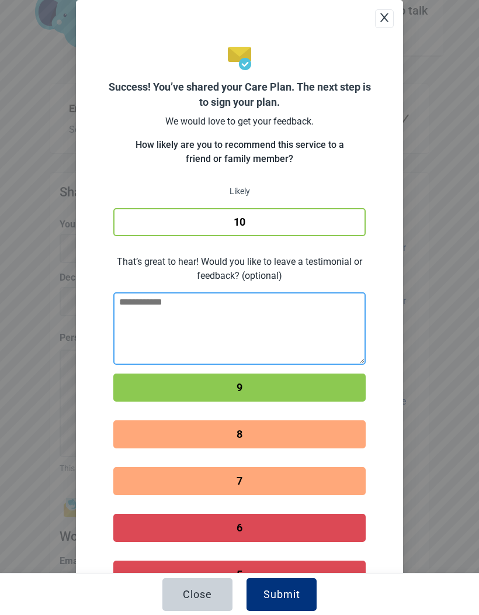
click at [228, 326] on textarea at bounding box center [239, 328] width 253 height 72
type textarea "*"
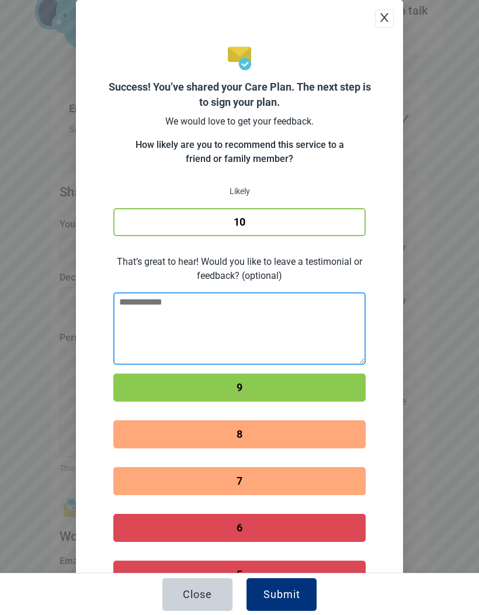
type textarea "*"
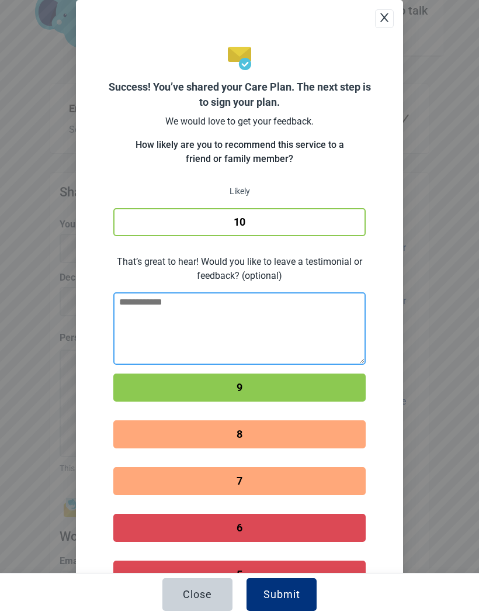
type textarea "*"
type textarea "**"
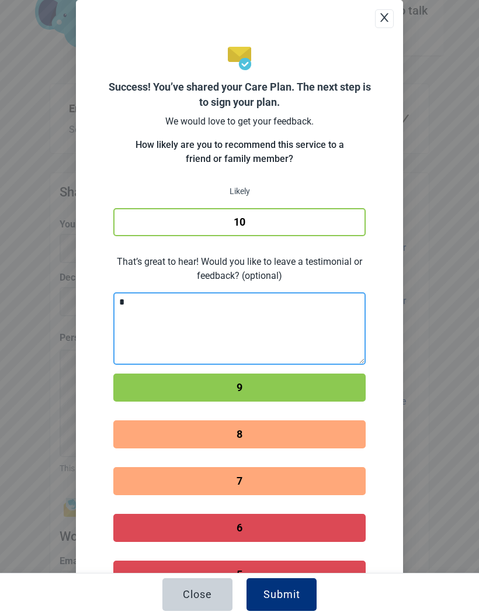
type textarea "**"
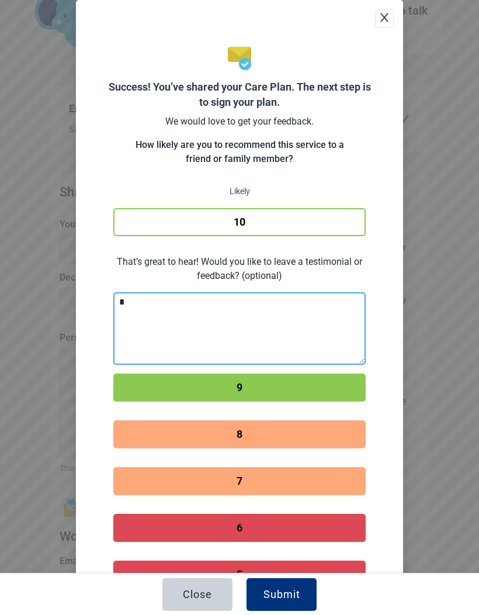
type textarea "**"
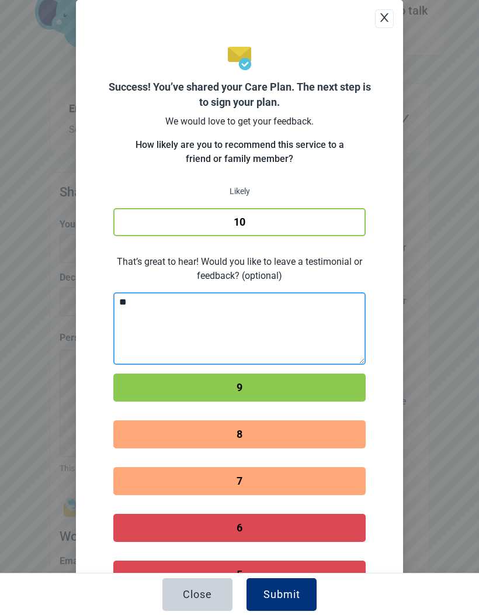
type textarea "**"
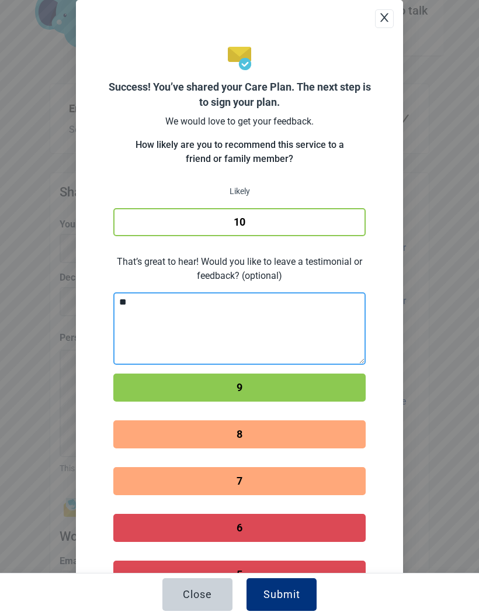
type textarea "**"
type textarea "****"
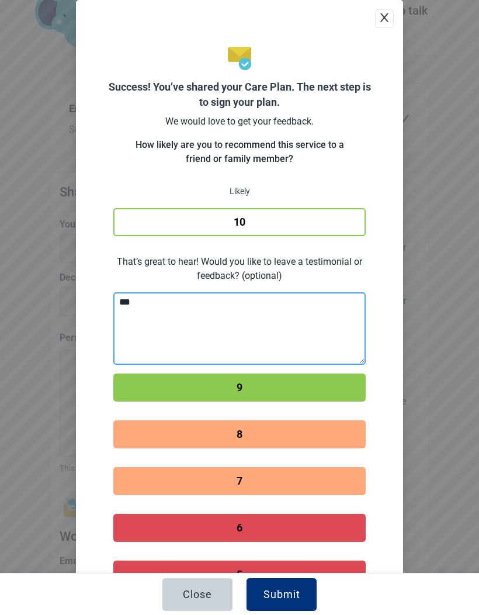
type textarea "****"
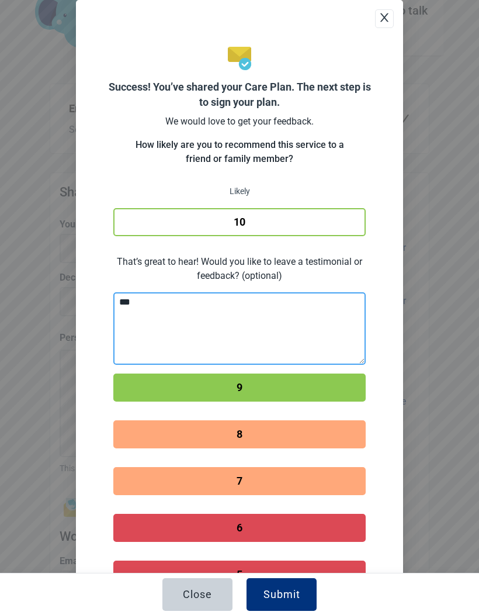
type textarea "****"
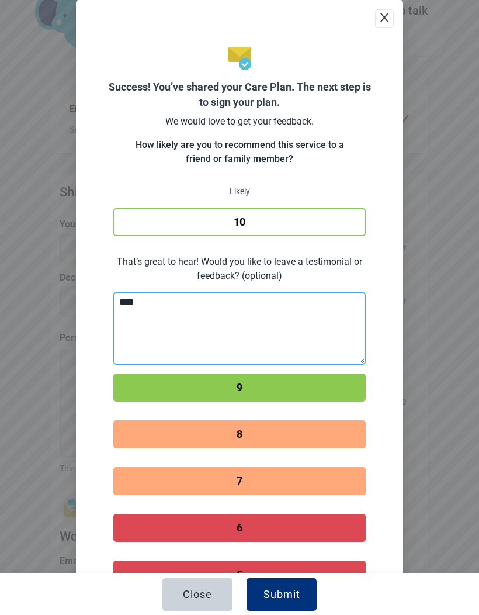
type textarea "*****"
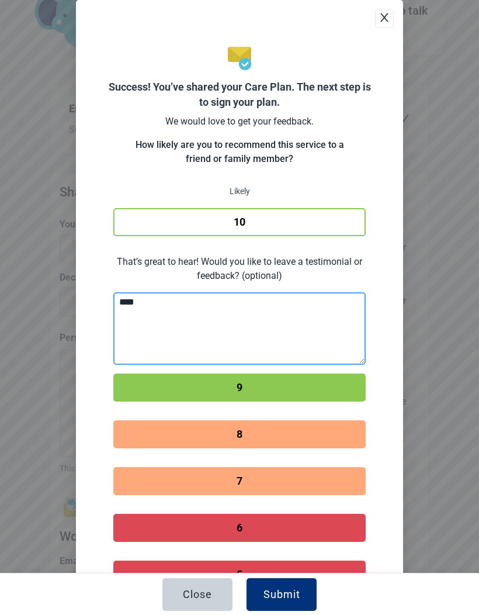
type textarea "*****"
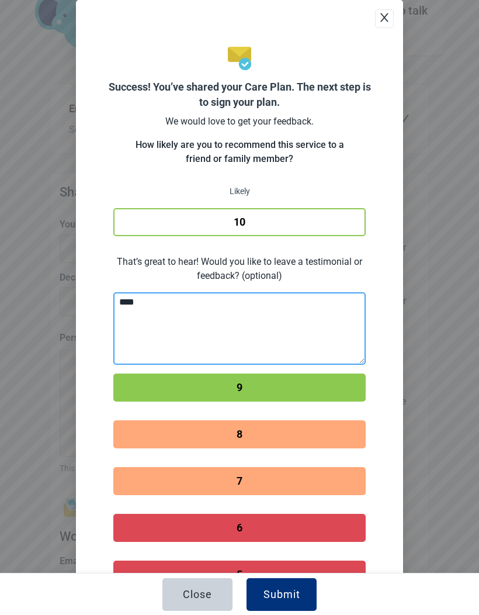
type textarea "*****"
type textarea "******"
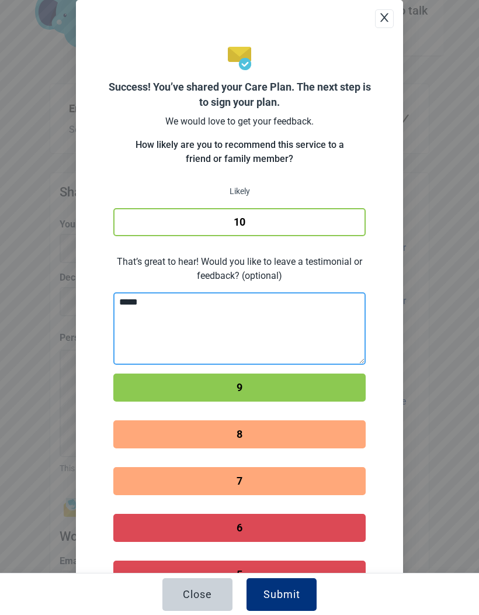
type textarea "******"
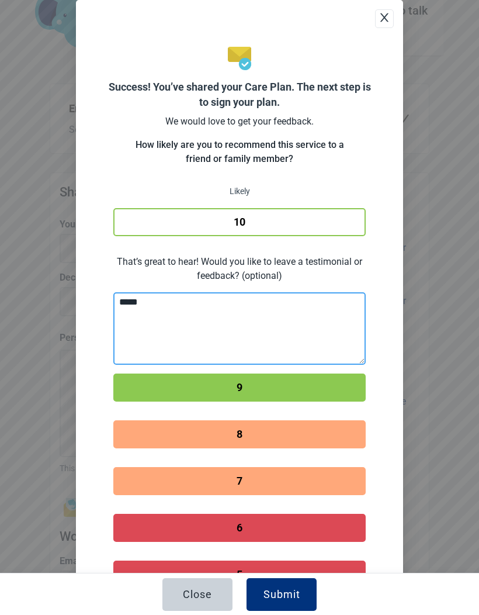
type textarea "******"
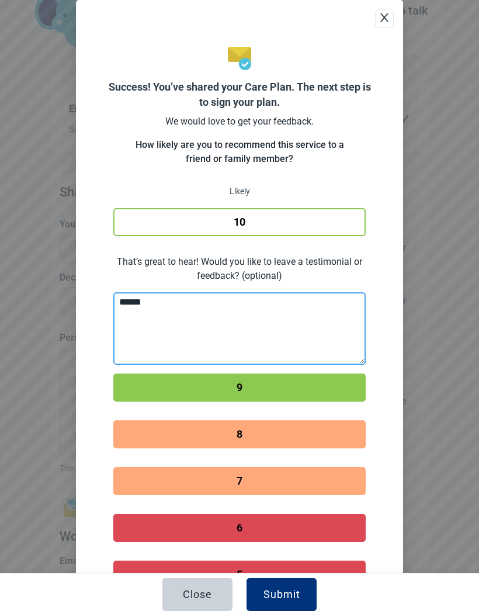
type textarea "******"
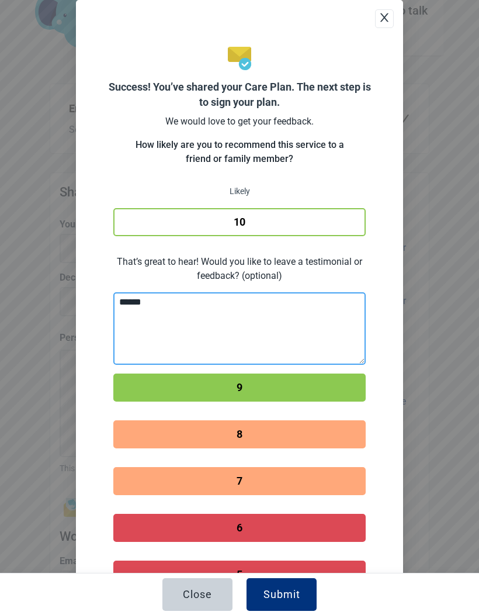
type textarea "******"
type textarea "********"
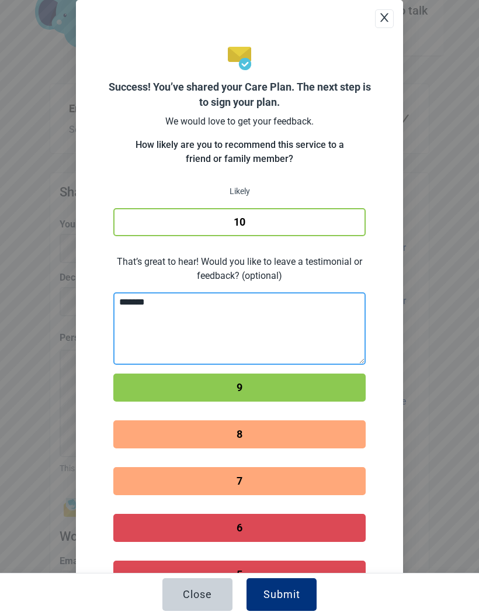
type textarea "********"
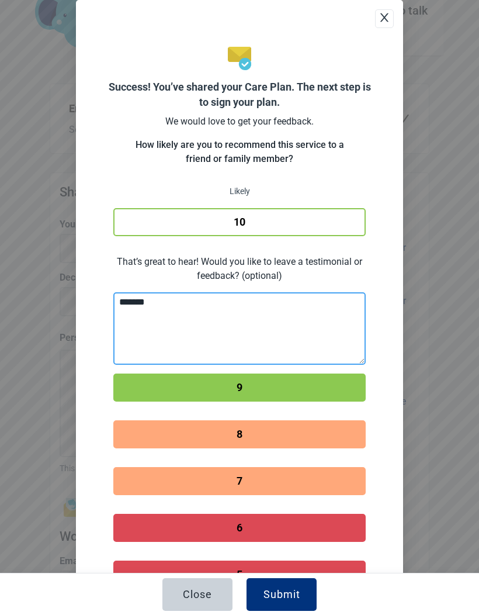
type textarea "********"
type textarea "*********"
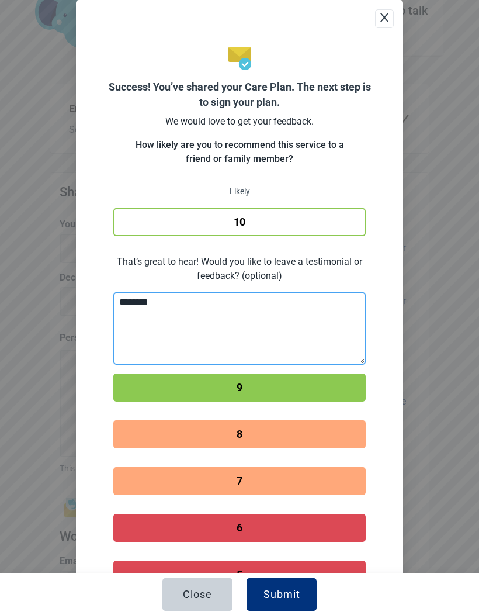
type textarea "*********"
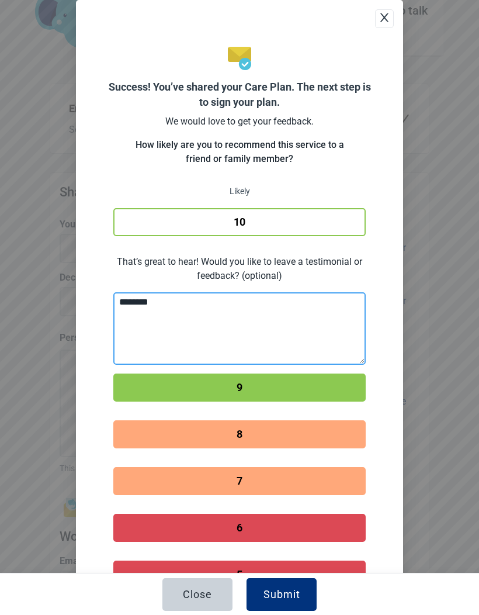
type textarea "*********"
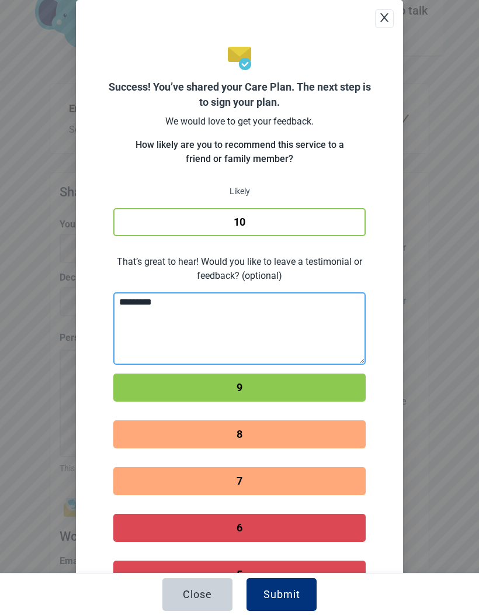
type textarea "**********"
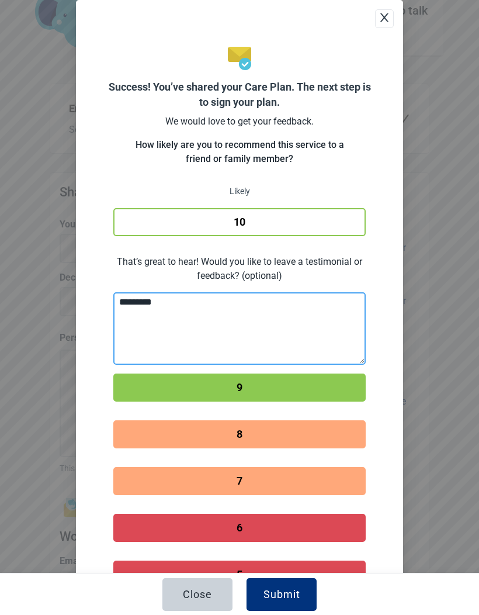
type textarea "**********"
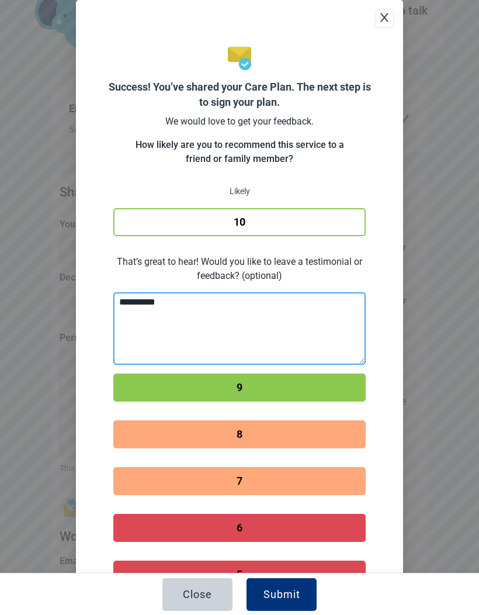
type textarea "**********"
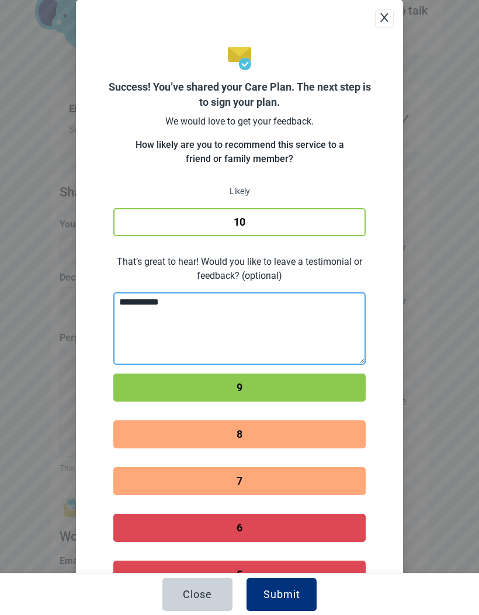
type textarea "**********"
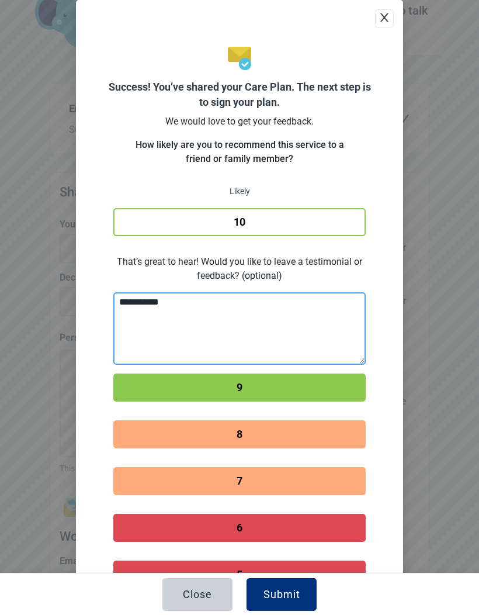
type textarea "**********"
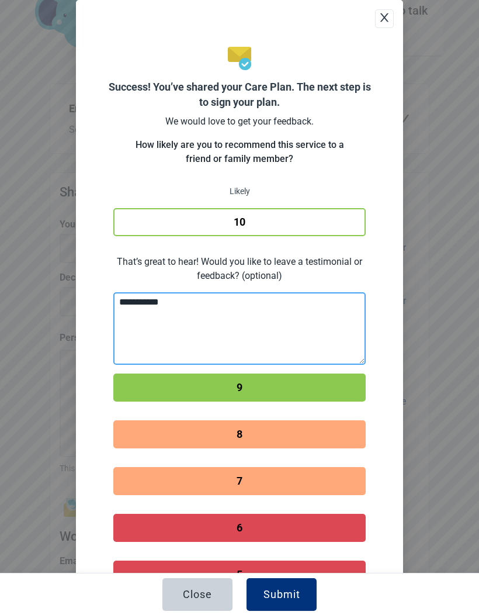
type textarea "**********"
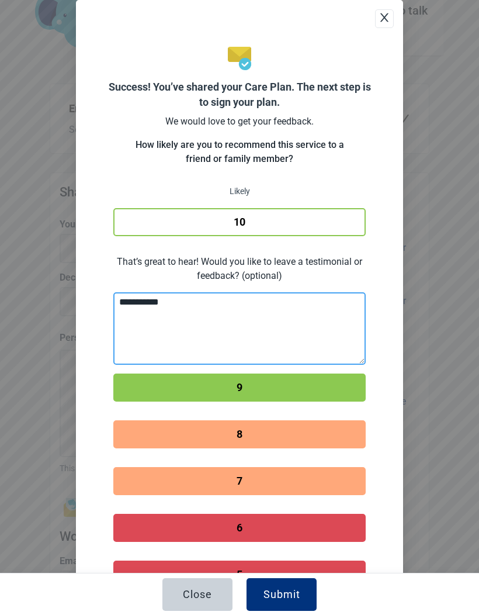
type textarea "**********"
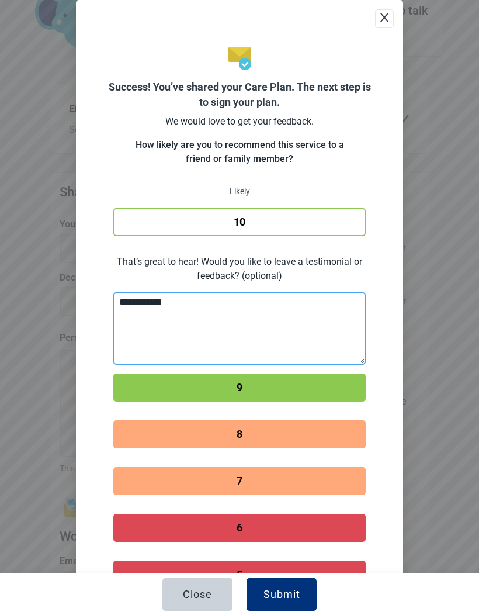
type textarea "**********"
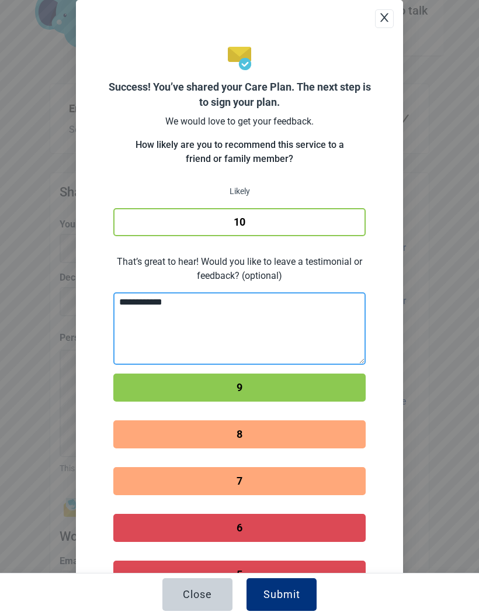
type textarea "**********"
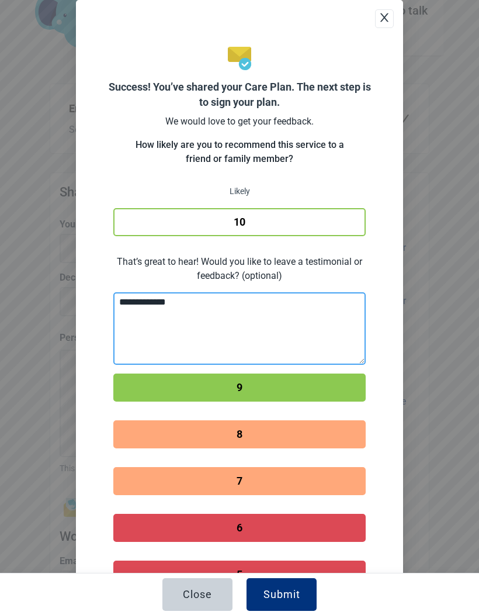
type textarea "**********"
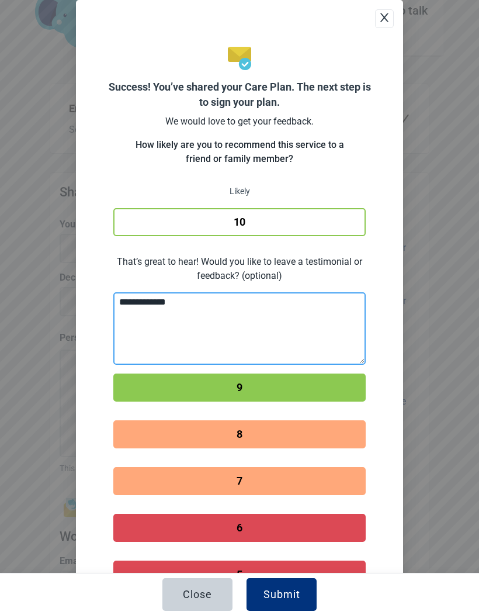
type textarea "**********"
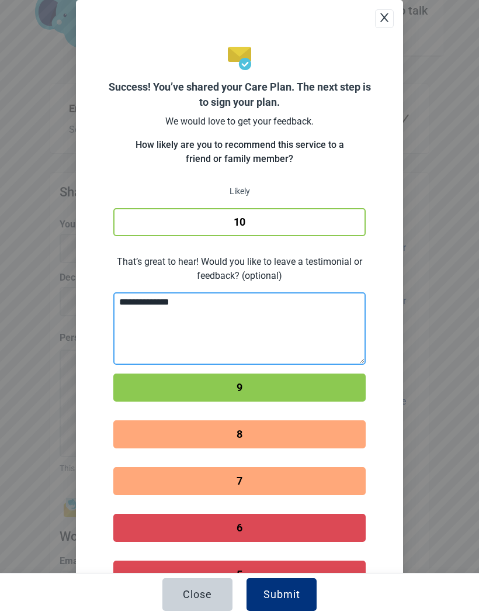
type textarea "**********"
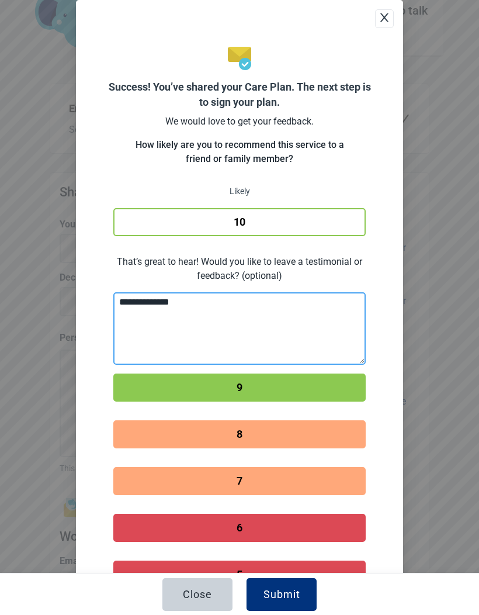
type textarea "**********"
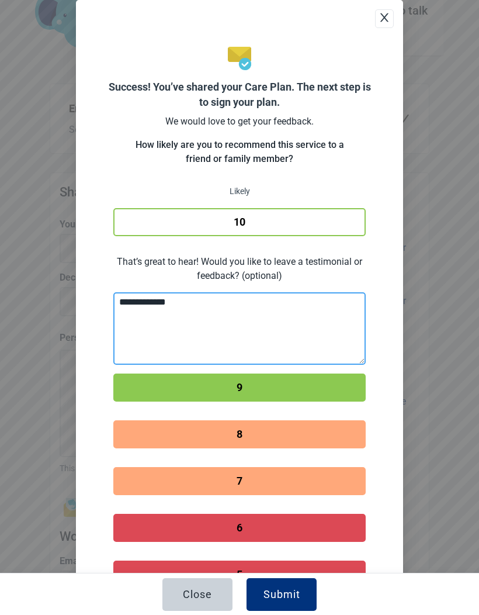
type textarea "**********"
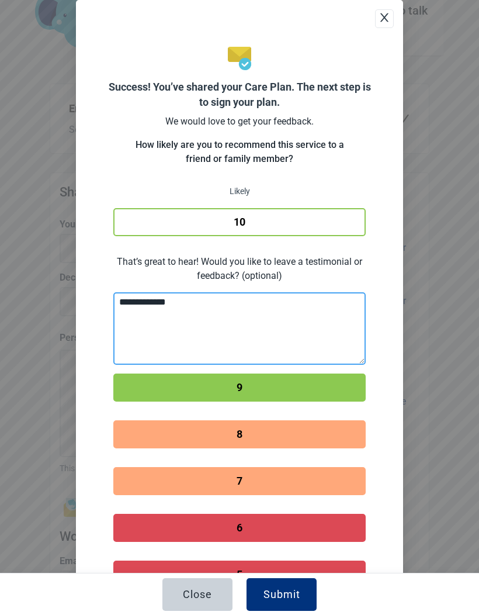
type textarea "**********"
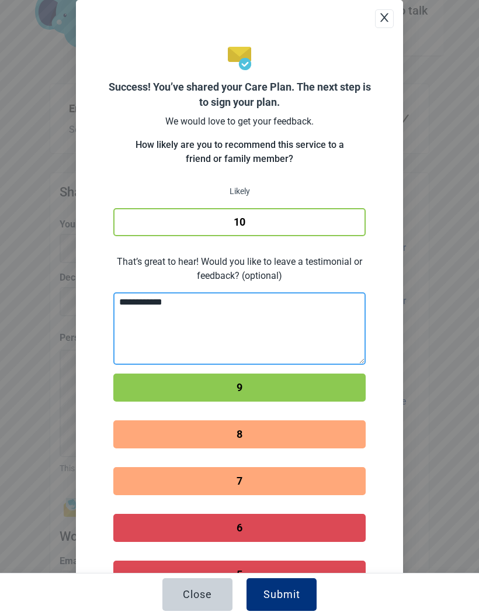
type textarea "**********"
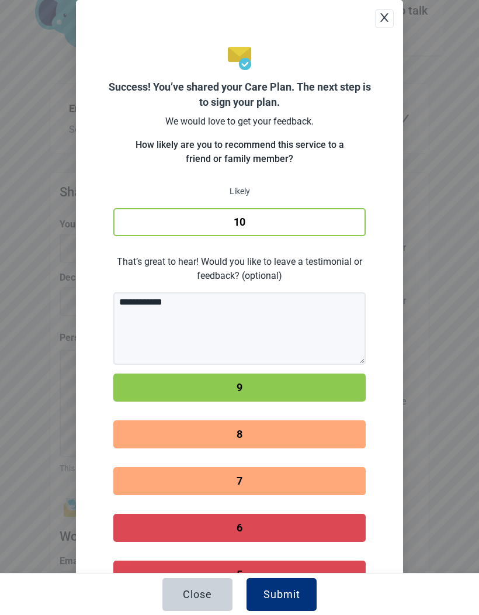
click at [391, 387] on div "**********" at bounding box center [239, 452] width 327 height 905
click at [295, 600] on div "Submit" at bounding box center [282, 595] width 37 height 12
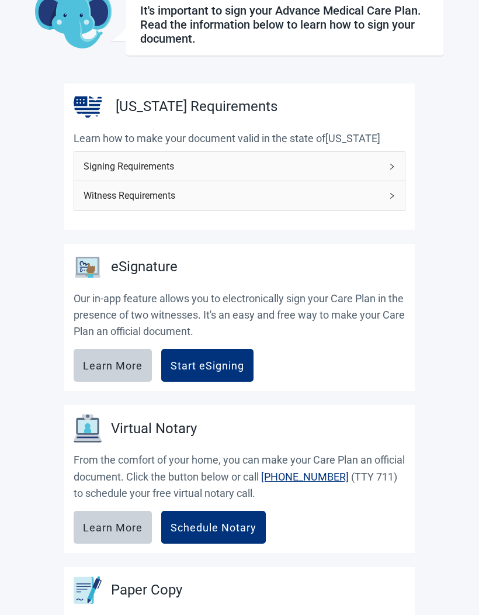
click at [209, 367] on div "Start eSigning" at bounding box center [208, 366] width 74 height 12
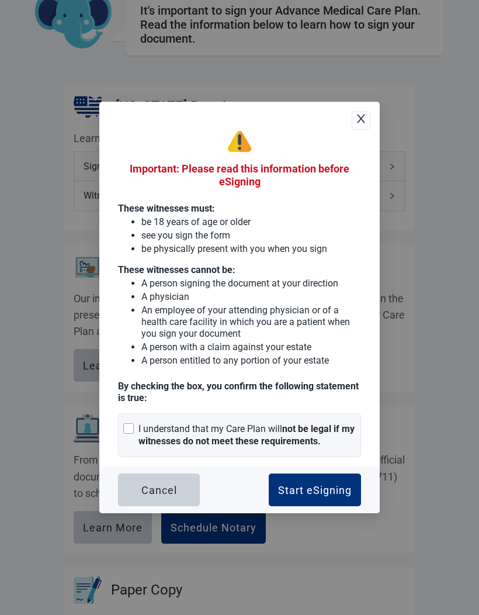
click at [362, 136] on span "Close" at bounding box center [362, 121] width 18 height 32
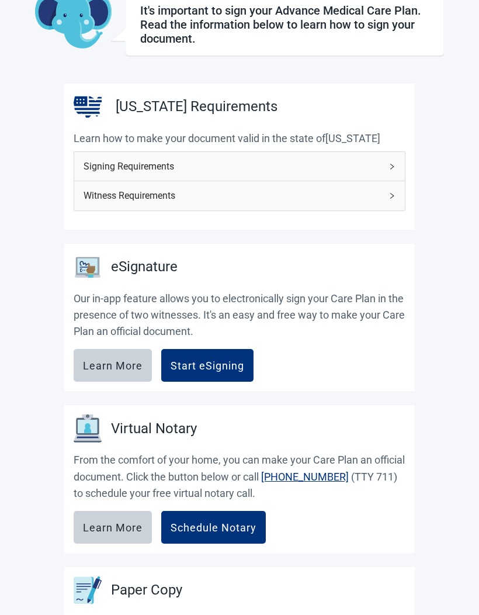
click at [260, 197] on span "Witness Requirements" at bounding box center [233, 195] width 298 height 15
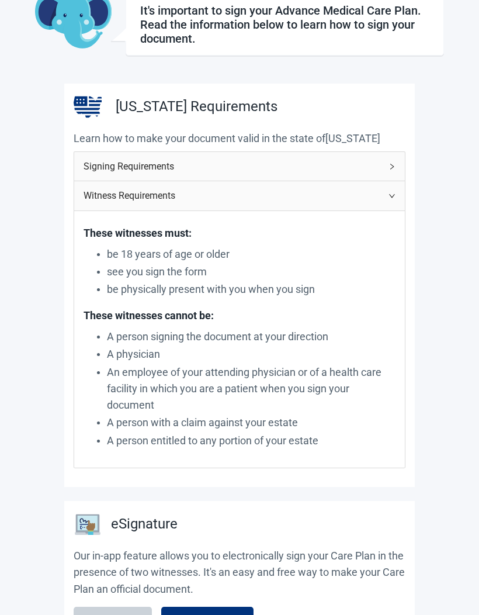
click at [284, 164] on span "Signing Requirements" at bounding box center [233, 166] width 298 height 15
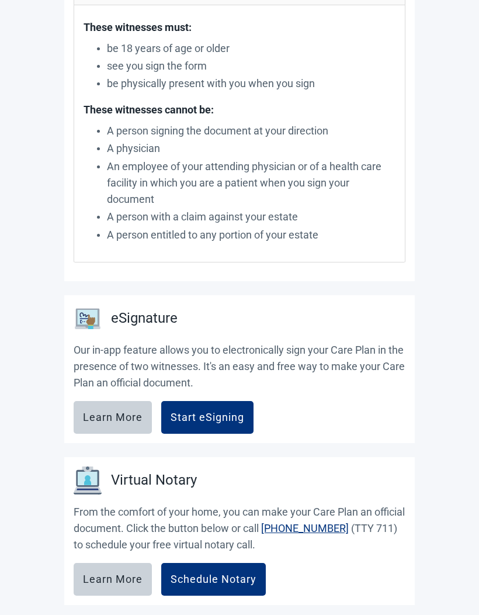
scroll to position [495, 0]
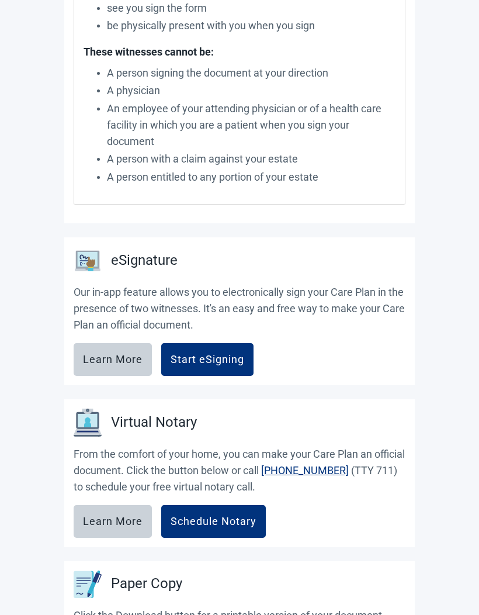
click at [119, 346] on button "Learn More" at bounding box center [113, 359] width 78 height 33
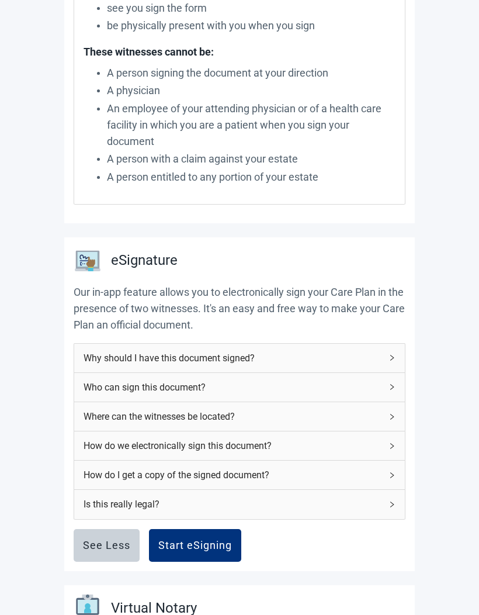
click at [340, 501] on span "Is this really legal?" at bounding box center [233, 504] width 298 height 15
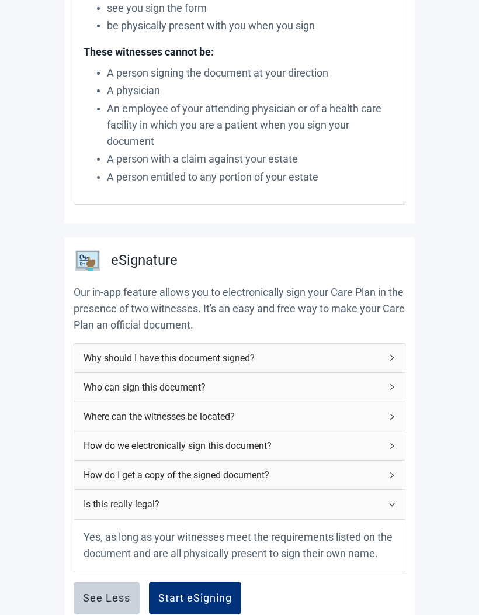
click at [330, 468] on span "How do I get a copy of the signed document?" at bounding box center [233, 475] width 298 height 15
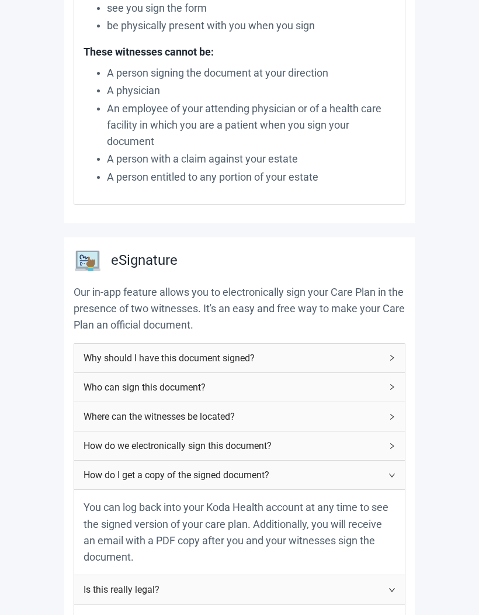
click at [319, 425] on div "Where can the witnesses be located?" at bounding box center [239, 416] width 331 height 29
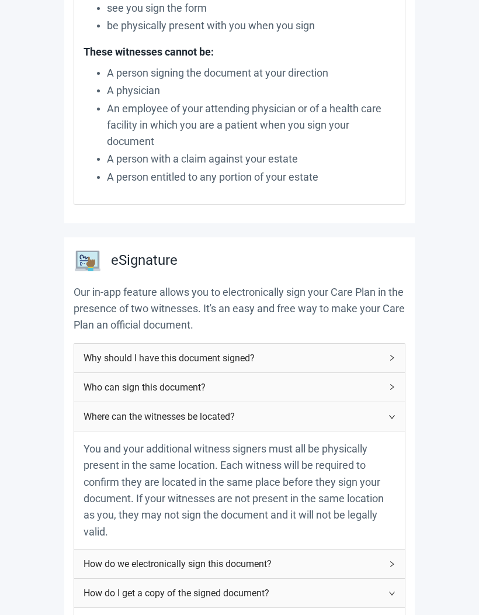
click at [324, 387] on span "Who can sign this document?" at bounding box center [233, 387] width 298 height 15
click at [320, 355] on span "Why should I have this document signed?" at bounding box center [233, 358] width 298 height 15
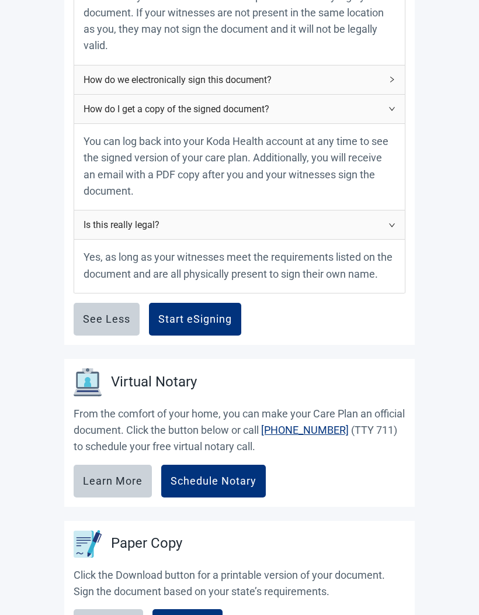
click at [108, 479] on button "Learn More" at bounding box center [113, 481] width 78 height 33
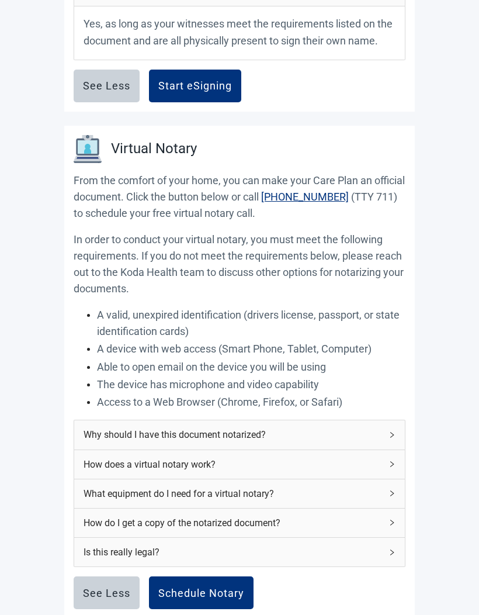
scroll to position [1522, 0]
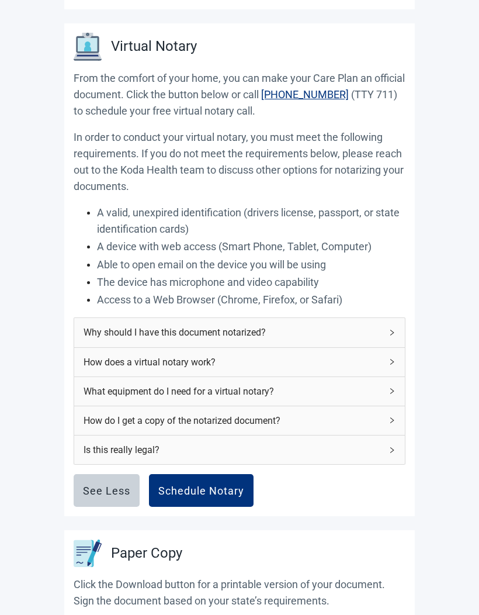
click at [331, 436] on div "Is this really legal?" at bounding box center [239, 450] width 331 height 29
click at [329, 377] on div "What equipment do I need for a virtual notary?" at bounding box center [239, 391] width 331 height 29
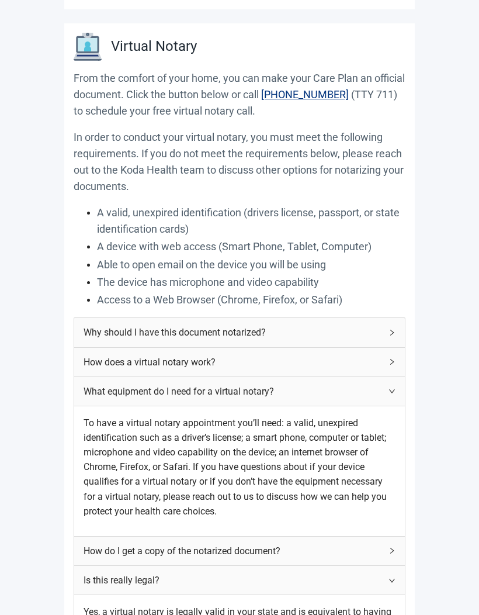
click at [320, 356] on span "How does a virtual notary work?" at bounding box center [233, 362] width 298 height 15
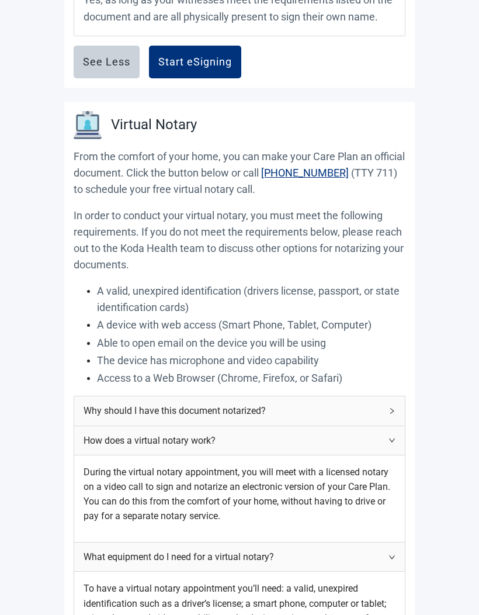
scroll to position [1679, 0]
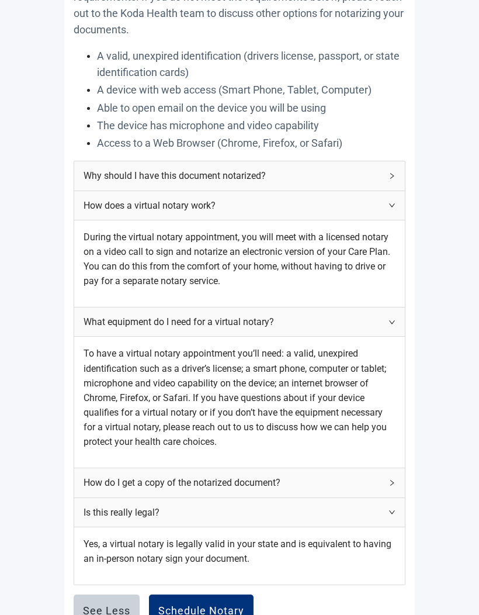
click at [217, 606] on button "Schedule Notary" at bounding box center [201, 611] width 105 height 33
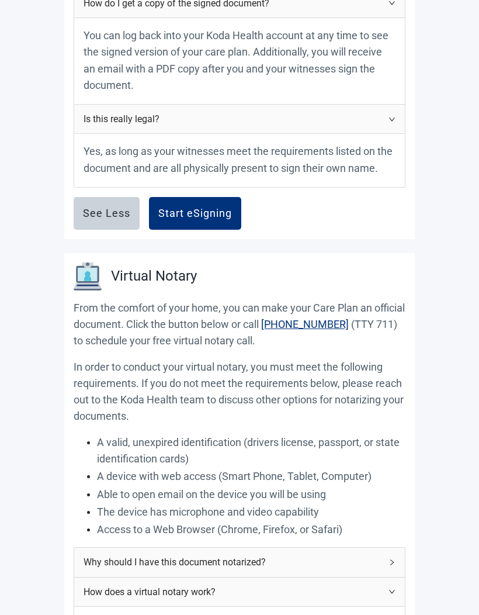
scroll to position [1288, 0]
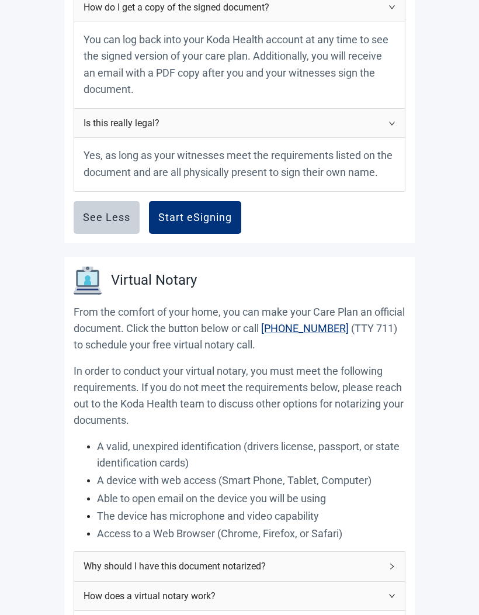
click at [215, 201] on button "Start eSigning" at bounding box center [195, 217] width 92 height 33
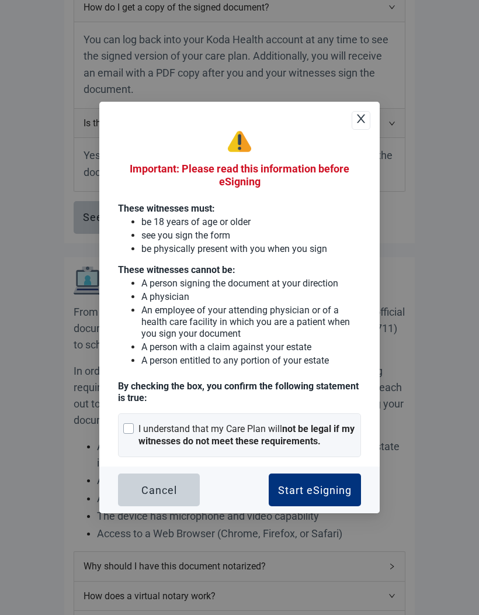
click at [321, 486] on button "Start eSigning" at bounding box center [315, 490] width 92 height 33
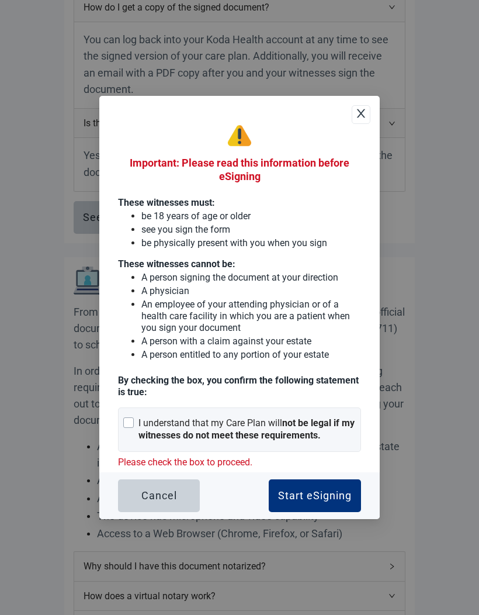
click at [279, 425] on div "I understand that my Care Plan will not be legal if my witnesses do not meet th…" at bounding box center [247, 429] width 217 height 25
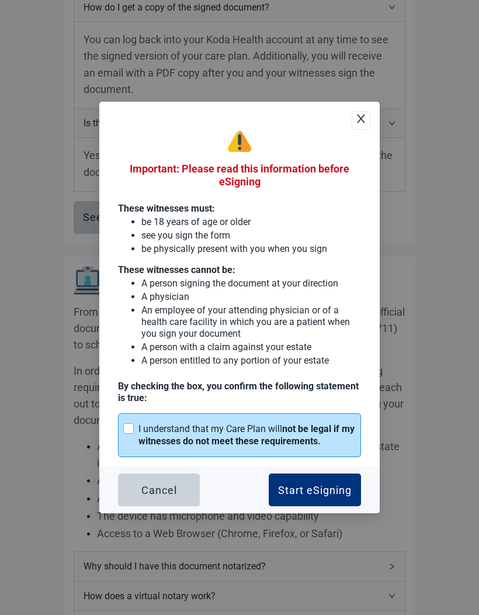
click at [319, 495] on div "Start eSigning" at bounding box center [315, 490] width 74 height 12
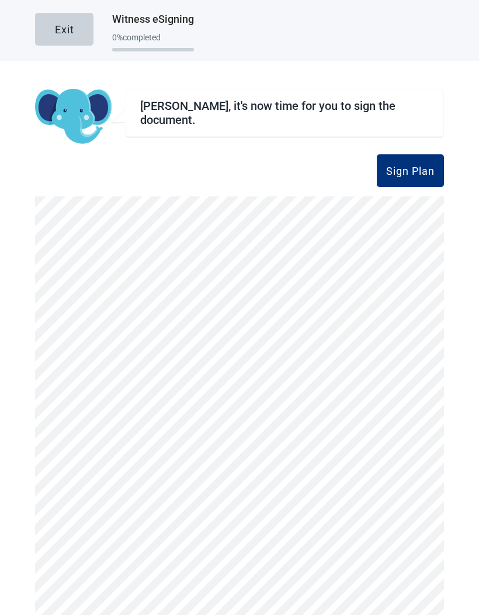
click at [424, 175] on div "Sign Plan" at bounding box center [410, 171] width 49 height 12
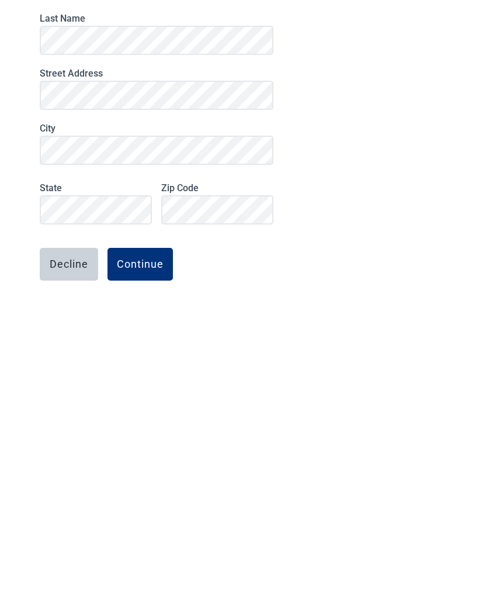
click at [150, 439] on div "Continue" at bounding box center [140, 445] width 47 height 12
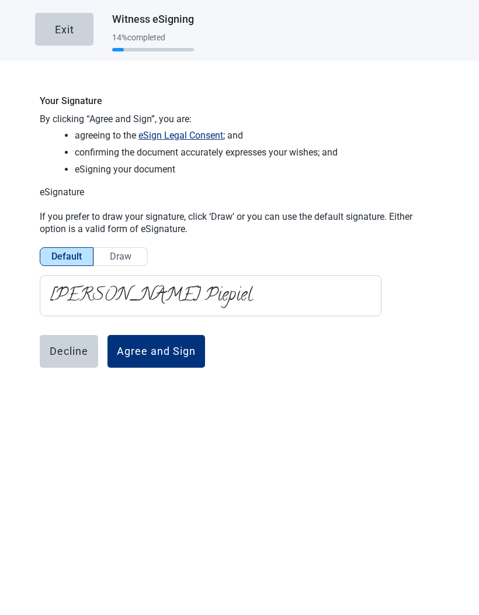
click at [134, 258] on label "Draw" at bounding box center [121, 256] width 54 height 19
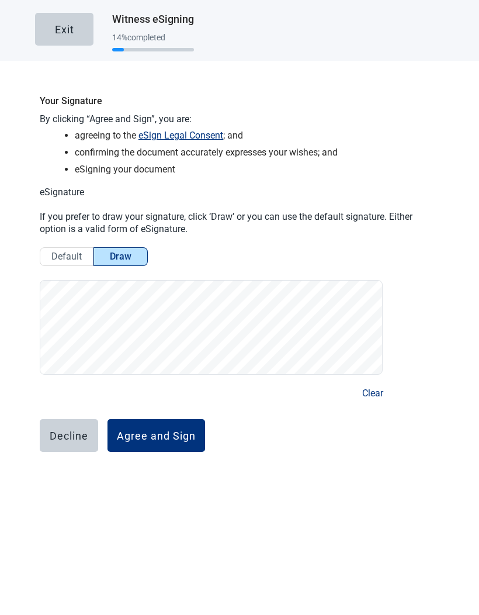
click at [185, 434] on div "Agree and Sign" at bounding box center [156, 436] width 79 height 12
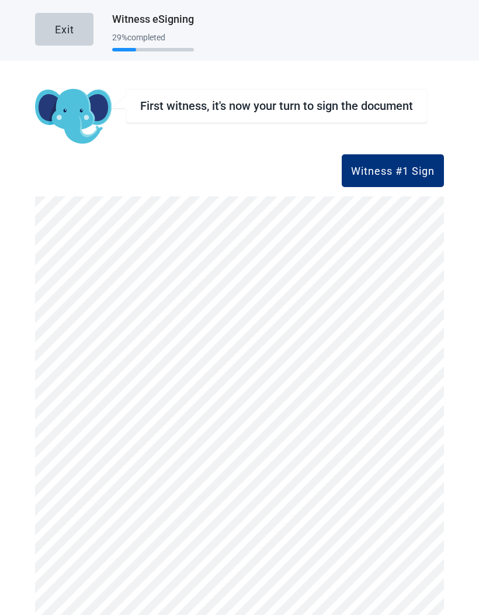
click at [395, 174] on div "Witness #1 Sign" at bounding box center [393, 171] width 84 height 12
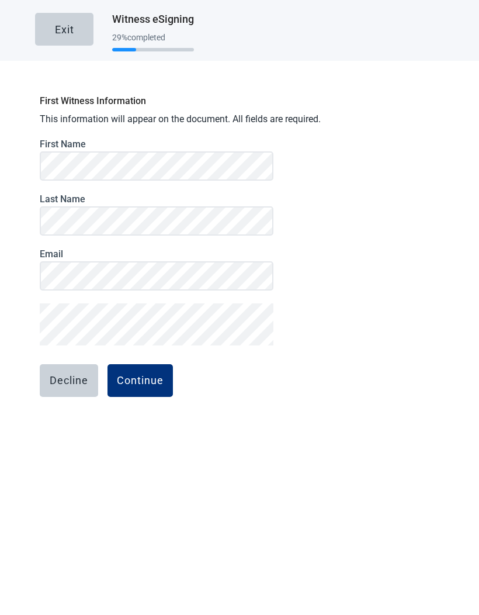
click at [135, 387] on button "Continue" at bounding box center [140, 380] width 65 height 33
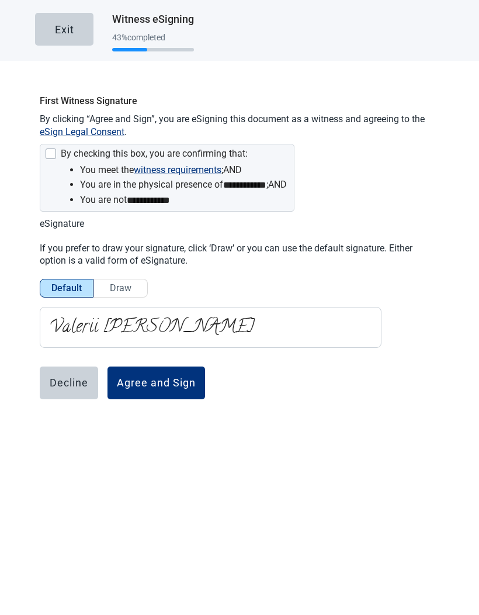
click at [205, 154] on div "By checking this box, you are confirming that:" at bounding box center [154, 153] width 187 height 11
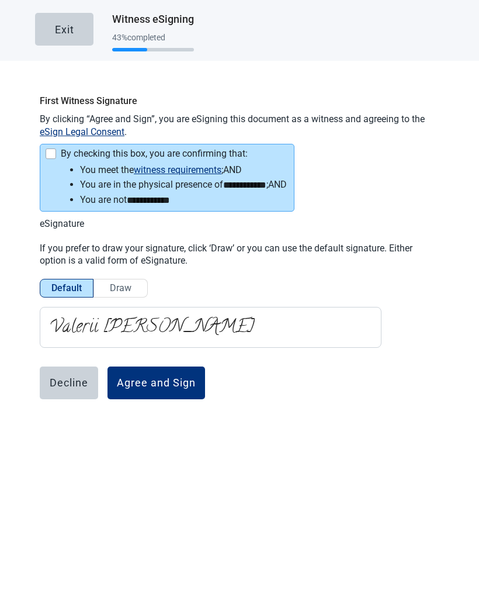
click at [214, 172] on button "witness requirements" at bounding box center [178, 170] width 88 height 15
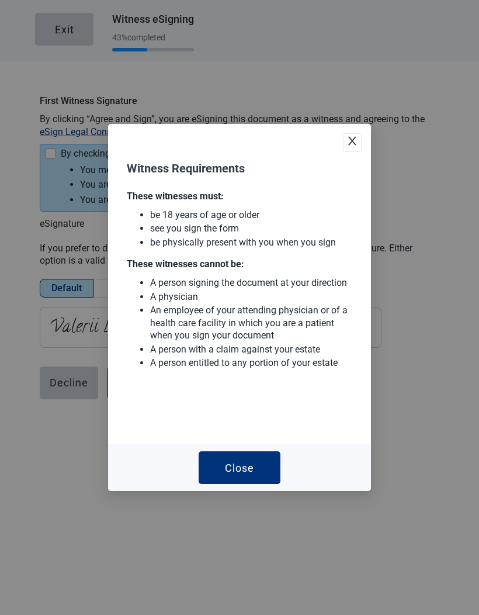
click at [354, 141] on icon "close" at bounding box center [352, 141] width 8 height 9
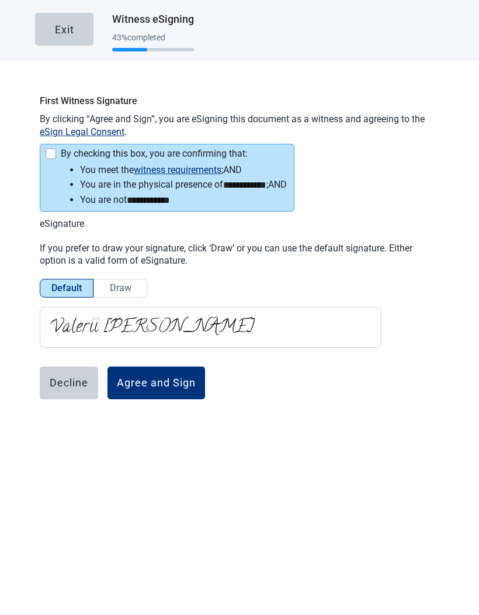
click at [113, 133] on button "eSign Legal Consent" at bounding box center [82, 132] width 85 height 13
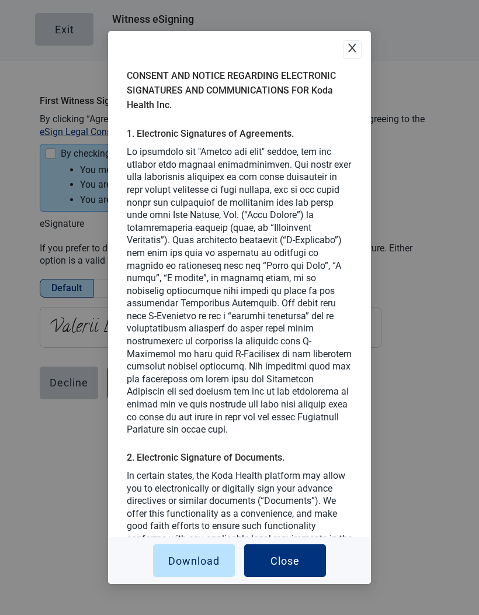
scroll to position [37, 0]
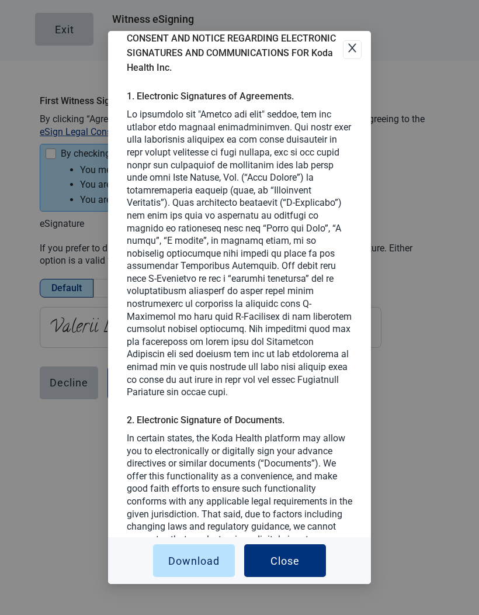
click at [354, 42] on icon "close" at bounding box center [353, 48] width 12 height 12
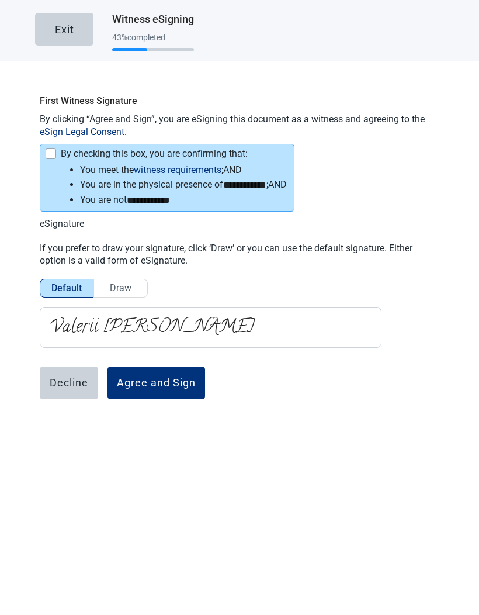
click at [110, 136] on button "eSign Legal Consent" at bounding box center [82, 132] width 85 height 13
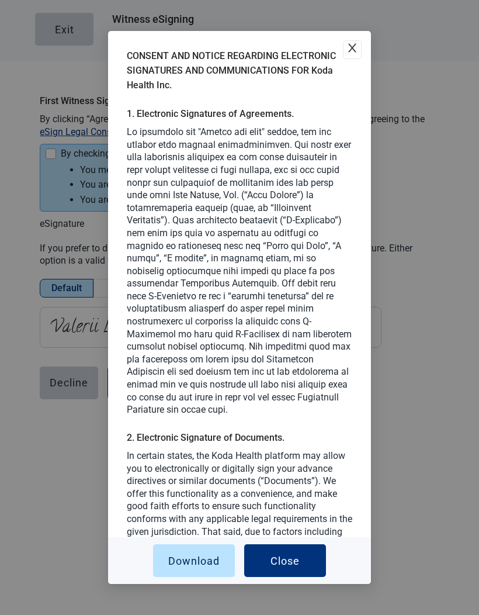
scroll to position [12, 0]
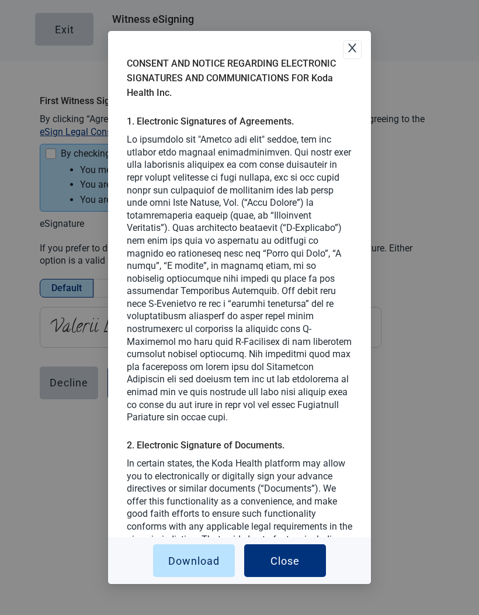
click at [351, 36] on span "Close" at bounding box center [353, 50] width 18 height 32
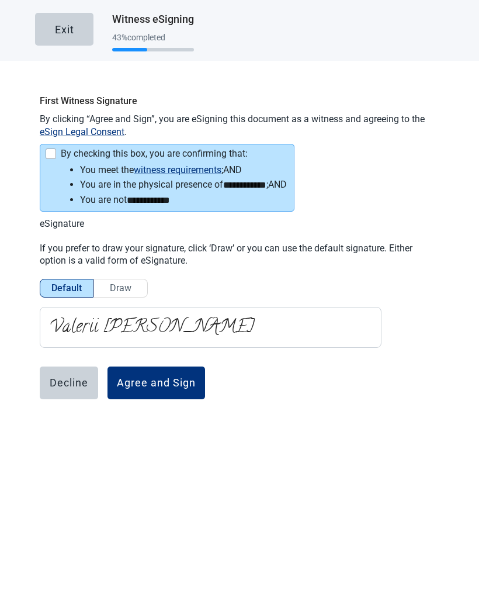
click at [163, 372] on button "Agree and Sign" at bounding box center [157, 383] width 98 height 33
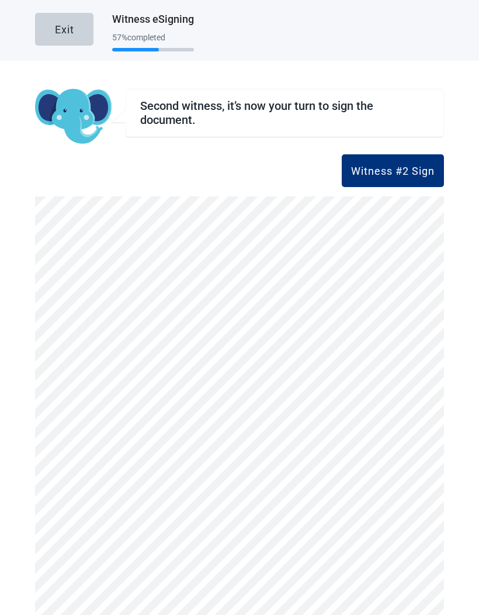
click at [423, 171] on div "Witness #2 Sign" at bounding box center [393, 171] width 84 height 12
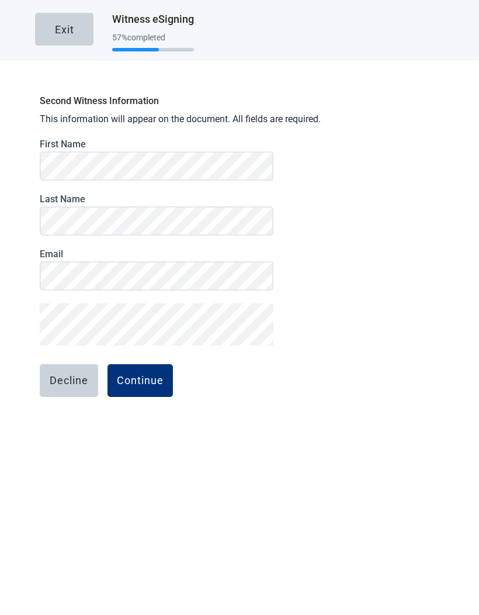
click at [141, 381] on div "Continue" at bounding box center [140, 381] width 47 height 12
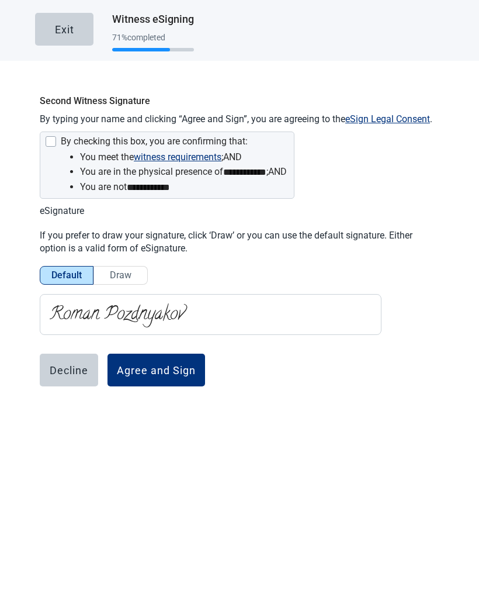
click at [57, 144] on div "By checking this box, you are confirming that:" at bounding box center [166, 143] width 242 height 14
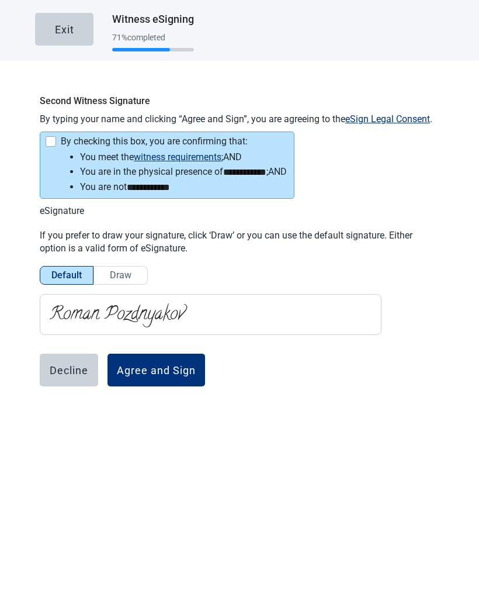
click at [140, 367] on div "Agree and Sign" at bounding box center [156, 370] width 79 height 12
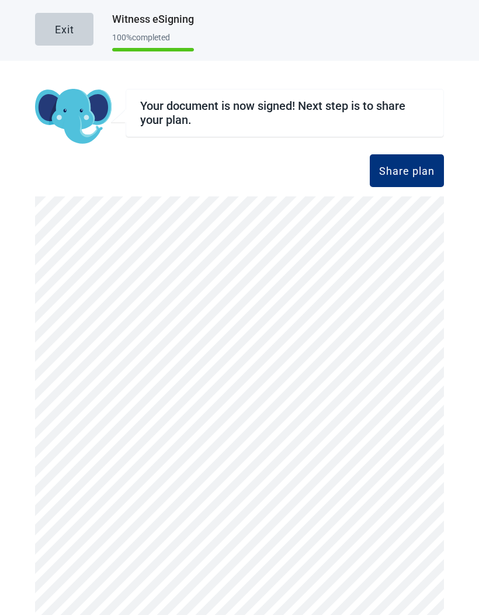
click at [410, 174] on div "Share plan" at bounding box center [407, 171] width 56 height 12
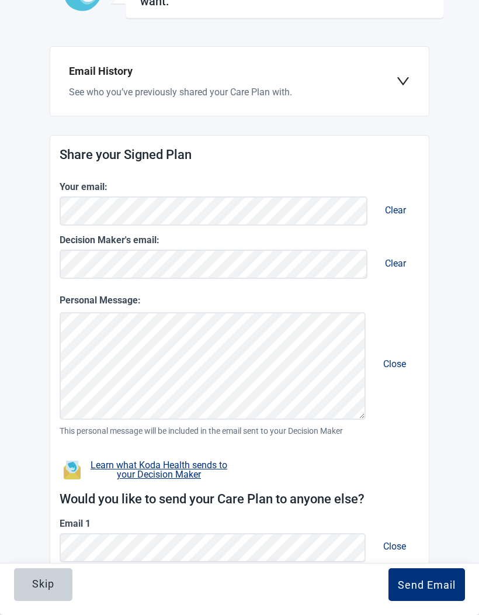
scroll to position [115, 0]
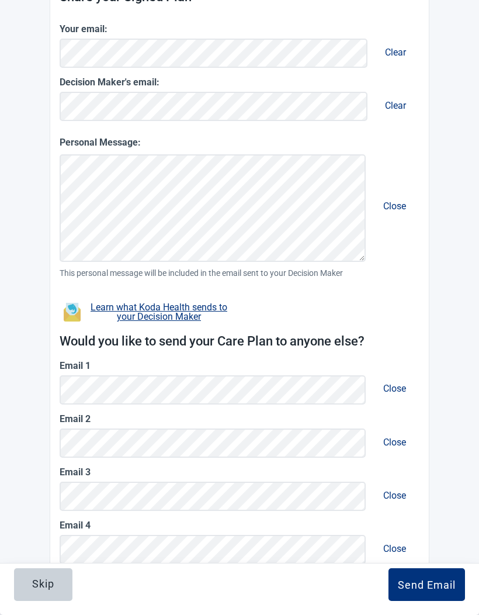
click at [400, 439] on span "Close" at bounding box center [395, 442] width 42 height 30
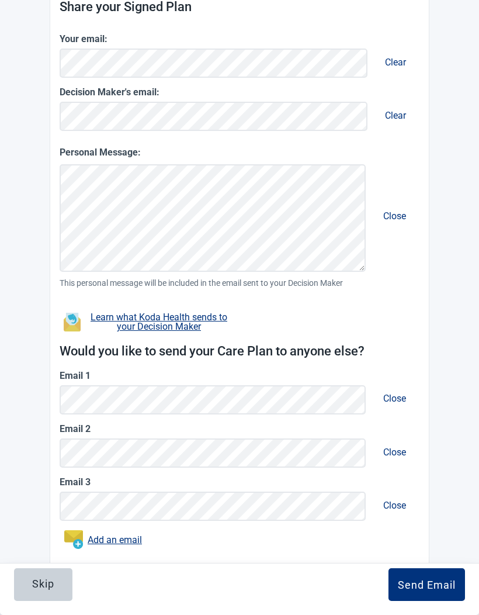
scroll to position [219, 0]
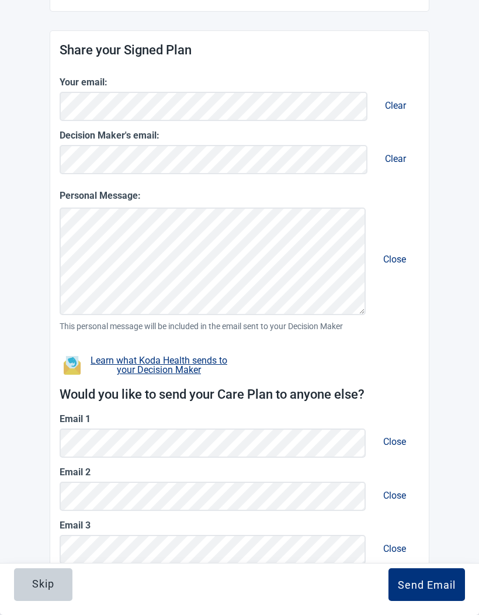
click at [402, 441] on span "Close" at bounding box center [395, 442] width 42 height 30
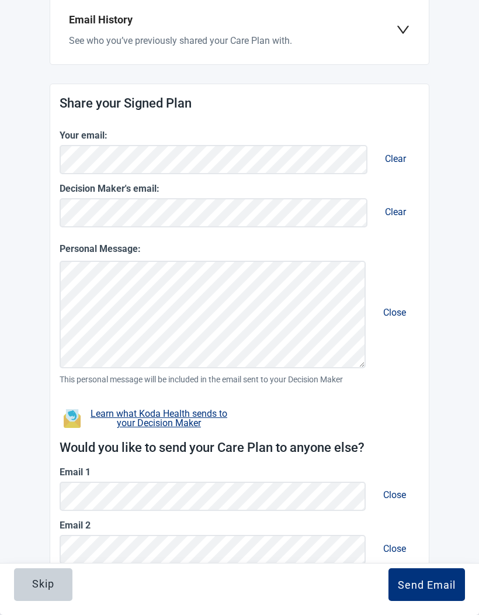
click at [427, 590] on div "Send Email" at bounding box center [427, 585] width 58 height 12
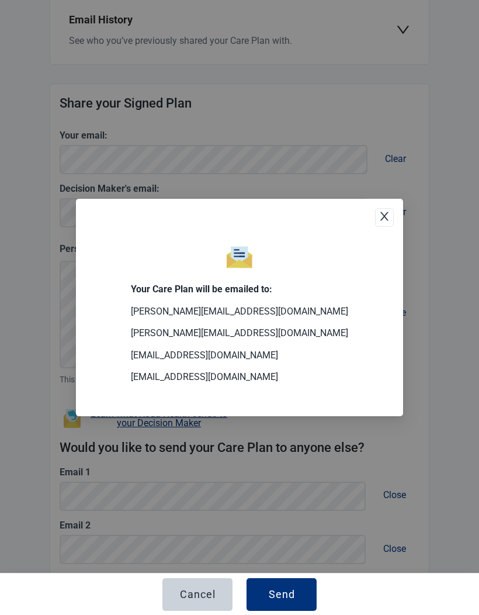
click at [291, 611] on button "Send" at bounding box center [282, 594] width 70 height 33
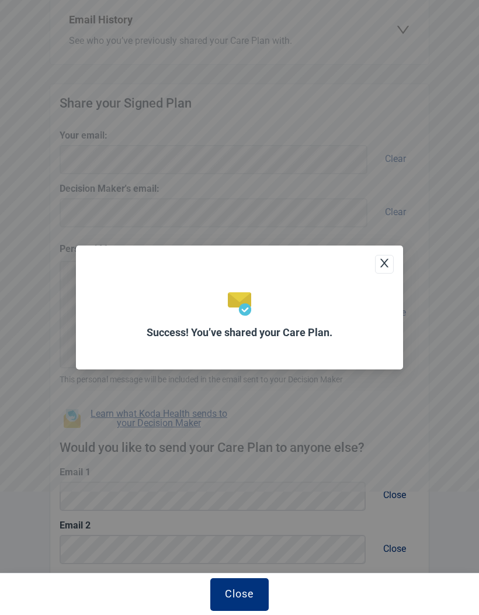
click at [389, 269] on icon "close" at bounding box center [385, 263] width 12 height 12
